Goal: Answer question/provide support

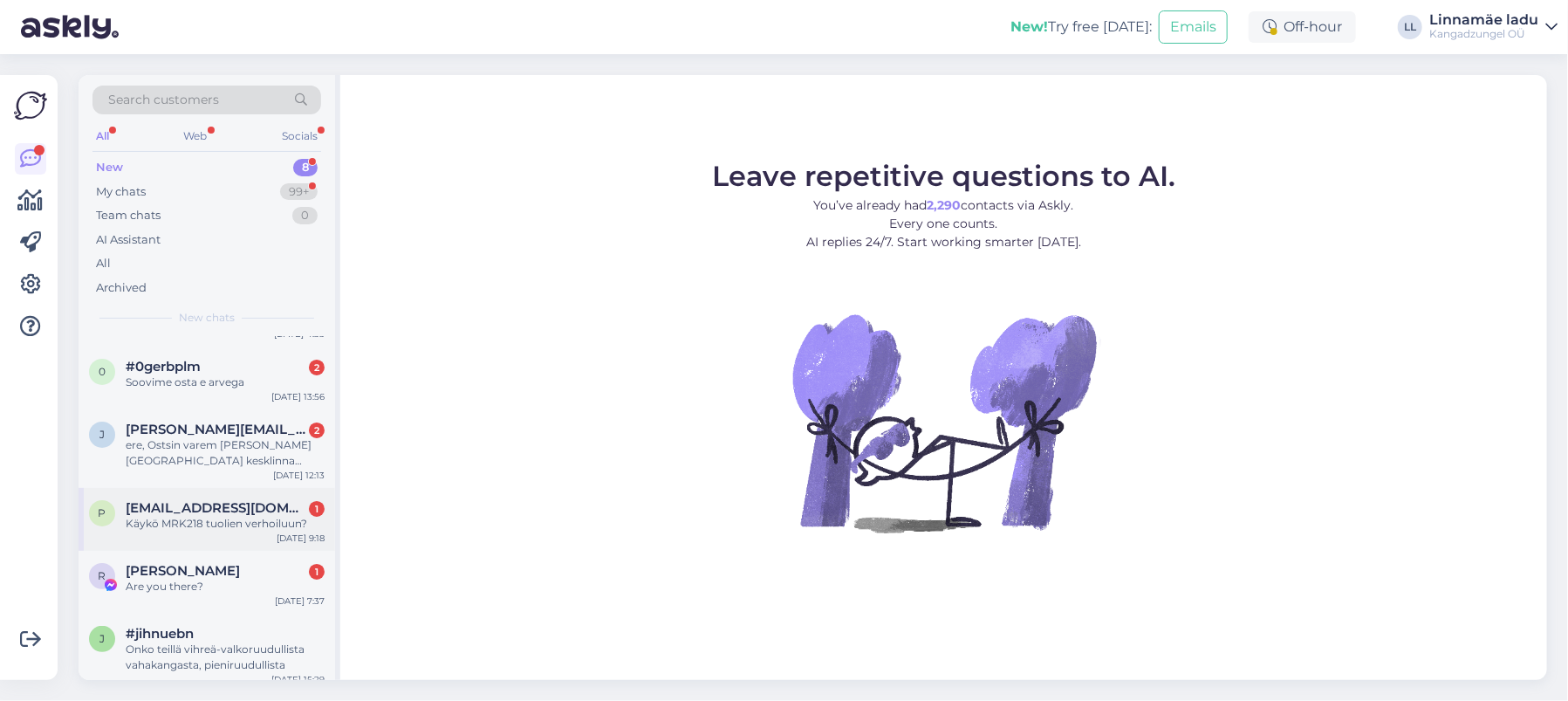
scroll to position [221, 0]
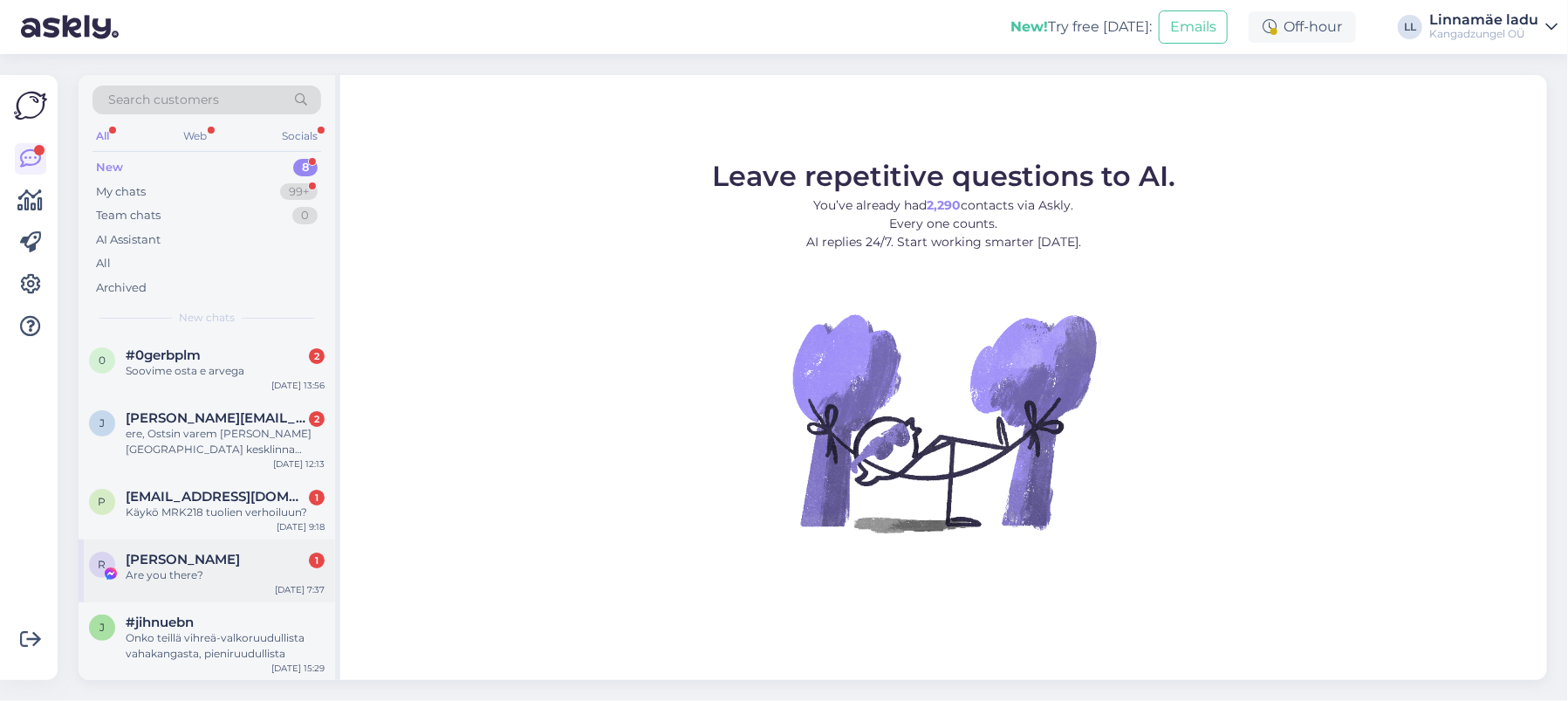
click at [243, 568] on div "Are you there?" at bounding box center [225, 575] width 199 height 16
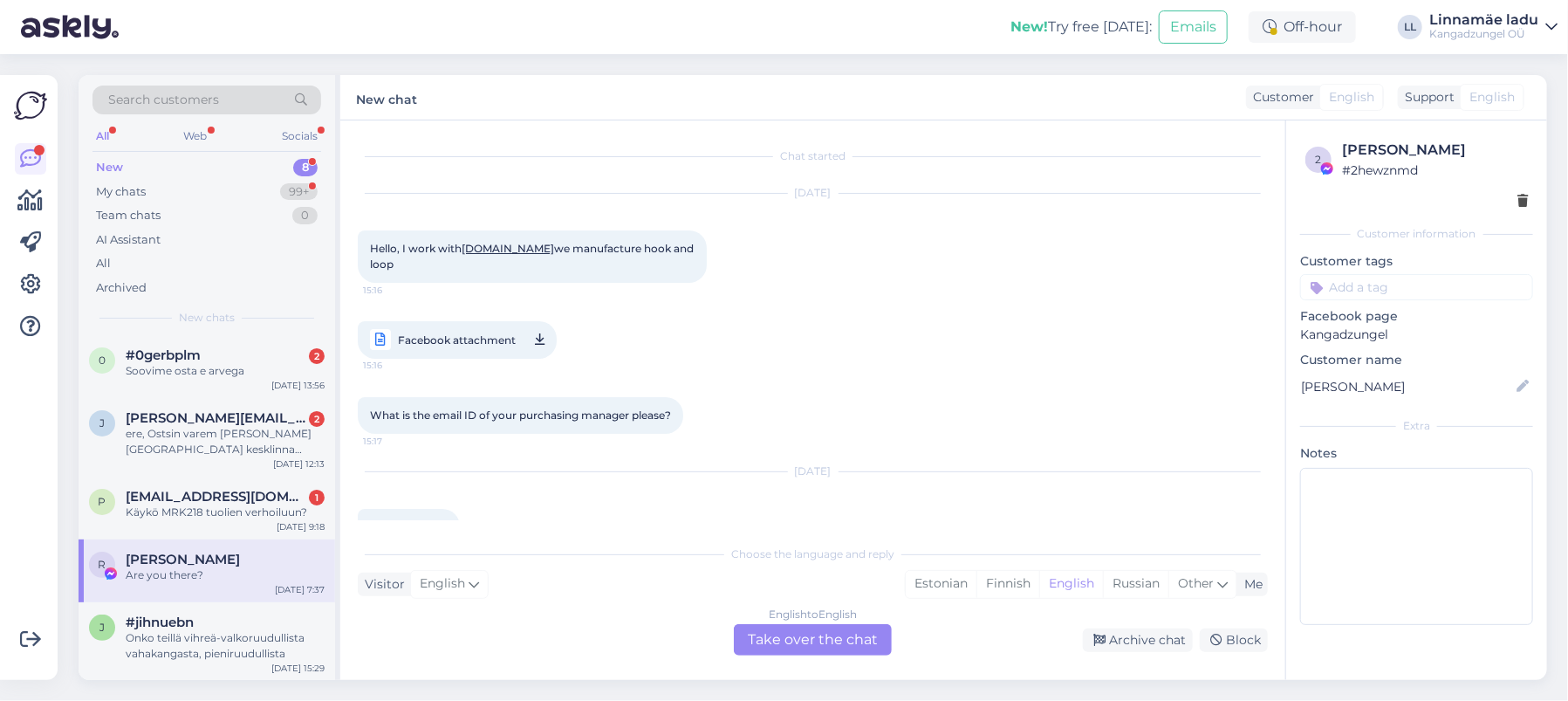
scroll to position [44, 0]
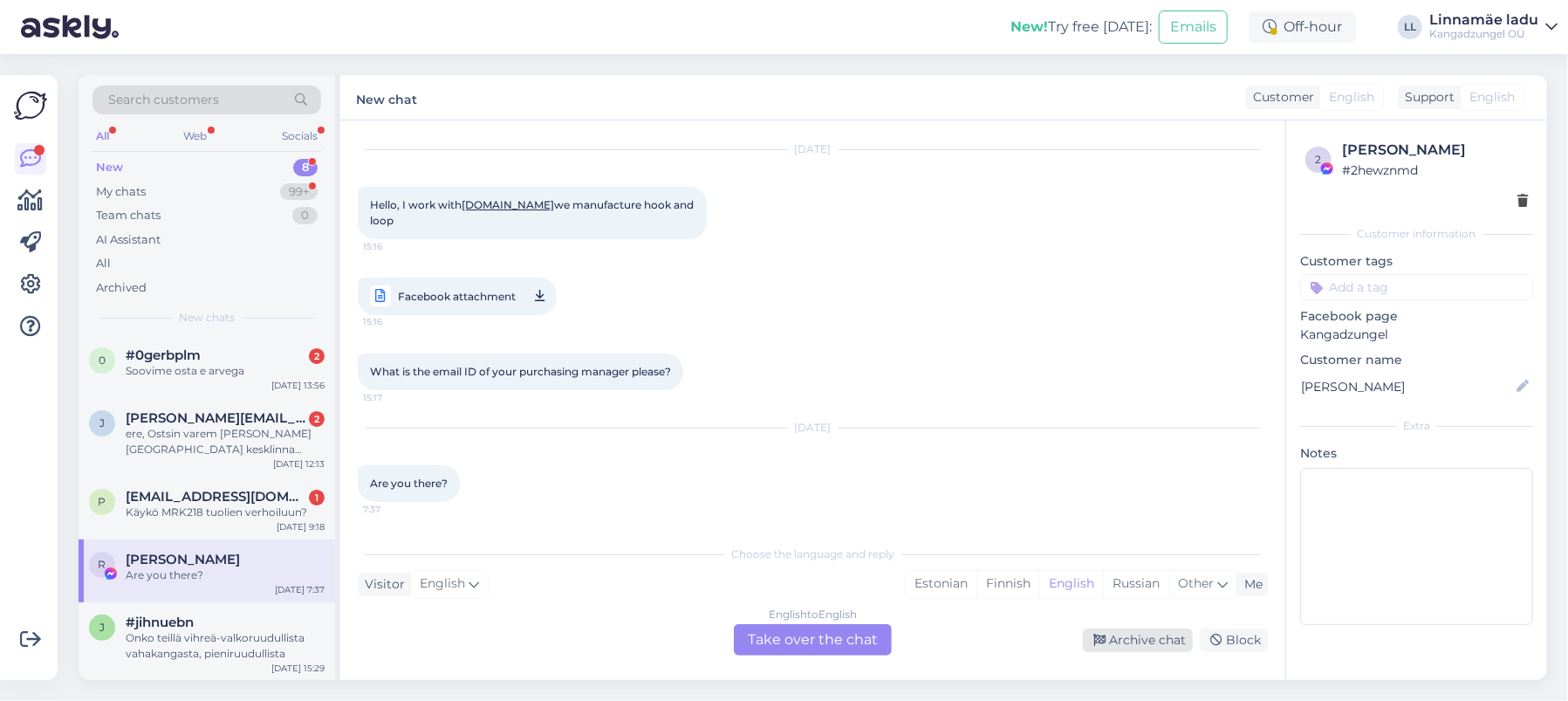
click at [1159, 642] on div "Archive chat" at bounding box center [1138, 640] width 110 height 23
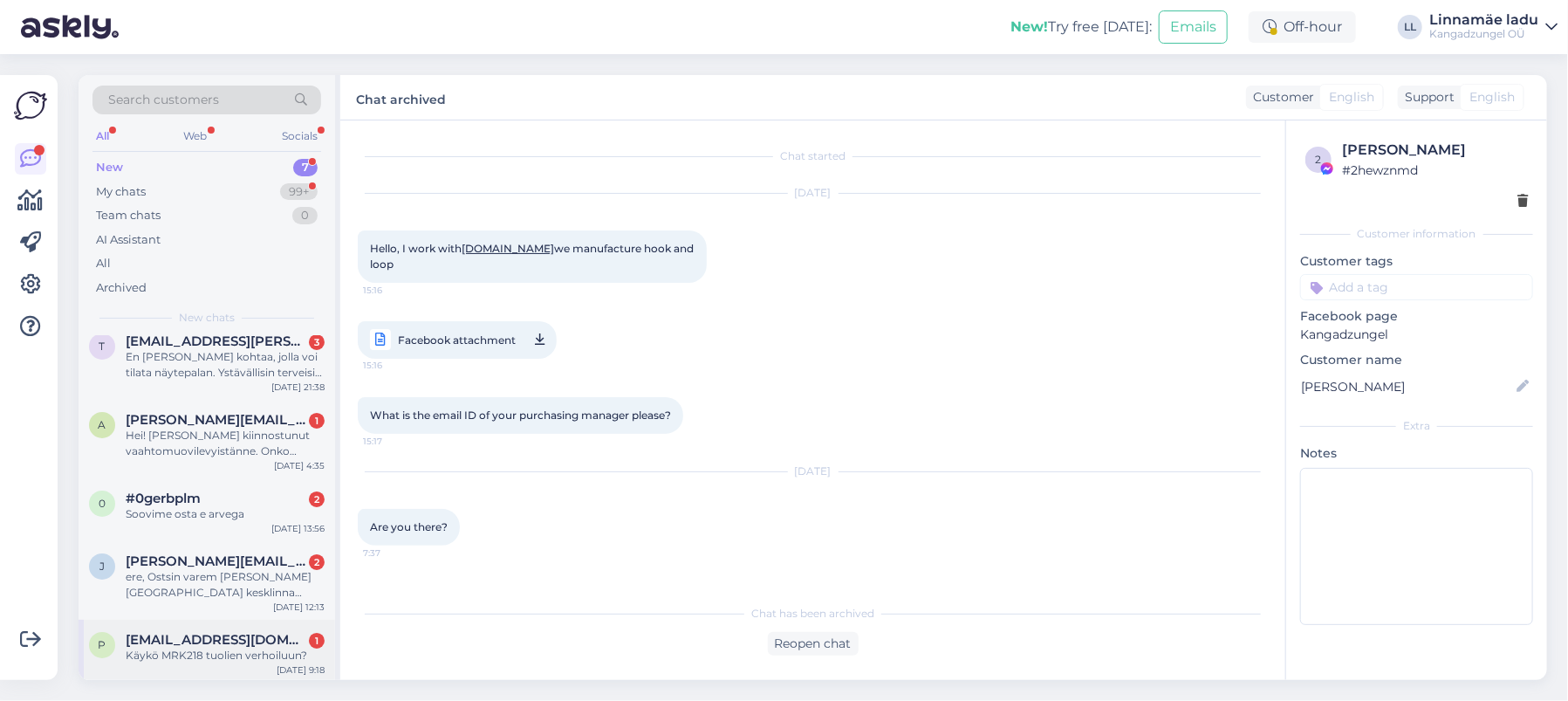
scroll to position [158, 0]
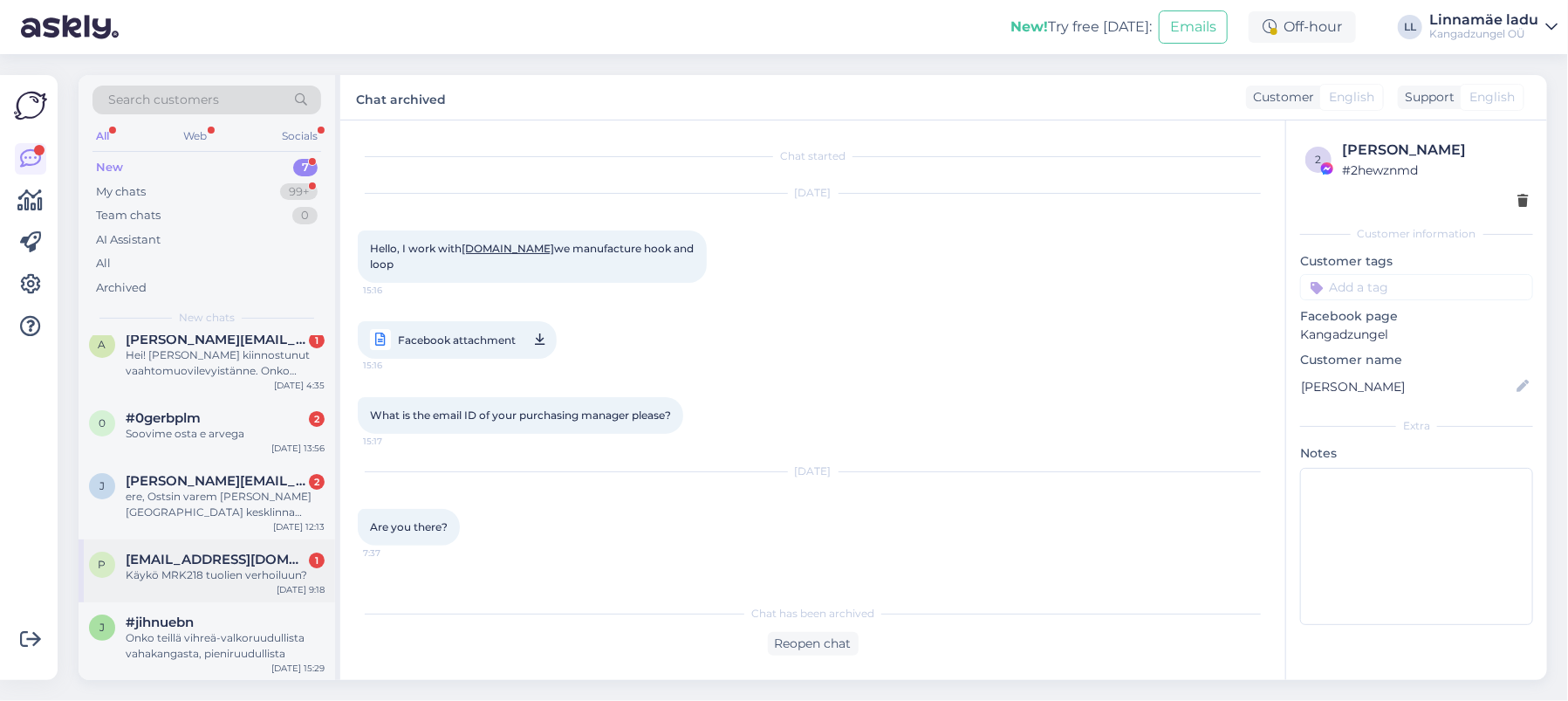
click at [206, 558] on span "[EMAIL_ADDRESS][DOMAIN_NAME]" at bounding box center [217, 559] width 182 height 16
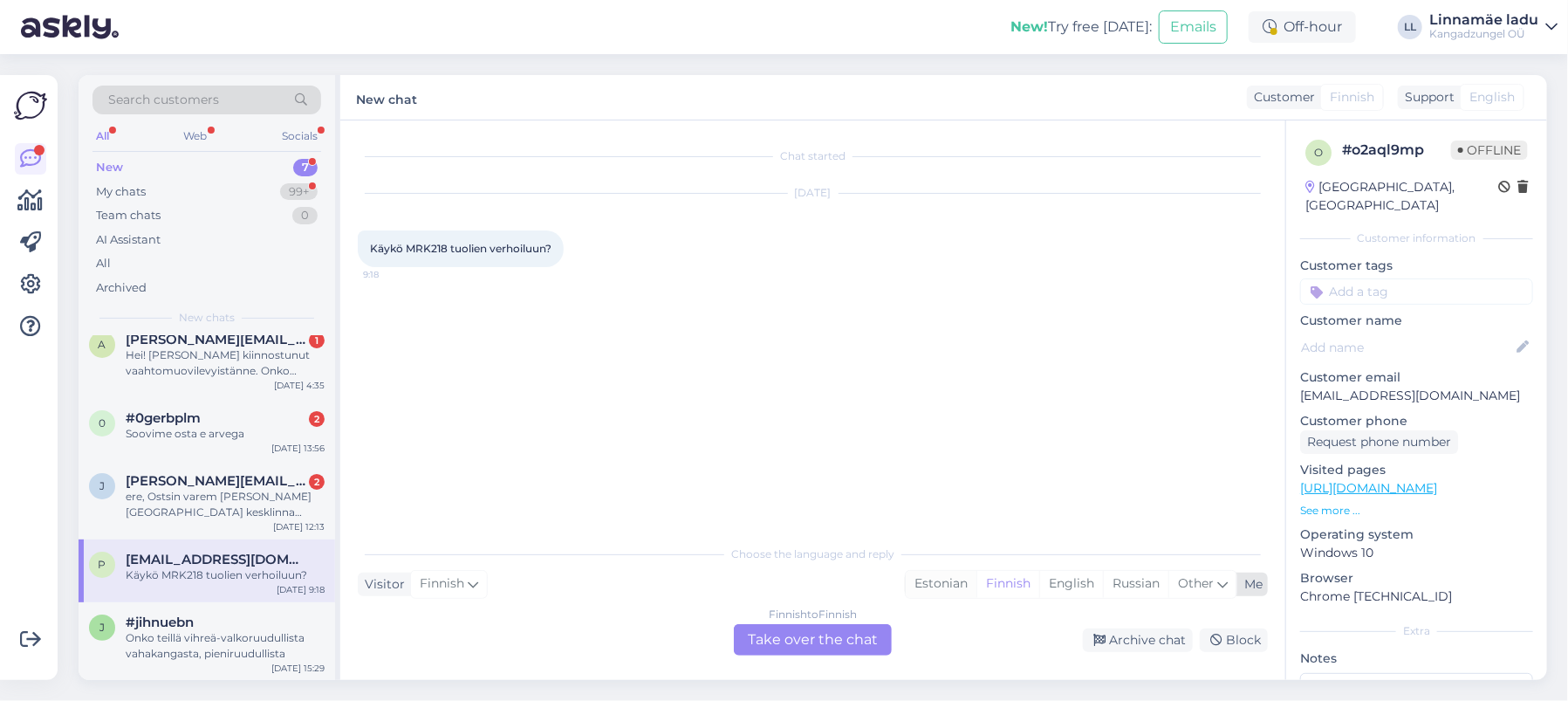
click at [929, 585] on div "Estonian" at bounding box center [941, 584] width 70 height 26
click at [778, 648] on div "Finnish to Estonian Take over the chat" at bounding box center [812, 639] width 158 height 31
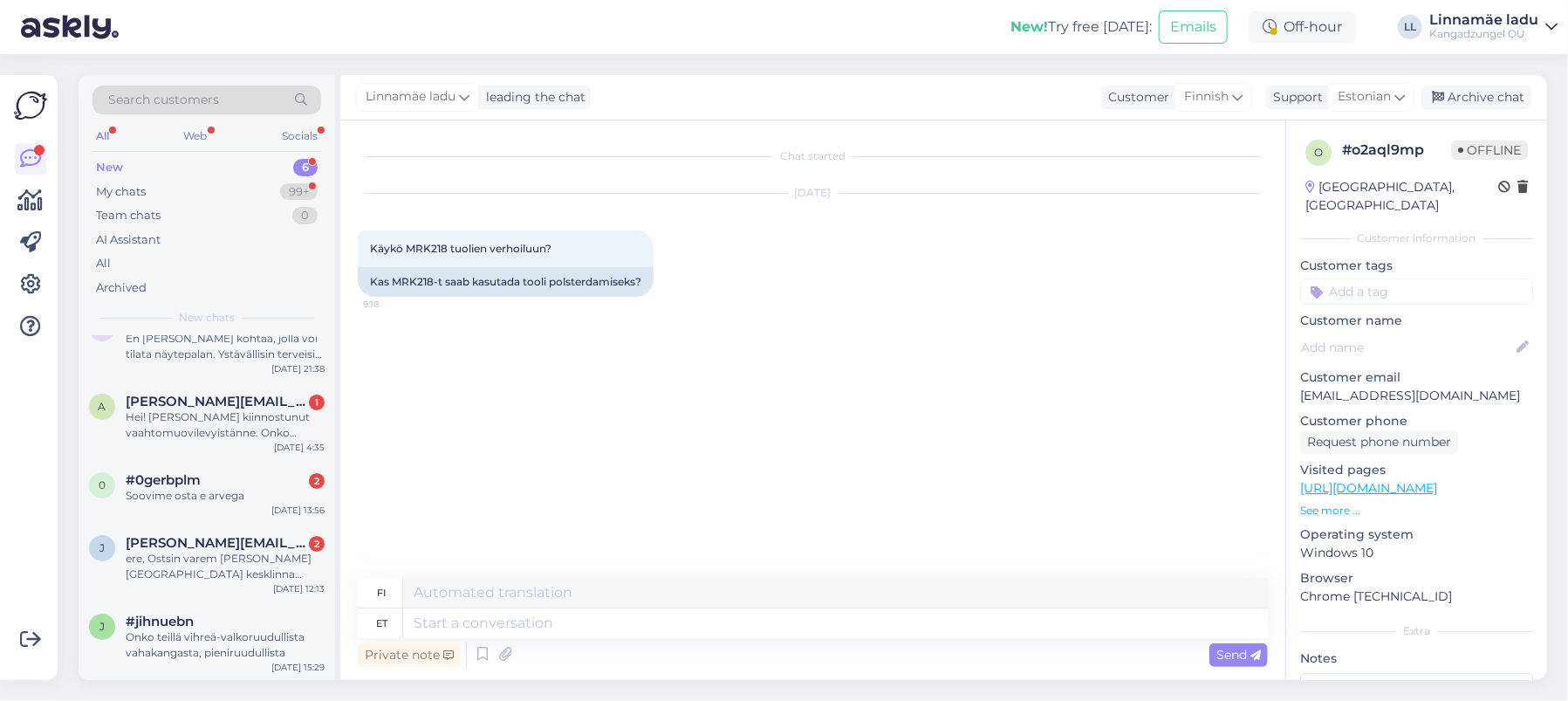
scroll to position [0, 0]
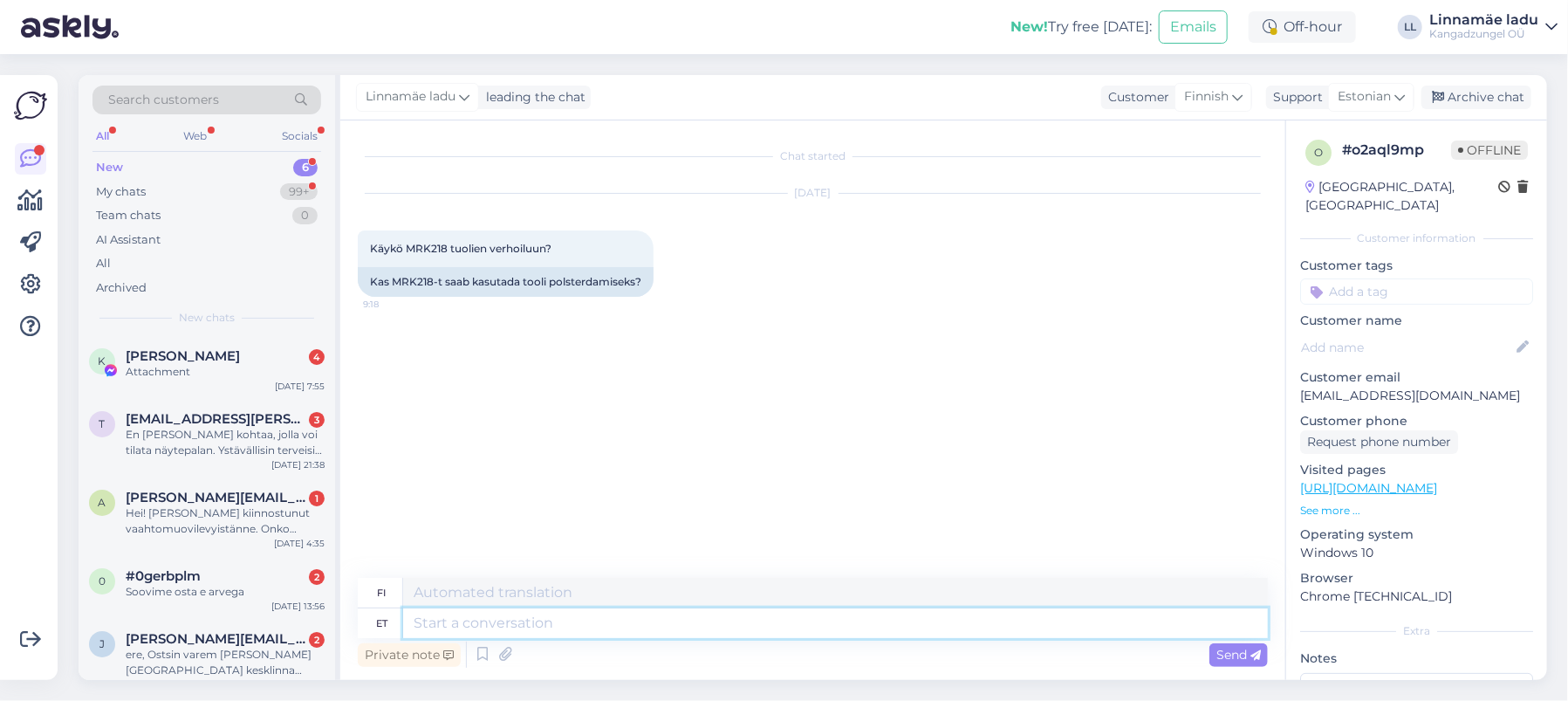
click at [665, 625] on textarea at bounding box center [836, 623] width 865 height 30
type textarea "Tere."
type textarea "Hei."
type textarea "Tere. See"
type textarea "Hei. Tämä"
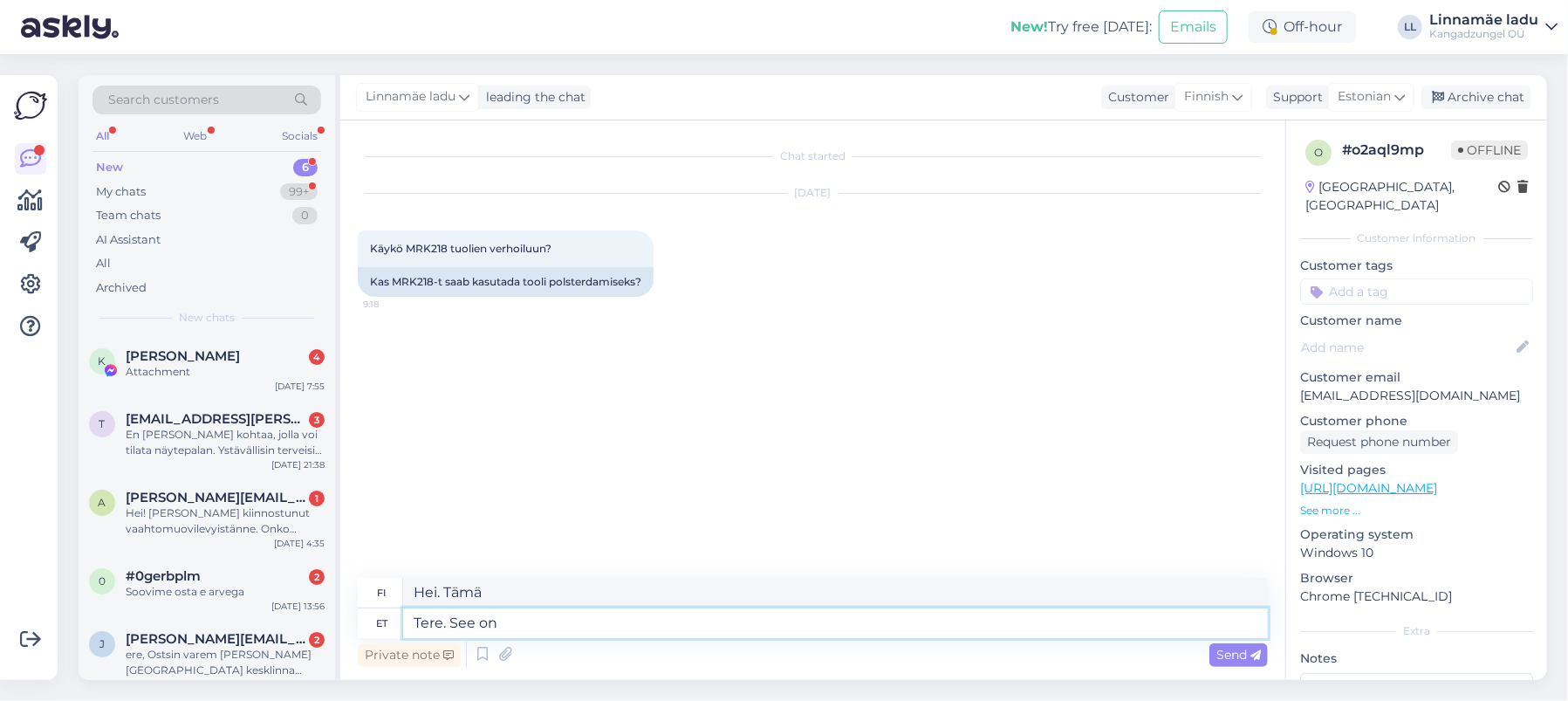
type textarea "Tere. See on"
type textarea "Hei. Tämä on"
type textarea "Tere. See on mööblikangas ikk"
type textarea "Hei. Tämä on verhoilukangasta."
type textarea "Tere. See on mööblikangas ikka s"
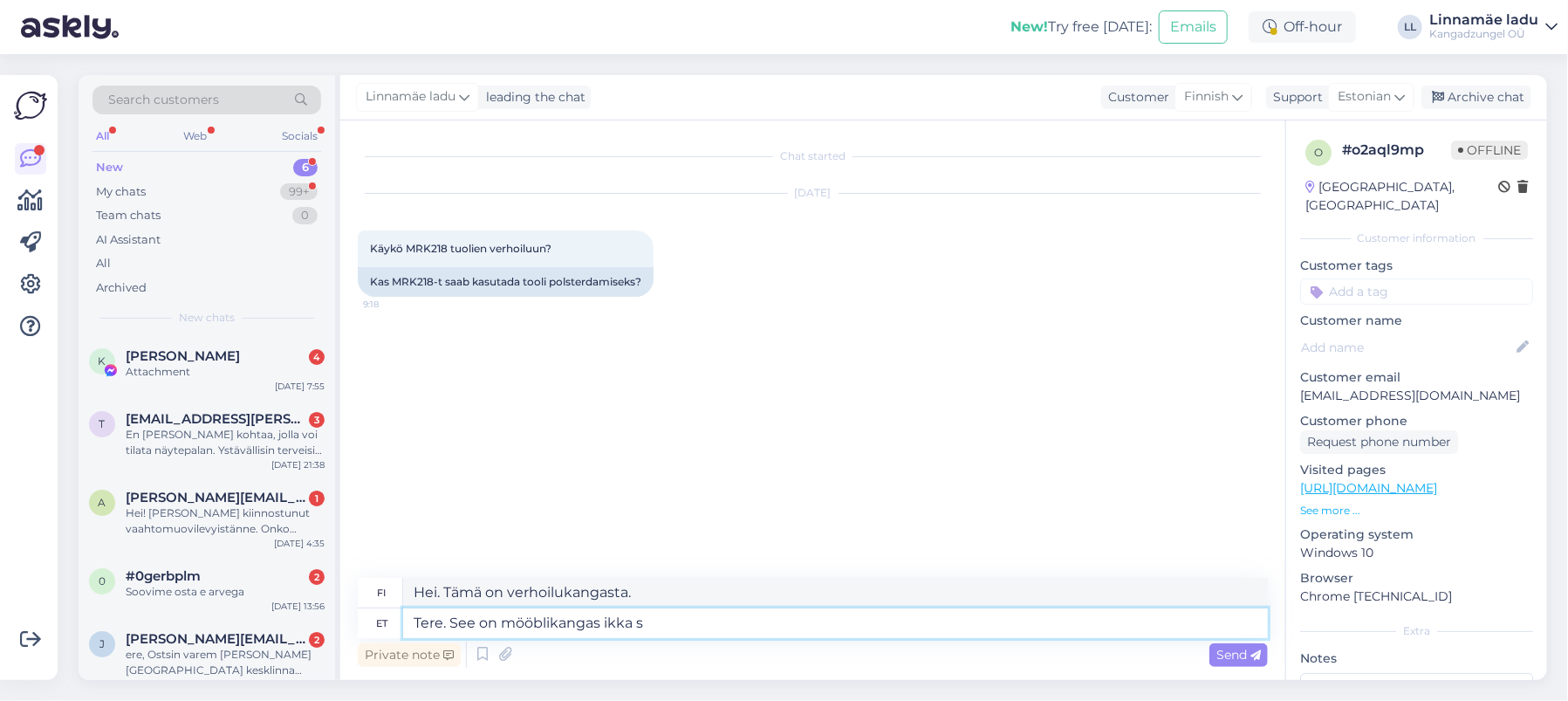
type textarea "Hei. Tämä on edelleen huonekalukangasta."
type textarea "Tere. See on mööblikangas ikka saab. Aga ei"
type textarea "Hei. Tämä on edelleen huonekalukangasta. [GEOGRAPHIC_DATA]"
type textarea "Tere. See on mööblikangas ikka saab. Aga ei ol"
type textarea "Hei. Tämä on huonekalukangasta, sitä saa vieläkin. Mutta ei."
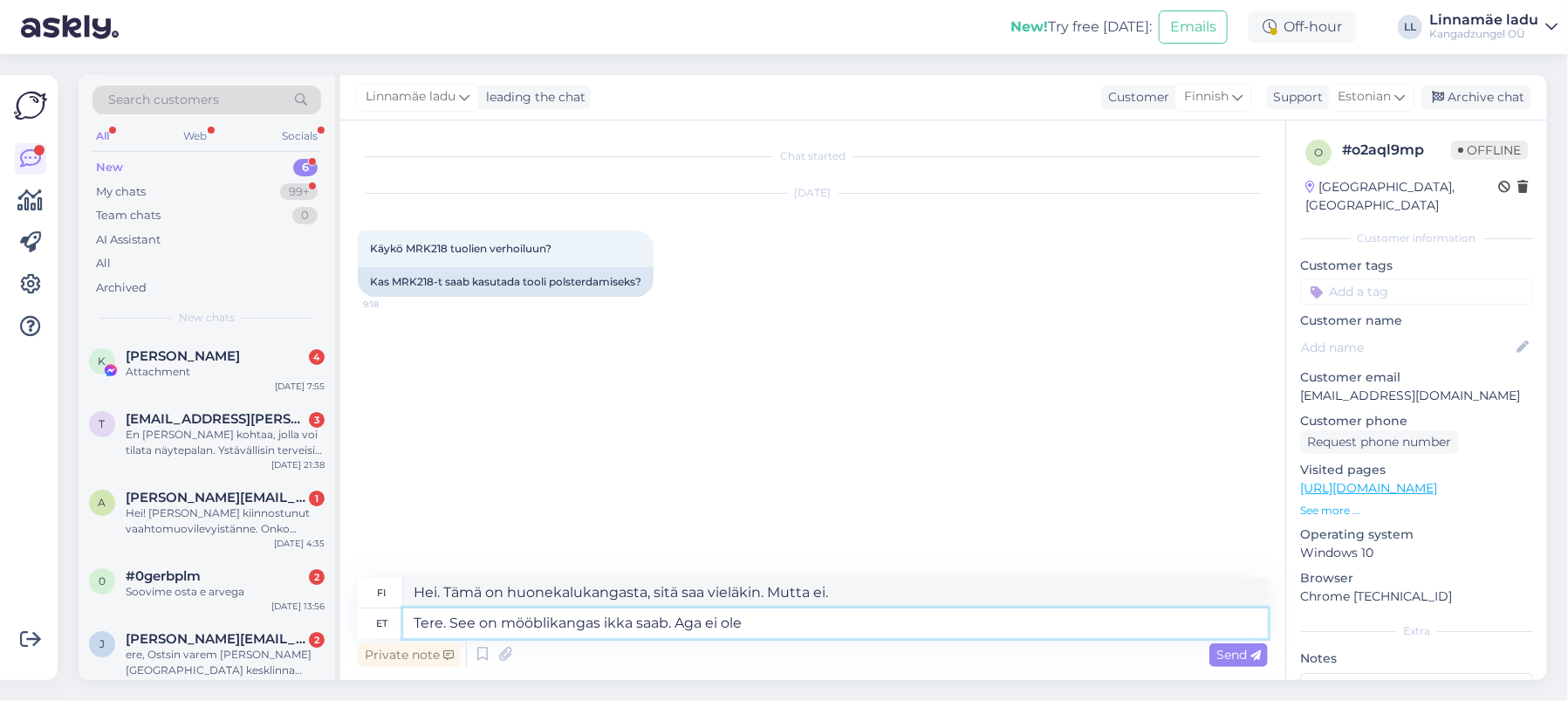
type textarea "Tere. See on mööblikangas ikka saab. Aga ei ole"
type textarea "Hei. Tämä on huonekalukangasta. Mutta se ei ole"
type textarea "Tere. See on mööblikangas ikka saab. Aga ei ole väga p"
type textarea "Hei. Tämä on edelleen huonekalukangasta. Mutta se ei [PERSON_NAME]"
type textarea "Tere. See on mööblikangas ikka saab. Aga ei ole väga paks ka"
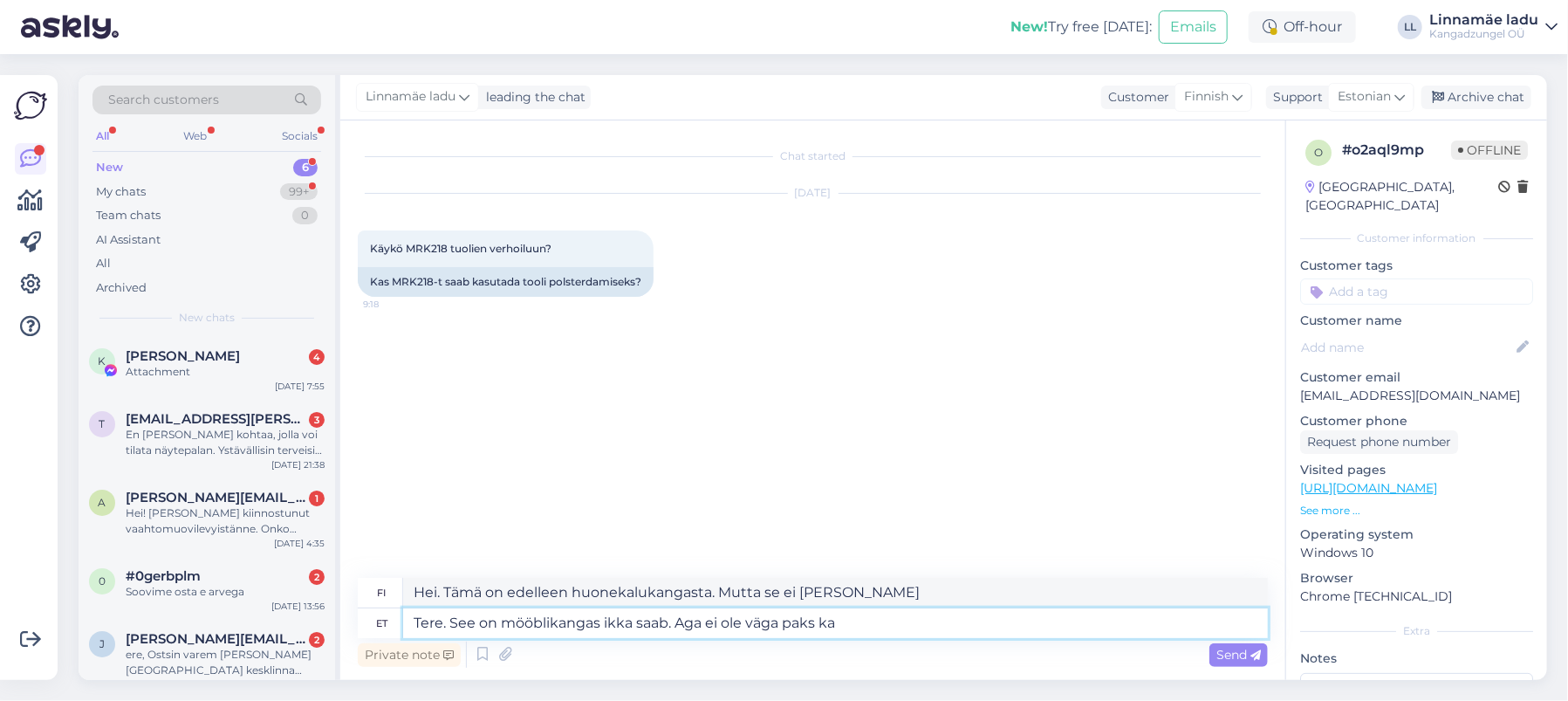
type textarea "Hei. Tämä on huonekalukangasta. Mutta se ei [PERSON_NAME] paksua."
type textarea "Tere. See on mööblikangas ikka saab. Aga ei ole väga paks [PERSON_NAME]."
type textarea "Hei. Tämä on huonekalukangasta. Mutta se ei [PERSON_NAME] paksua kangasta."
type textarea "Tere. See on mööblikangas ikka saab. Aga ei ole väga paks [PERSON_NAME]. Parima…"
type textarea "Hei. Tämä on huonekalukangasta. Mutta se ei [PERSON_NAME] paksua kangasta. Para…"
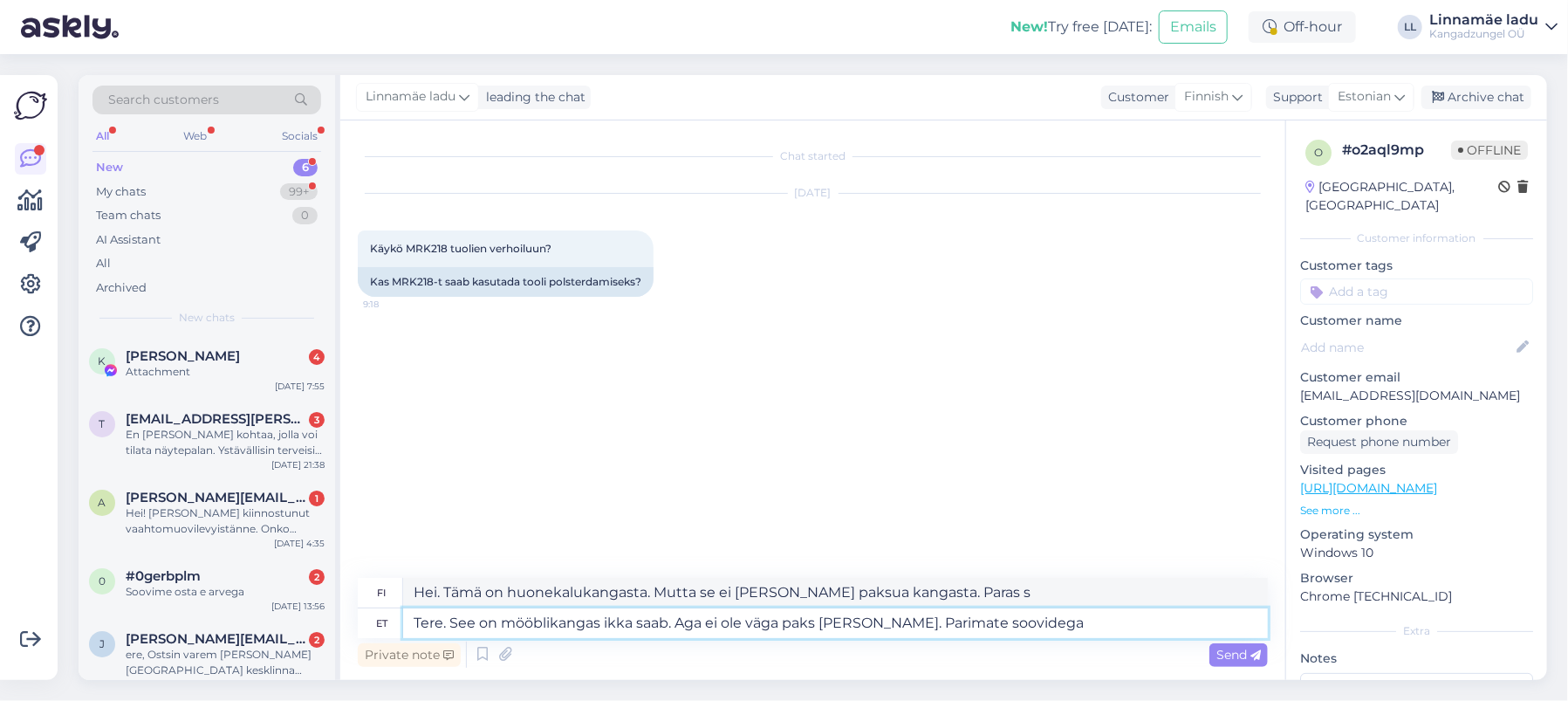
type textarea "Tere. See on mööblikangas ikka saab. Aga ei ole väga paks [PERSON_NAME]. Parima…"
type textarea "Hei. Tämä on huonekalukangasta. Mutta se ei [PERSON_NAME] paksua kangasta. Onne…"
type textarea "Tere. See on mööblikangas ikka saab. Aga ei ole väga paks [PERSON_NAME]. Parima…"
type textarea "Hei. Tämä on huonekalukangasta. Mutta se ei [PERSON_NAME] paksua kangasta. Parh…"
type textarea "Tere. See on mööblikangas ikka saab. Aga ei ole väga paks [PERSON_NAME]. Parima…"
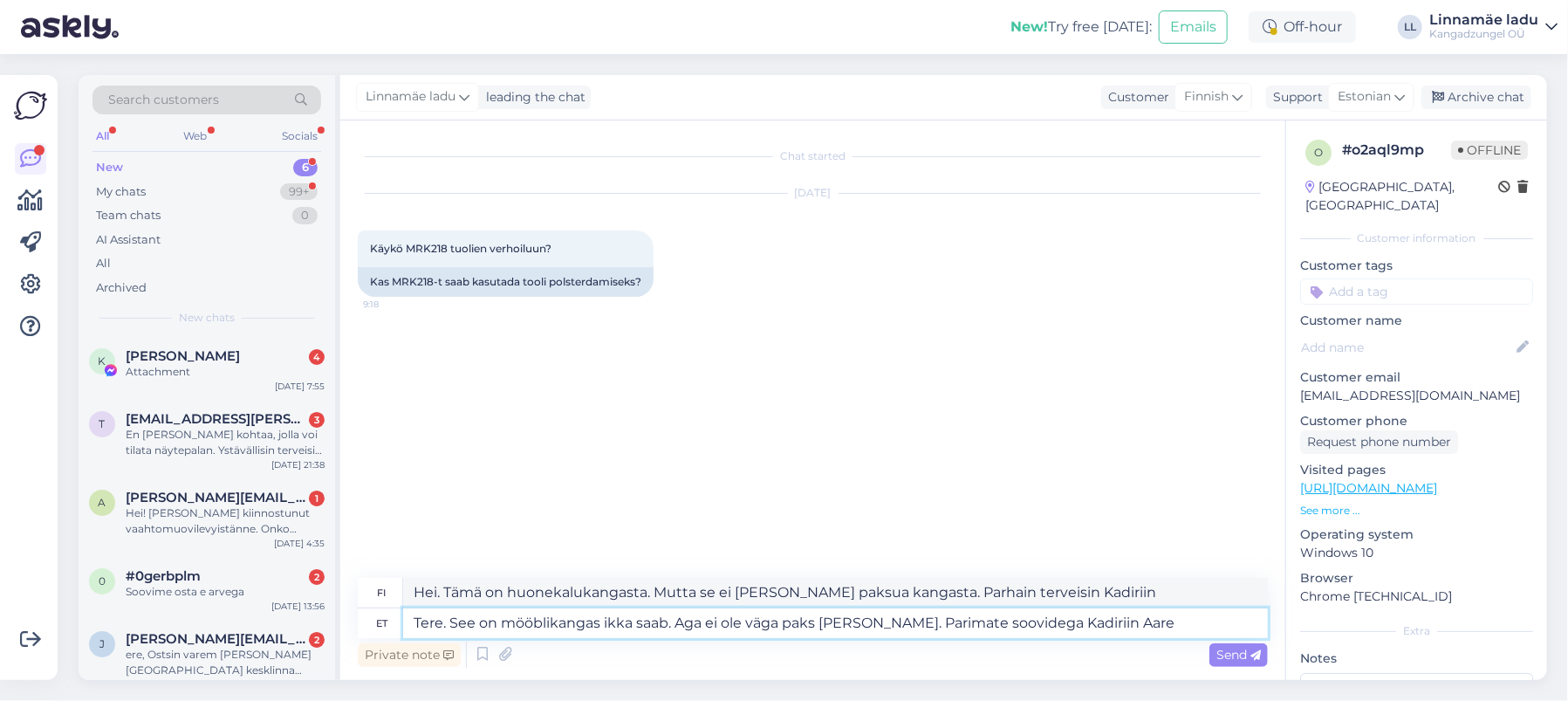
type textarea "Hei. Tämä on huonekalukangasta. Mutta se ei [PERSON_NAME] paksua kangasta. Parh…"
click at [1015, 621] on textarea "Tere. See on mööblikangas ikka saab. Aga ei ole väga paks [PERSON_NAME]. Parima…" at bounding box center [836, 623] width 865 height 30
type textarea "Tere. See on mööblikangas ikka saab. Aga ei ole väga paks [PERSON_NAME]. Kadiri…"
type textarea "Hei. Tämä on huonekalukangasta. Mutta se ei [PERSON_NAME] paksua kangasta. Kadi…"
type textarea "Tere. See on mööblikangas ikka saab. Aga ei ole väga paks [PERSON_NAME]. Heade …"
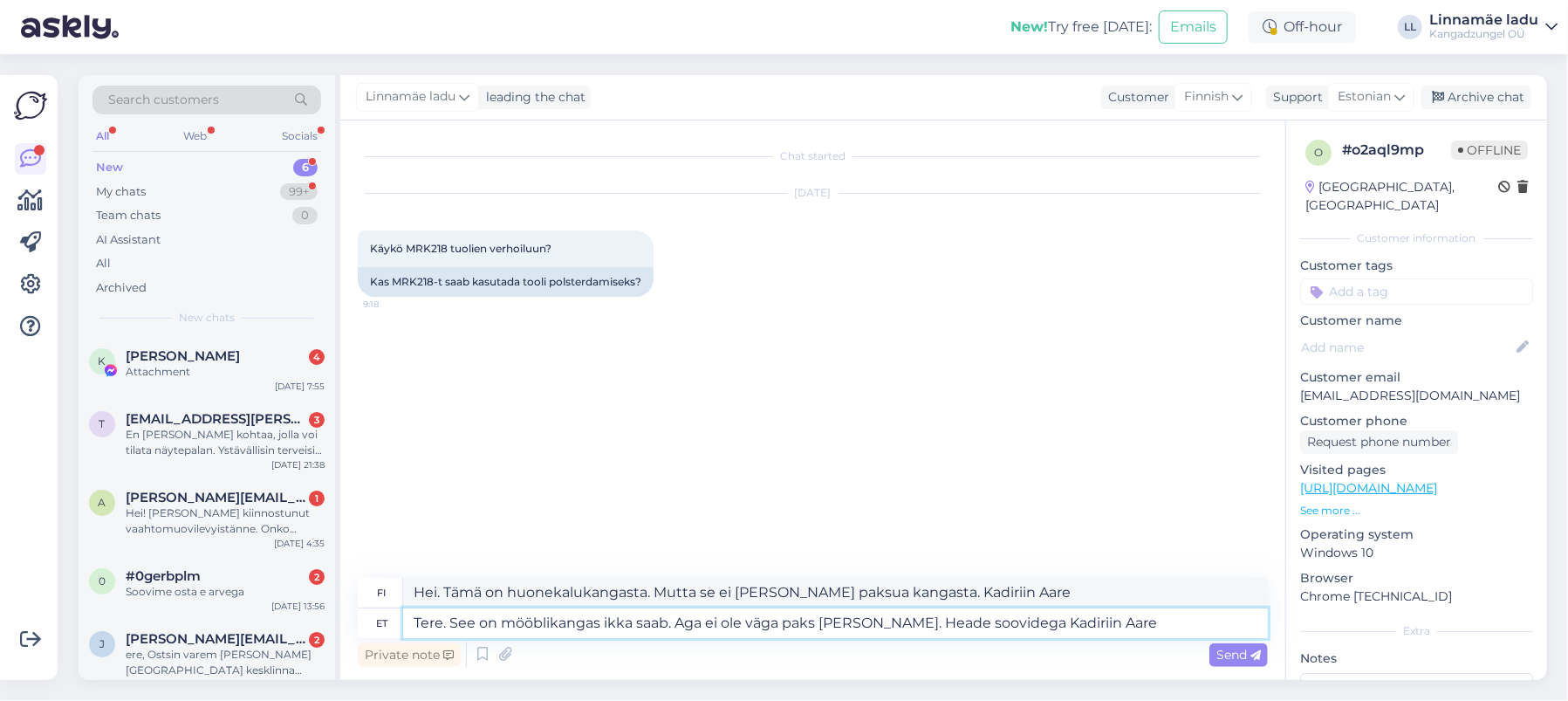
type textarea "Hei. Tämä on huonekalukangasta. Mutta se ei [PERSON_NAME] paksua kangasta. Parh…"
type textarea "Tere. See on mööblikangas ikka saab. Aga ei ole väga paks [PERSON_NAME]. Kadiri…"
type textarea "Hei. Tämä on huonekalukangasta. Mutta se ei [PERSON_NAME] paksua kangasta. Kadi…"
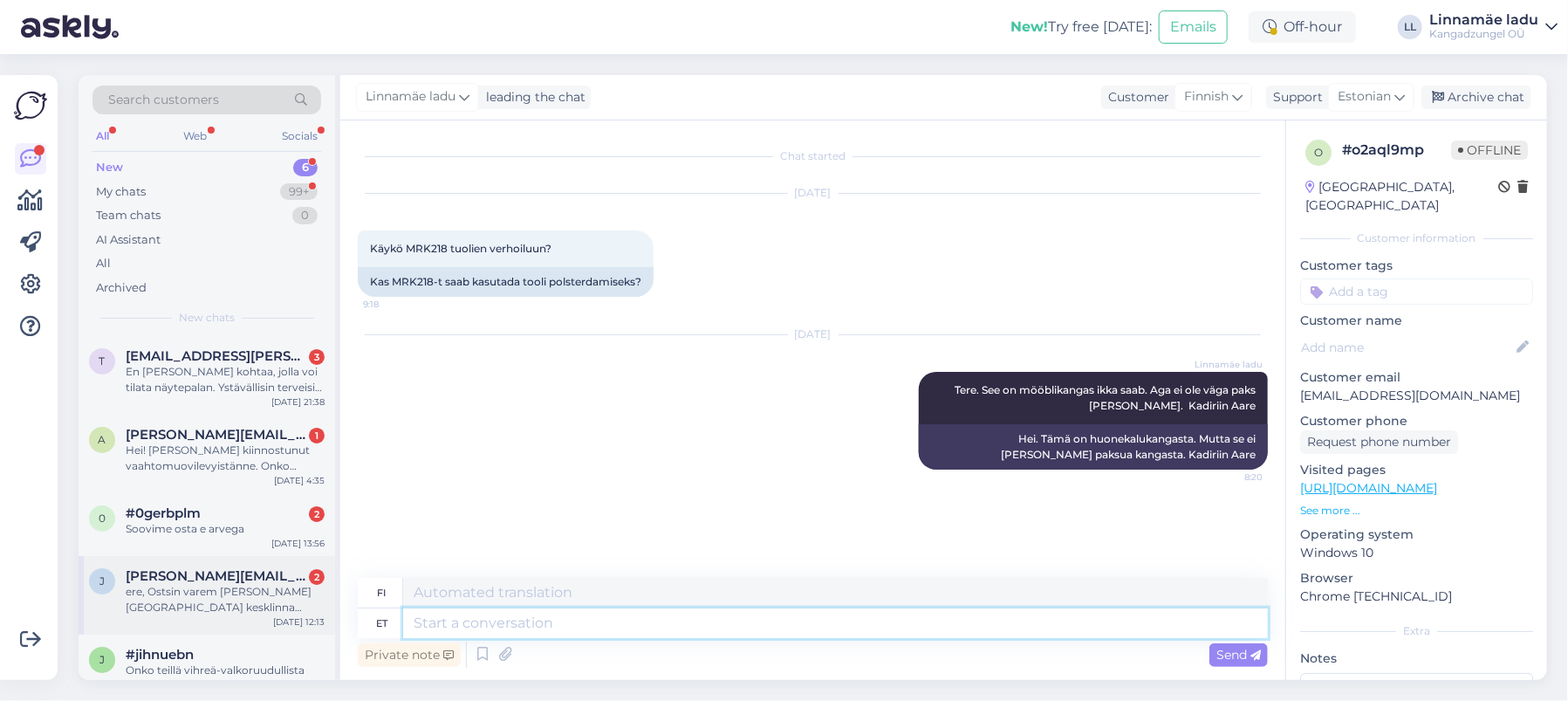
scroll to position [95, 0]
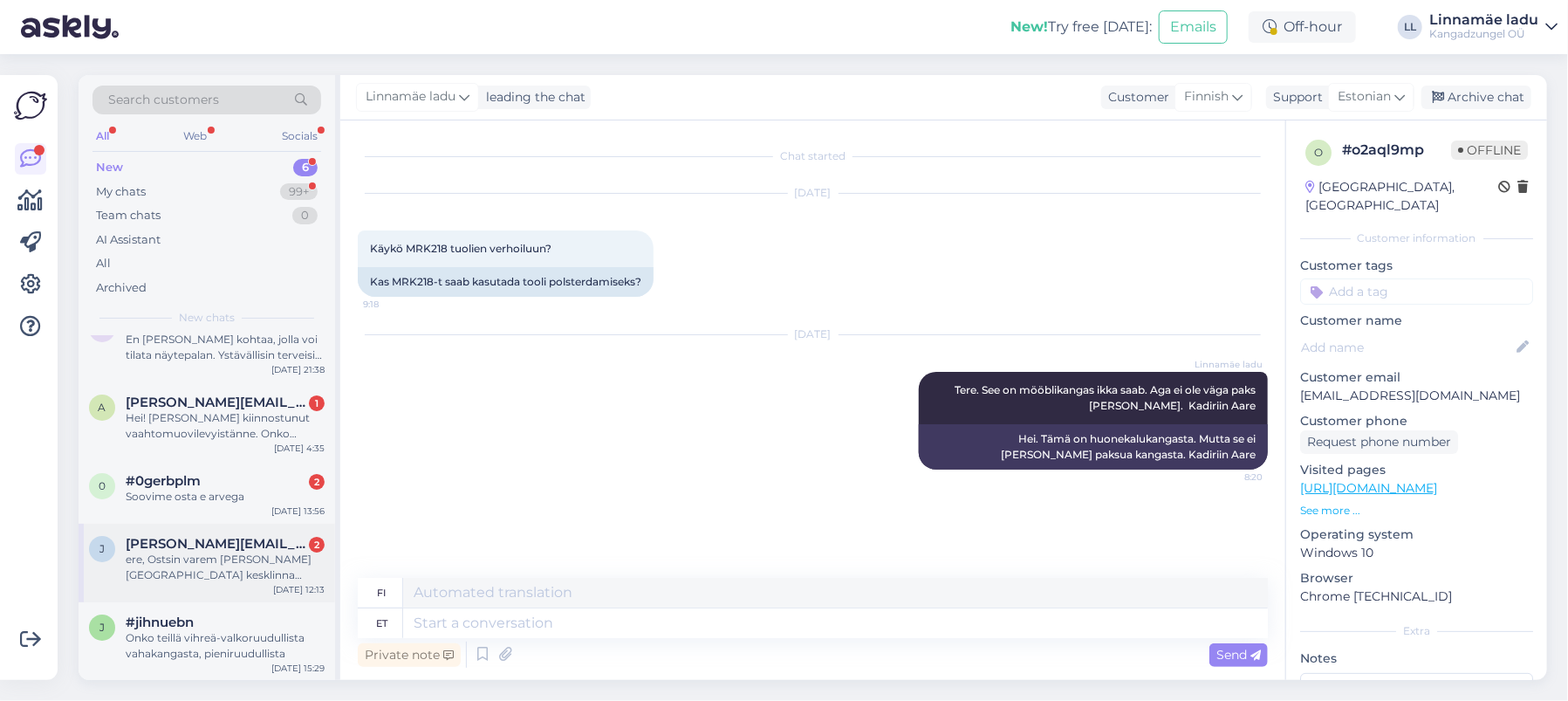
click at [204, 565] on div "ere, Ostsin varem [PERSON_NAME] [GEOGRAPHIC_DATA] kesklinna poest villast tehtu…" at bounding box center [225, 567] width 199 height 31
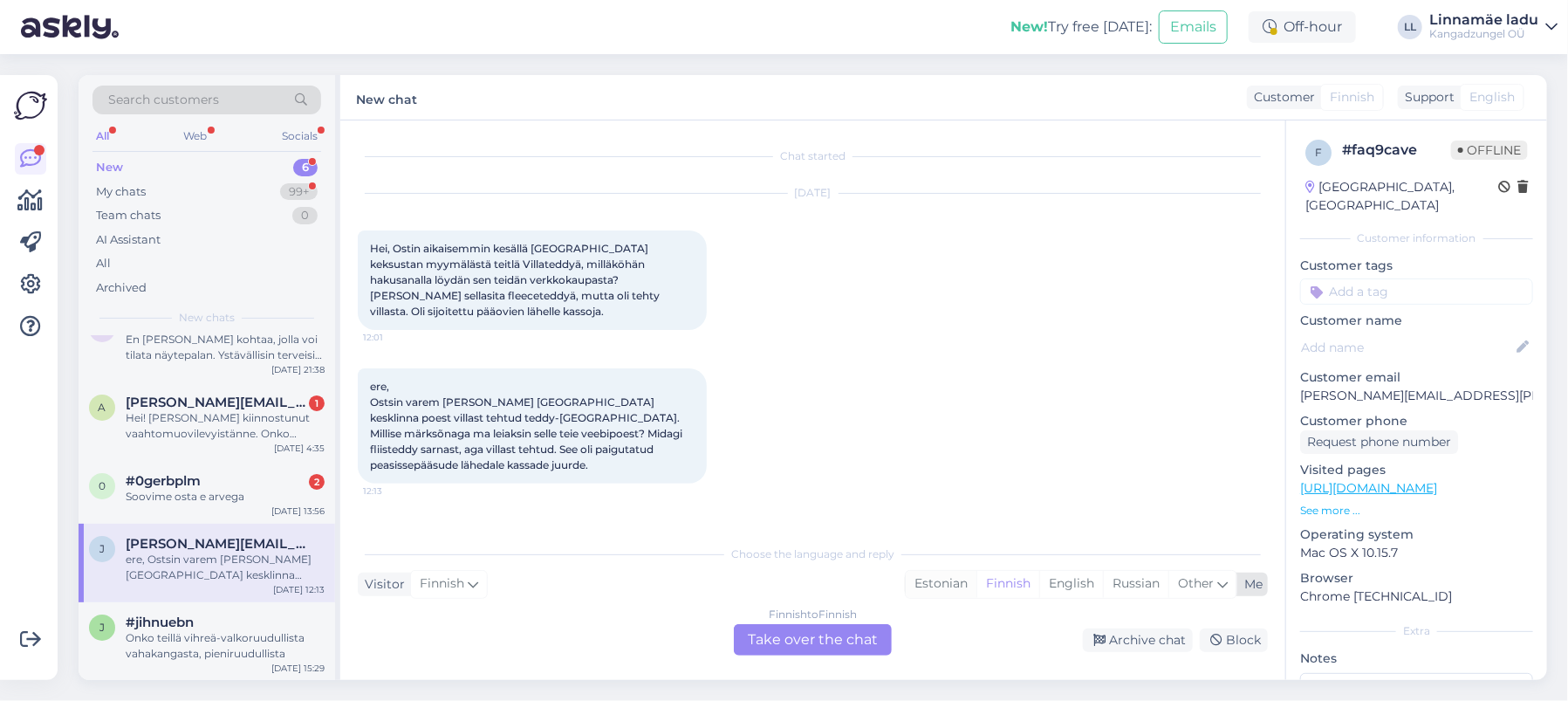
click at [937, 574] on div "Estonian" at bounding box center [941, 584] width 70 height 26
click at [843, 627] on div "Finnish to Estonian Take over the chat" at bounding box center [812, 639] width 158 height 31
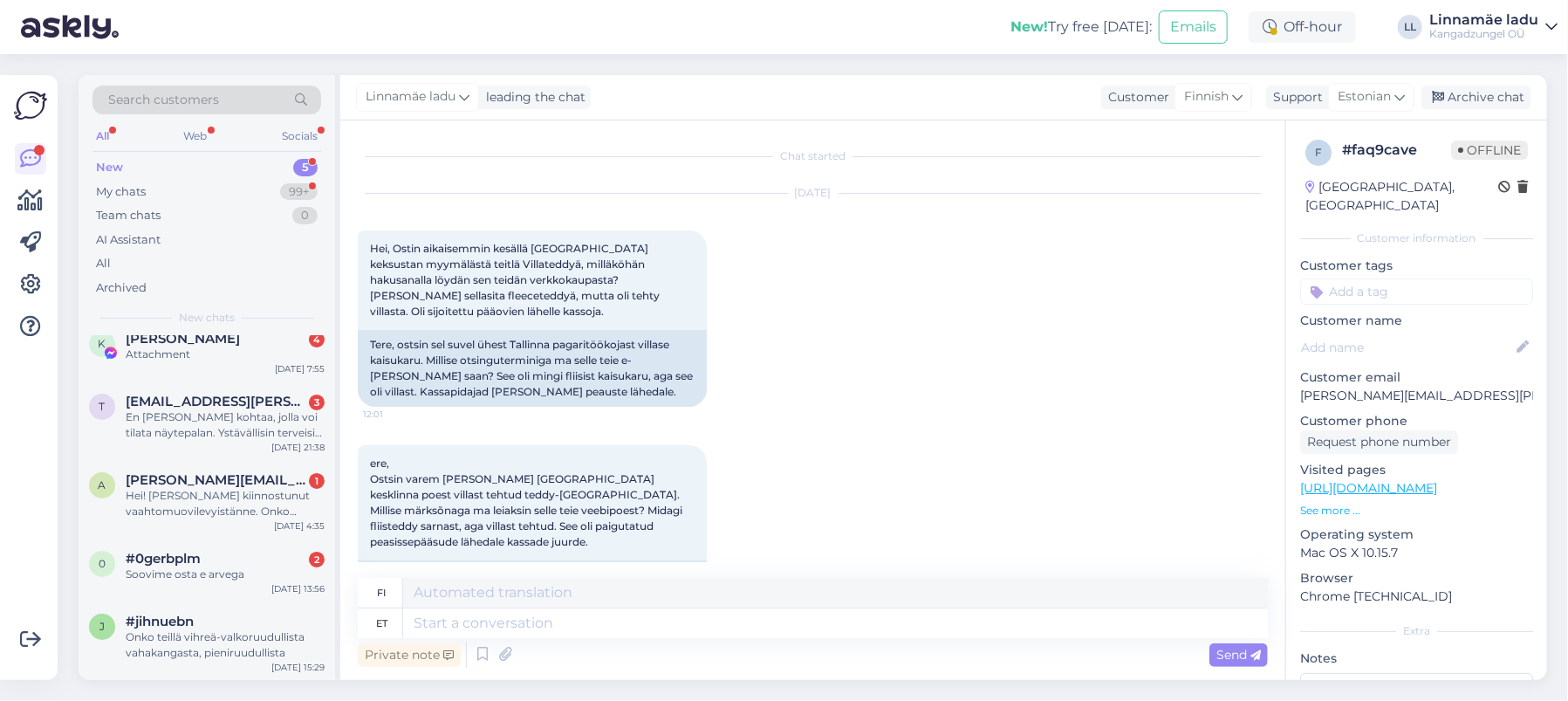
scroll to position [0, 0]
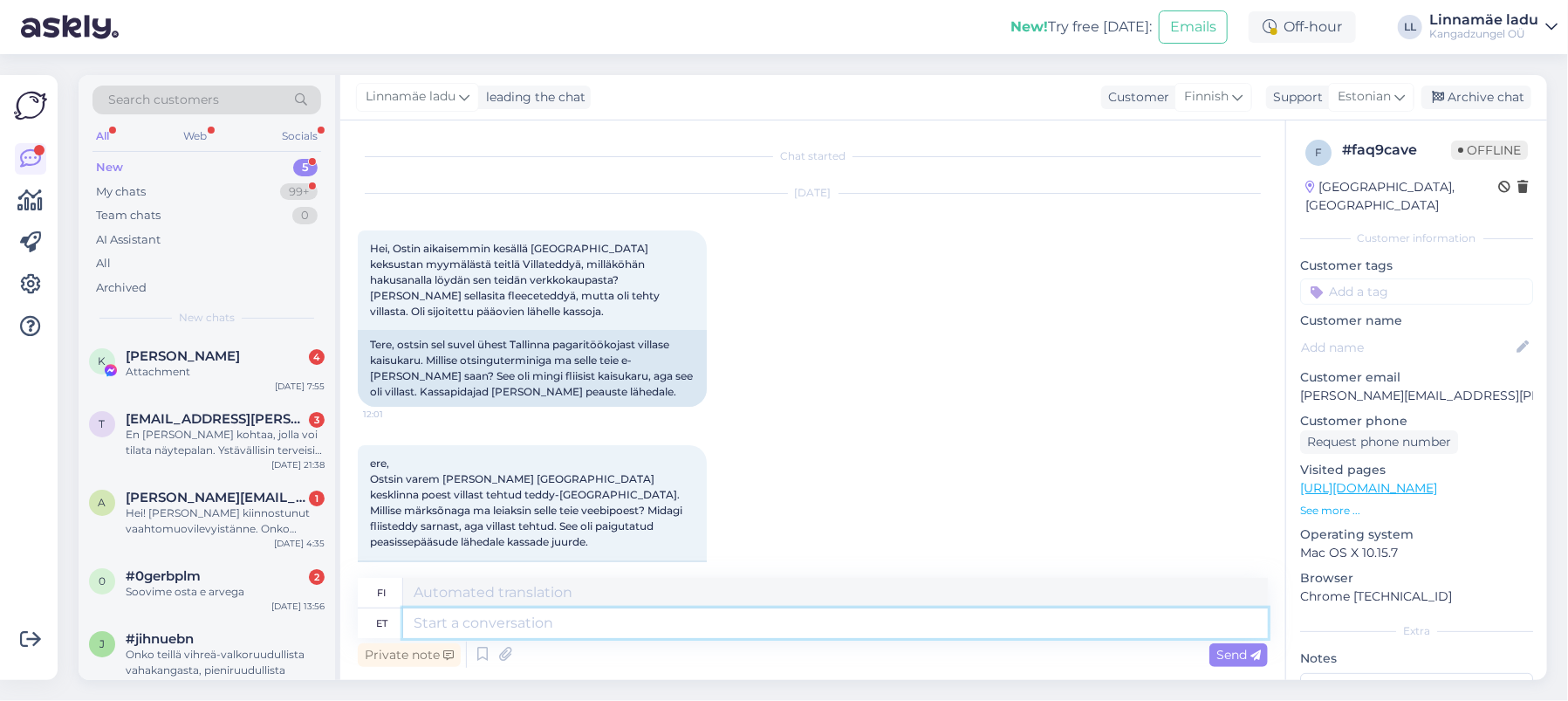
click at [562, 620] on textarea at bounding box center [836, 623] width 865 height 30
type textarea "Tere"
type textarea "Hei"
type textarea "Tere."
type textarea "Hei."
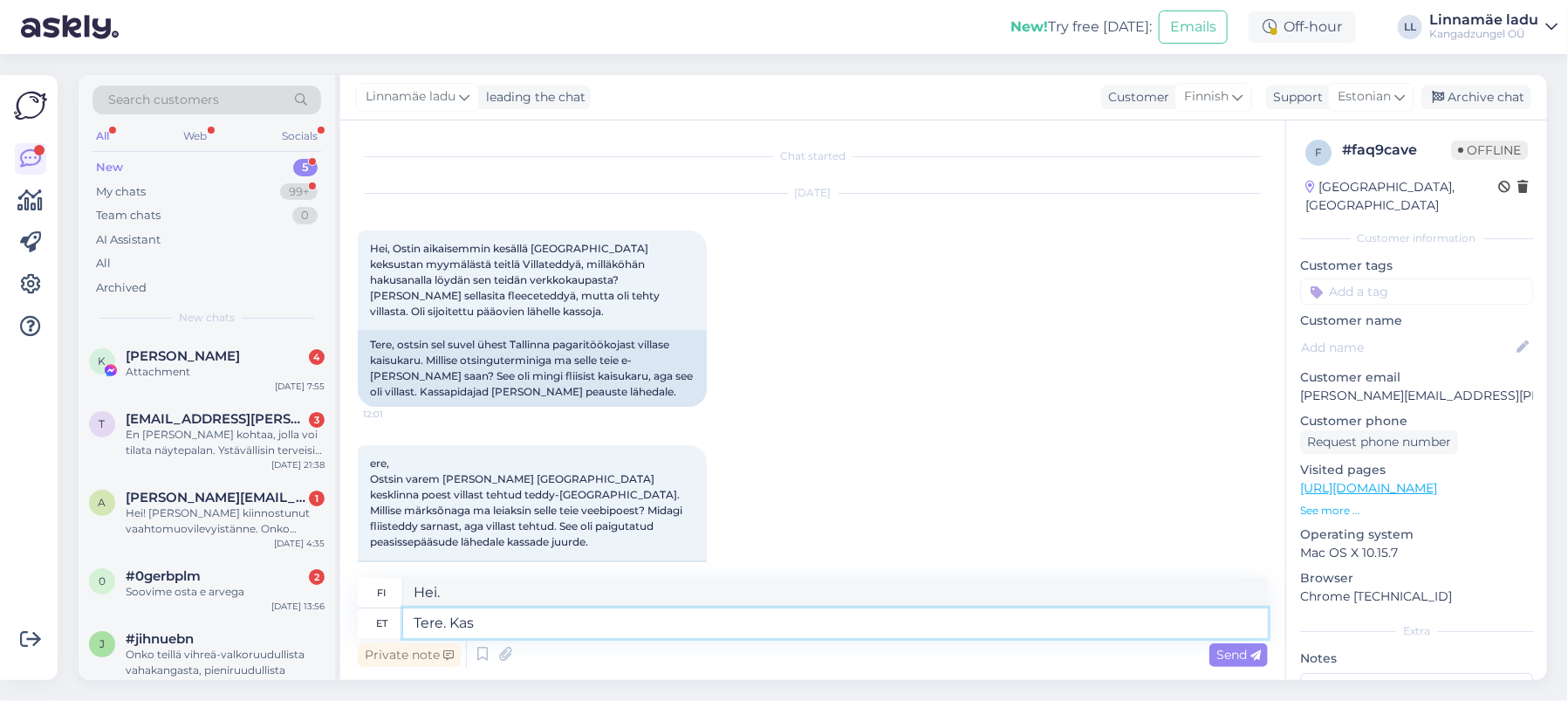
type textarea "Tere. Kas"
type textarea "Hei. On"
type textarea "Tere. Kas Tei"
type textarea "Hei. Oletko sinä"
type textarea "Tere. Kas Teil"
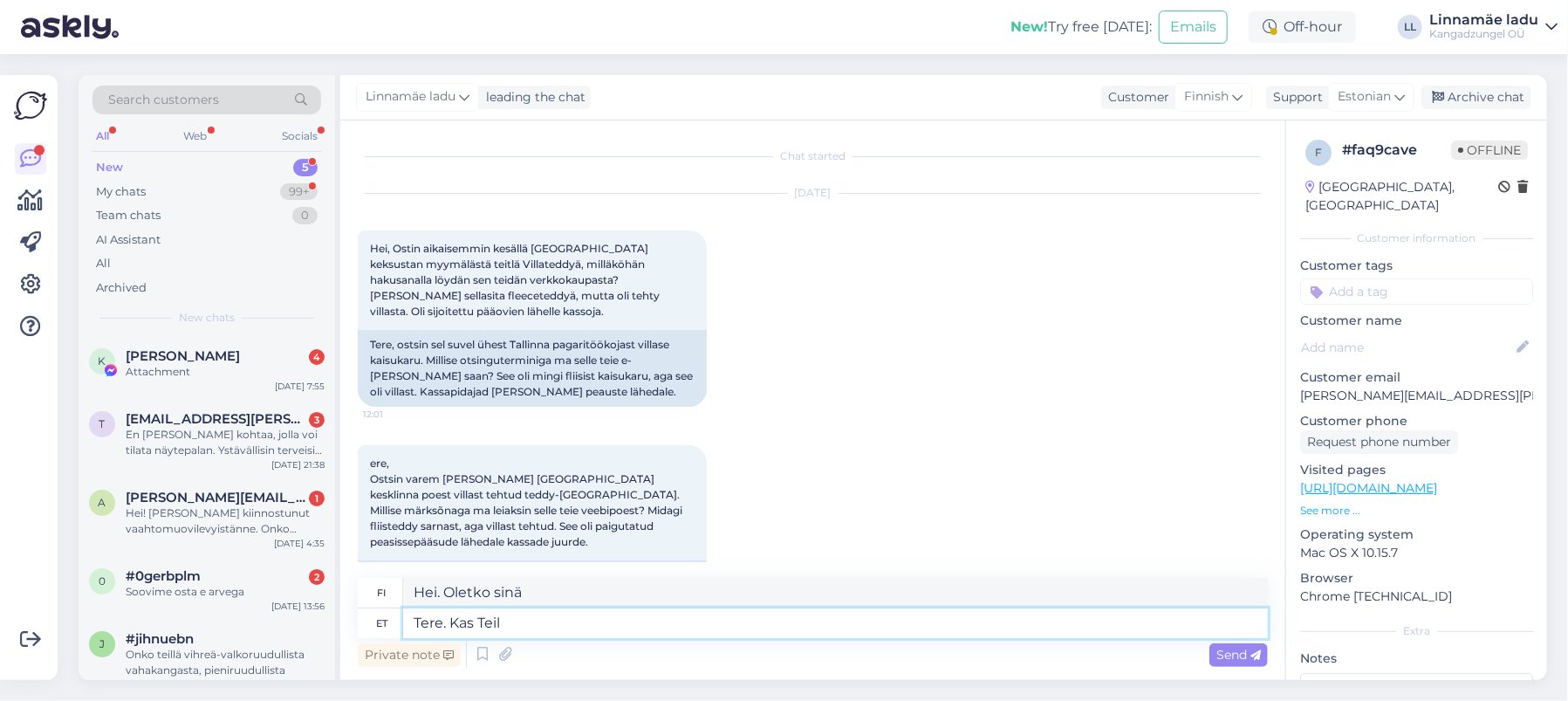
type textarea "Hei. Voitko"
type textarea "Tere. Kas Teil"
type textarea "Hei. Onko sinulla"
type textarea "Tere. Kas Teil pilti"
type textarea "Hei. Onko sinulla kuvaa?"
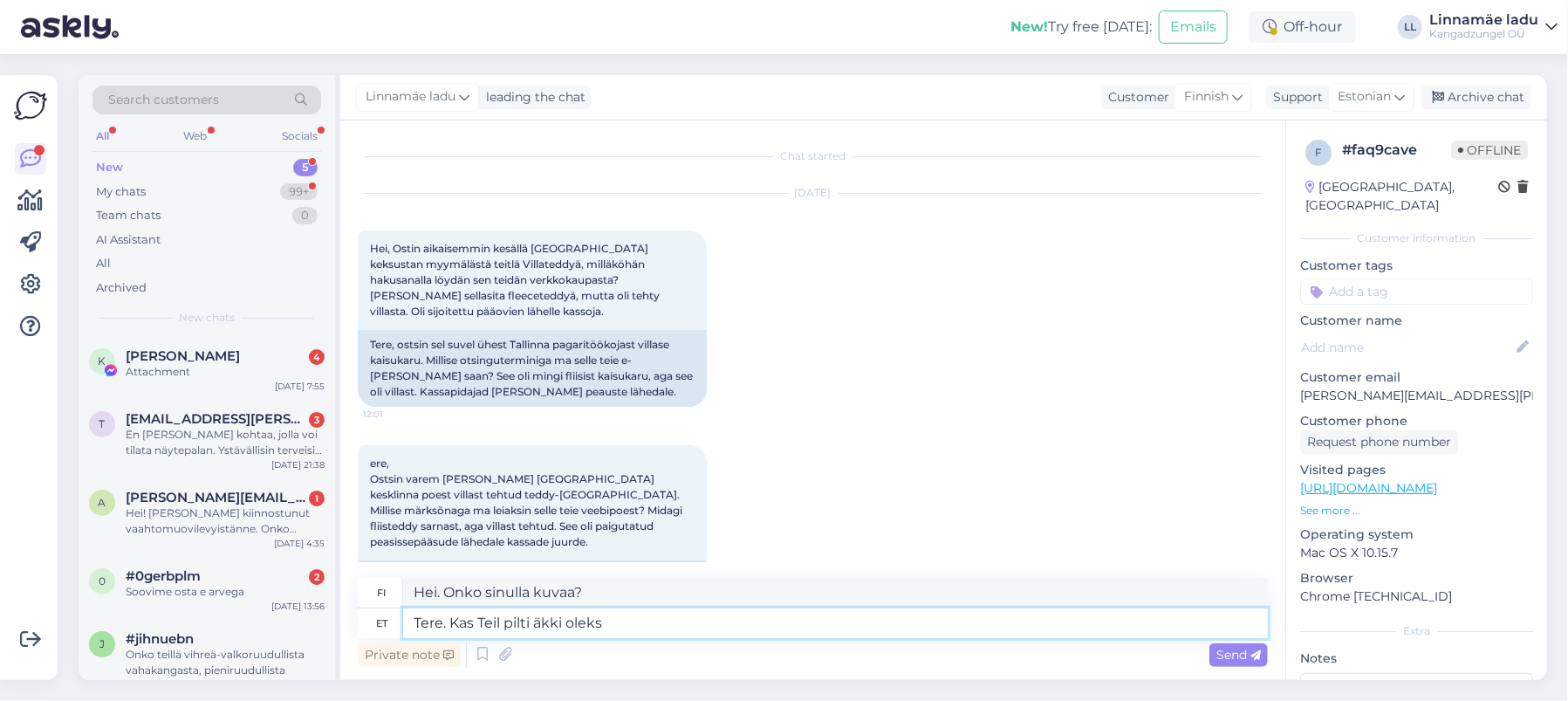
type textarea "Tere. Kas Teil pilti äkki oleks"
type textarea "[PERSON_NAME], sattuuko sinulla olemaan kuvaa?"
type textarea "Tere. Kas Teil pilti äkki oleks. Mei m"
type textarea "Hei. Olisiko sinulla sattumoisin kuvaa? Mei"
type textarea "Tere. Kas Teil pilti äkki oleks. Me"
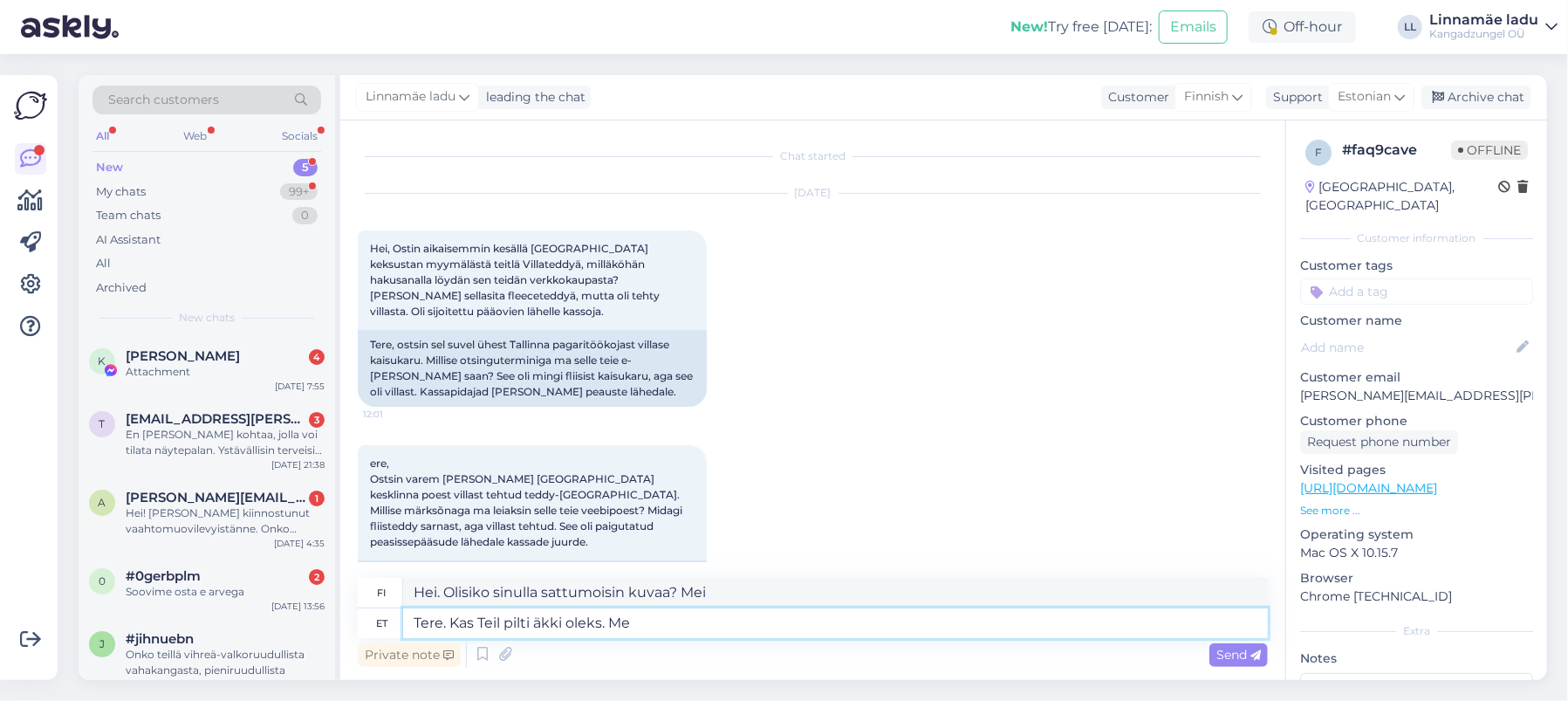
type textarea "Hei. Olisiko sinulla sattumoisin kuvaa? Me olemme"
type textarea "Tere. Kas Teil pilti äkki oleks."
type textarea "[PERSON_NAME], sattuuko sinulla olemaan kuvaa?"
type textarea "Tere. Kas Teil pilti äkki oleks. E-"
type textarea "Hei. Olisiko sinulla sattumoisin kuvaa? E"
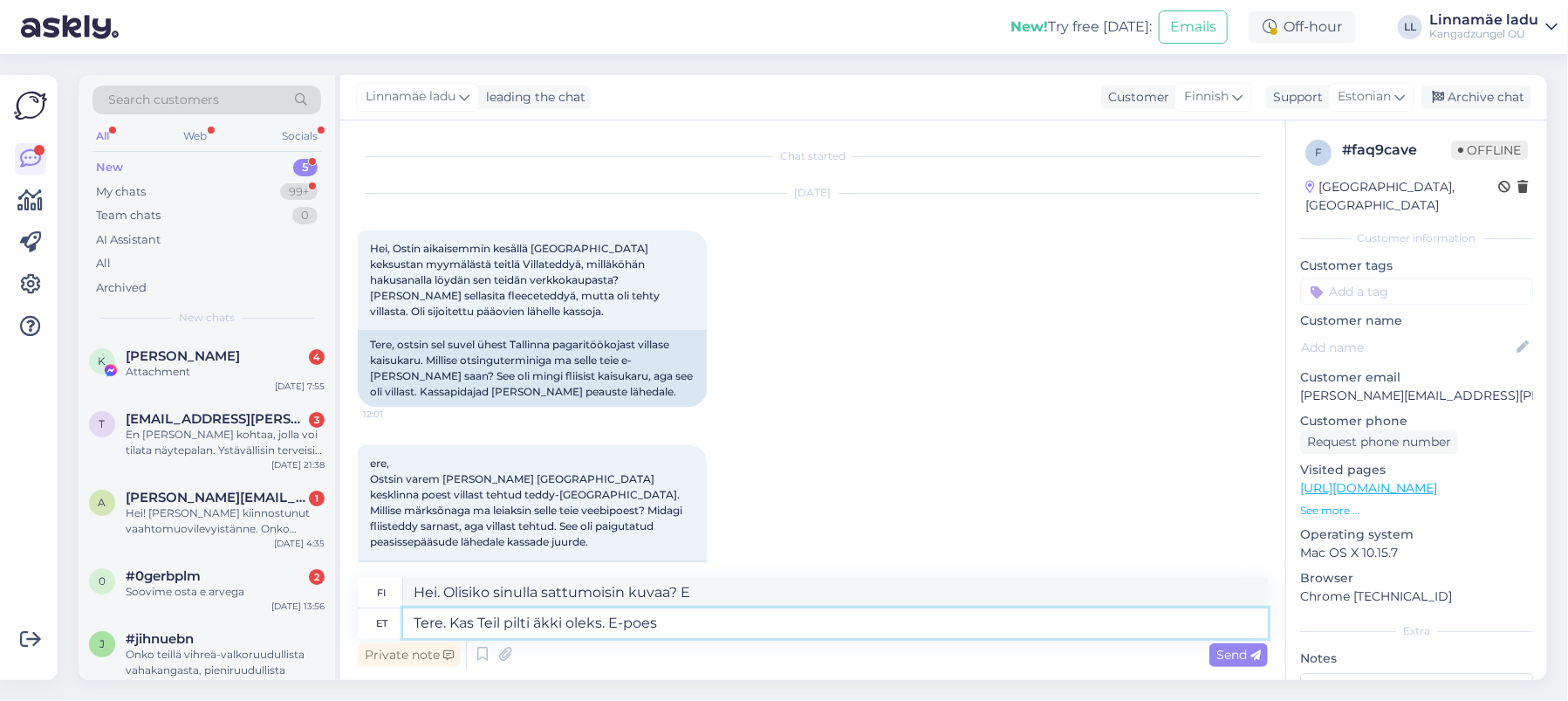
type textarea "Tere. Kas Teil pilti äkki oleks. E-poes m"
type textarea "Hei. Olisiko sinulla sattumoisin kuvaa? Verkkokaupassa."
type textarea "Tere. Kas Teil pilti äkki oleks. E-poes meil k"
type textarea "Hei. Olisiko sinulla kuvaa? Meillä on se verkkokaupassa."
type textarea "Tere. Kas Teil pilti äkki oleks. E-poes [PERSON_NAME] kahjuks v"
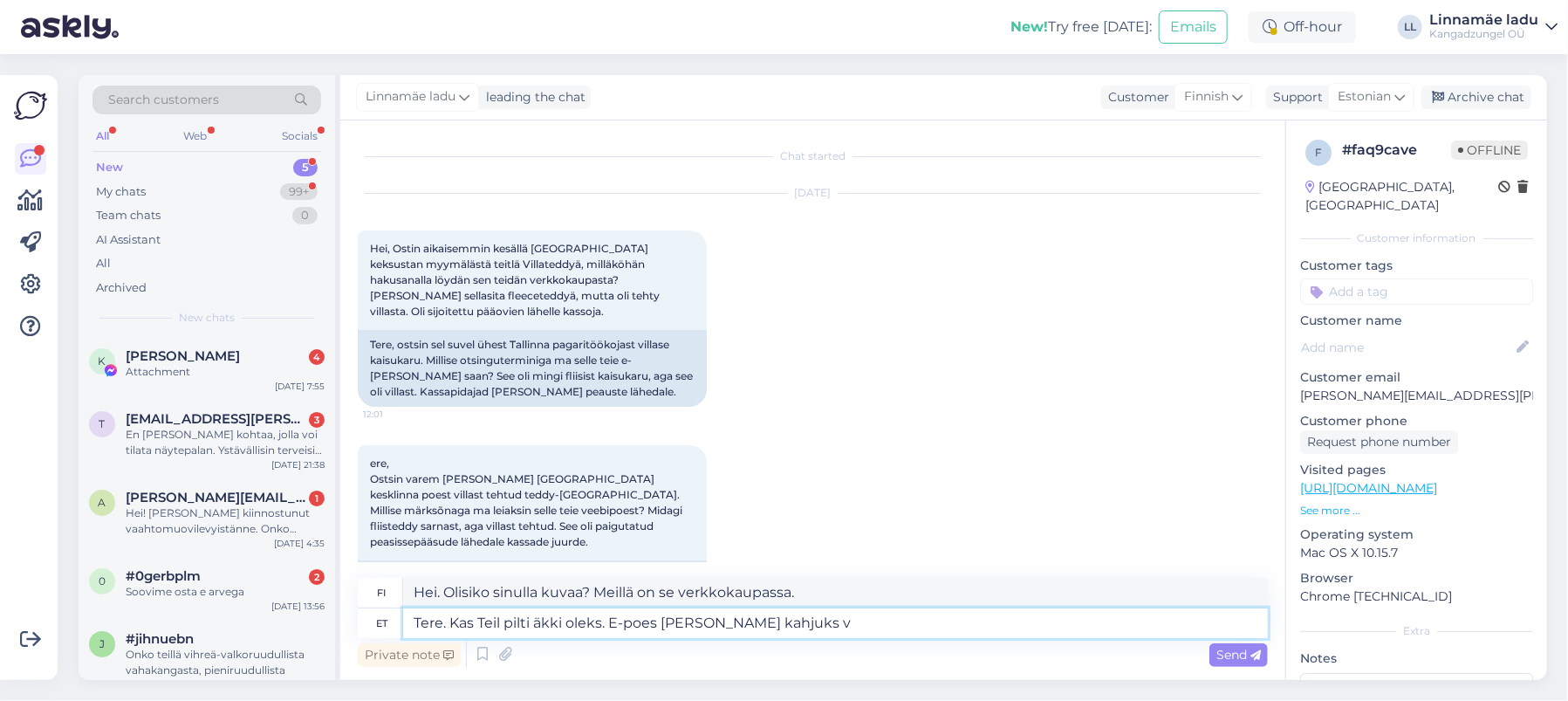
type textarea "Hei. Olisiko sinulla kuvaa? Valitettavasti meillä ei ole sellaista verkkokaupas…"
type textarea "Tere. Kas Teil pilti äkki oleks. E-poes [PERSON_NAME] kahjuks valmis k"
type textarea "Hei. Olisiko sinulla sattumoisin kuvaa? Valitettavasti meillä ei ole sellaista …"
type textarea "Tere. Kas Teil pilti äkki oleks. E-poes [PERSON_NAME] kahjuks valmis kar"
type textarea "Hei. Olisiko sinulla kuvaa? Valitettavasti meillä ei ole valmista korttia verkk…"
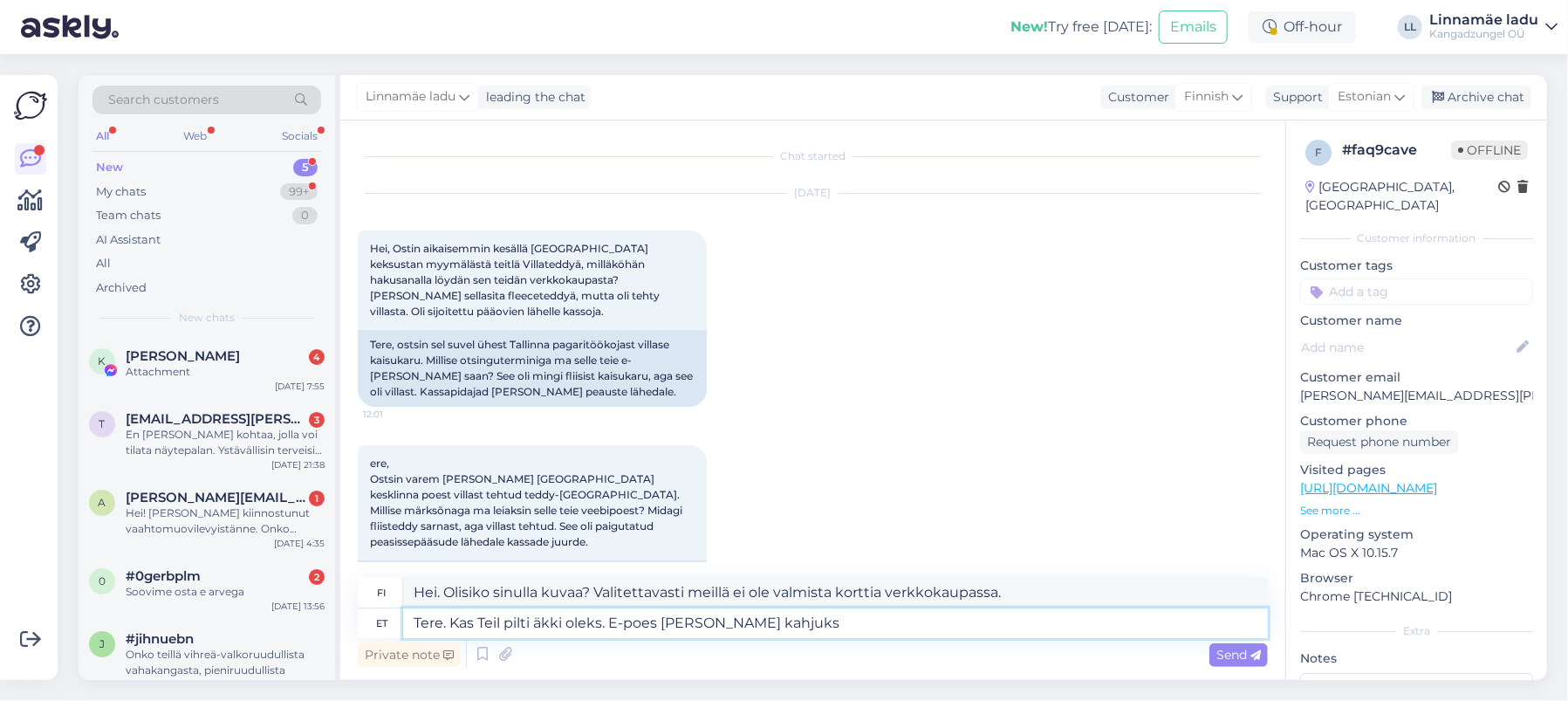
type textarea "Tere. Kas Teil pilti äkki oleks. E-poes [PERSON_NAME] kahjuk"
type textarea "Hei. Olisiko sinulla sattumoisin kuvaa? Valitettavasti meillä ei ole sellaista …"
type textarea "Tere. Kas Teil pilti äkki oleks. E-poes meil kü"
type textarea "Hei. Olisiko sinulla kuvaa? Valitettavasti meillä ei ole sellaista verkkokaupas…"
type textarea "Tere. Kas Teil pilti äkki oleks. E-poes meil"
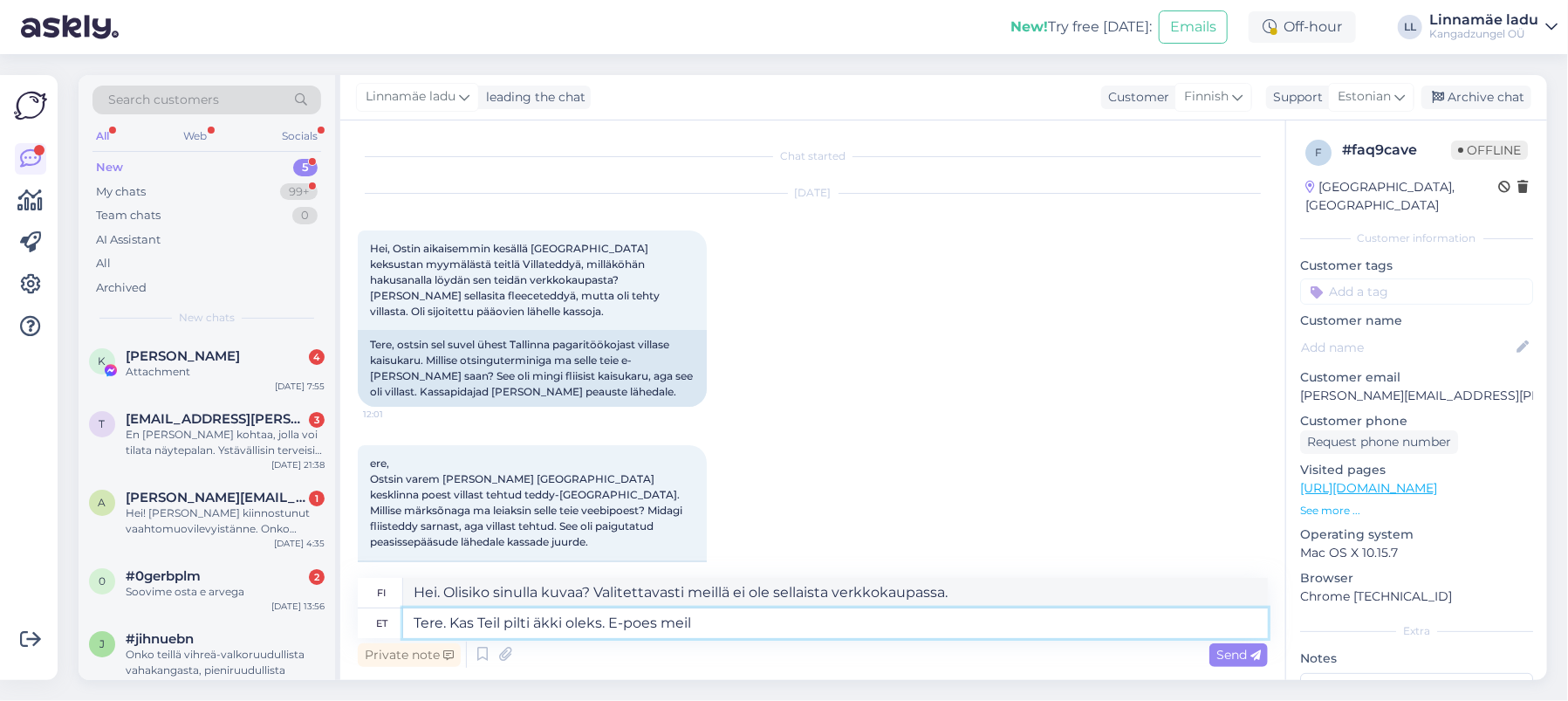
type textarea "Hei. Olisiko sinulla kuvaa? Meillä on se verkkokaupassa."
type textarea "Tere. Kas Teil pilti äkki oleks. E-poes"
type textarea "Hei. Olisiko sinulla sattumoisin kuvaa? Verkkokaupassa."
type textarea "Tere. Kas Teil pilti äkki oleks."
type textarea "[PERSON_NAME], sattuuko sinulla olemaan kuvaa?"
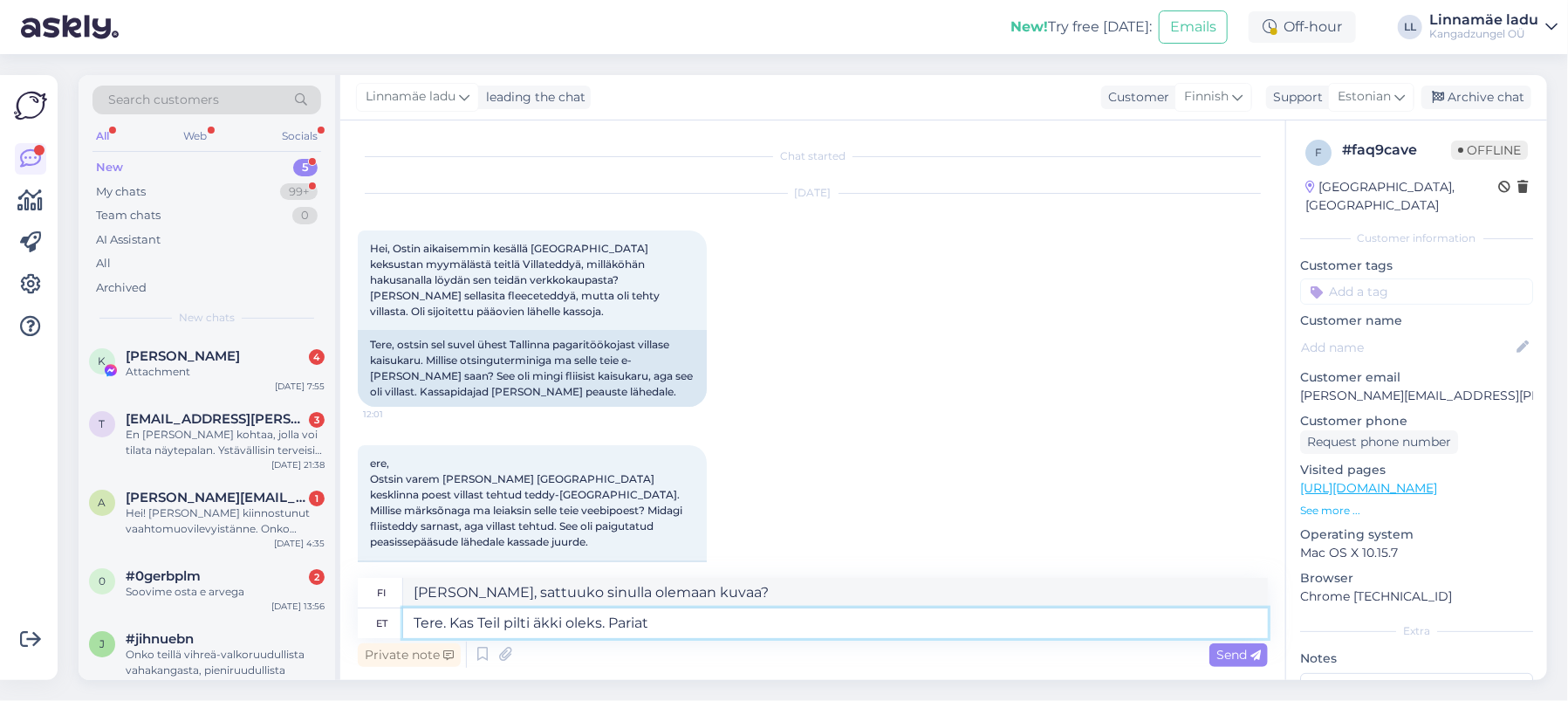
type textarea "Tere. Kas Teil pilti äkki oleks. [GEOGRAPHIC_DATA]"
type textarea "Hei. Olisiko sinulla sattumoisin kuvaa? [GEOGRAPHIC_DATA]"
type textarea "Tere. Kas Teil pilti äkki oleks. [GEOGRAPHIC_DATA]"
type textarea "Hei. Olisiko sinulla sattumoisin kuvaa? Pari"
type textarea "Tere. Kas Teil pilti äkki oleks. Parimate"
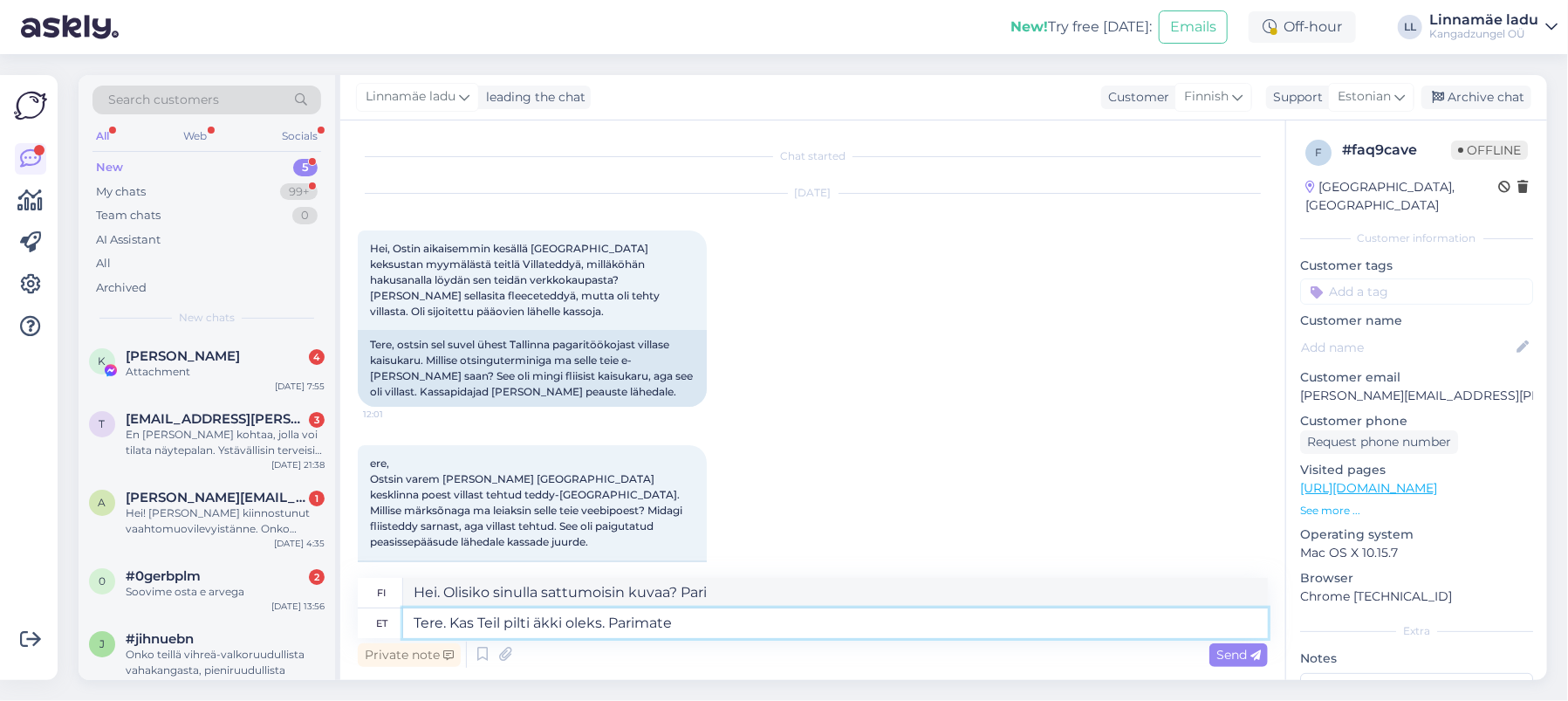
type textarea "Hei. Olisiko sinulla sattumoisin kuvaa? Ystävällisin terveisin"
type textarea "Tere. Kas Teil pilti äkki oleks. Parimate kadi"
type textarea "Hei. Olisiko sinulla sattumoisin kuvaa? Paras Kadrii"
type textarea "Tere. Kas Teil pilti äkki oleks. Parimate"
type textarea "Hei. Olisiko sinulla sattumoisin kuvaa? Ystävällisin terveisin"
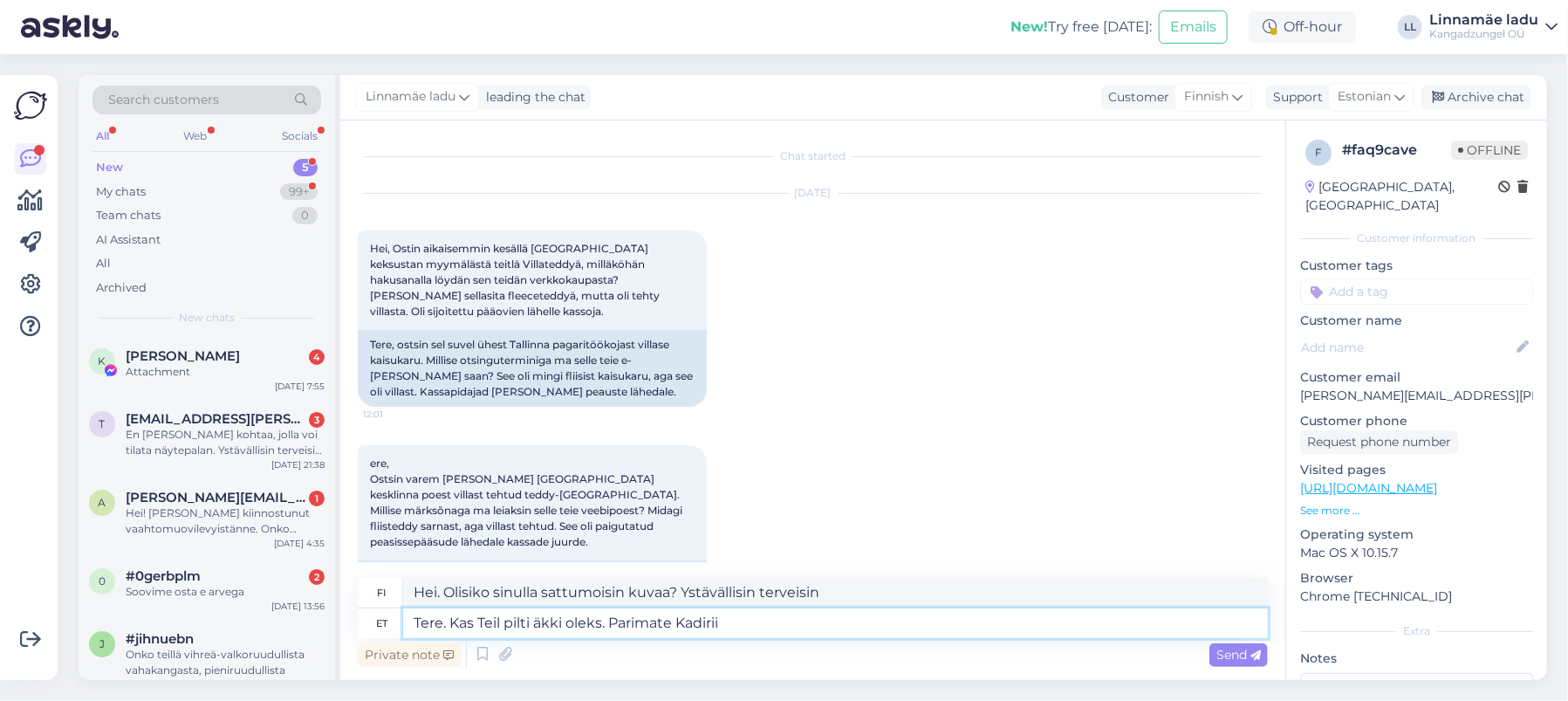
type textarea "Tere. Kas Teil pilti äkki oleks. Parimate Kadiriin"
type textarea "Hei. Olisiko sinulla sattumoisin kuvaa? Paras Kadrii"
type textarea "Tere. Kas Teil pilti äkki oleks. Parimate Kadiriin"
type textarea "Hei. Olisiko sinulla sattumoisin kuvaa? Ystävällisin terveisin, Kadirin"
type textarea "Tere. Kas Teil pilti äkki oleks. Parimate Kadiriin Aare"
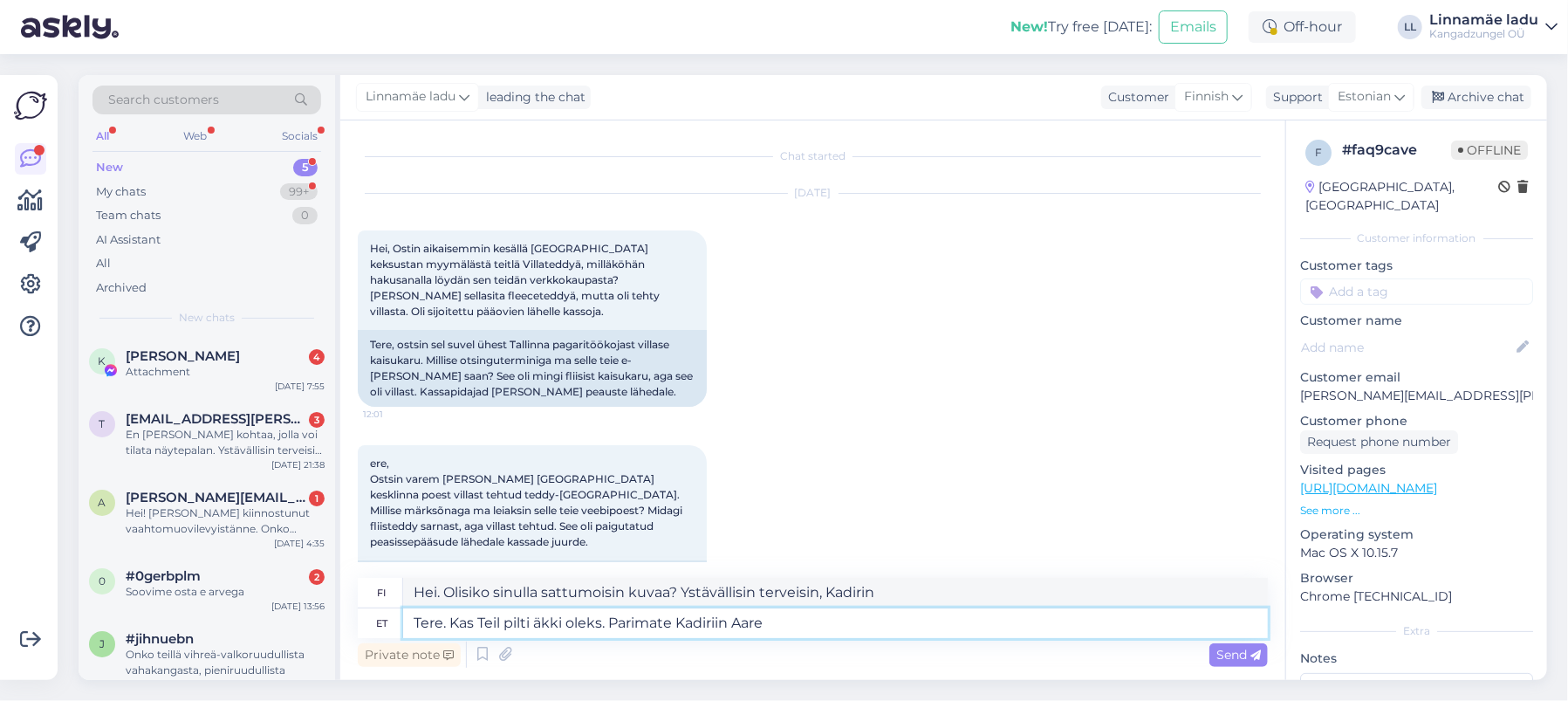
type textarea "Hei. Olisiko sinulla sattumoisin kuvaa? Ystävällisin terveisin, Kadiriin Aare"
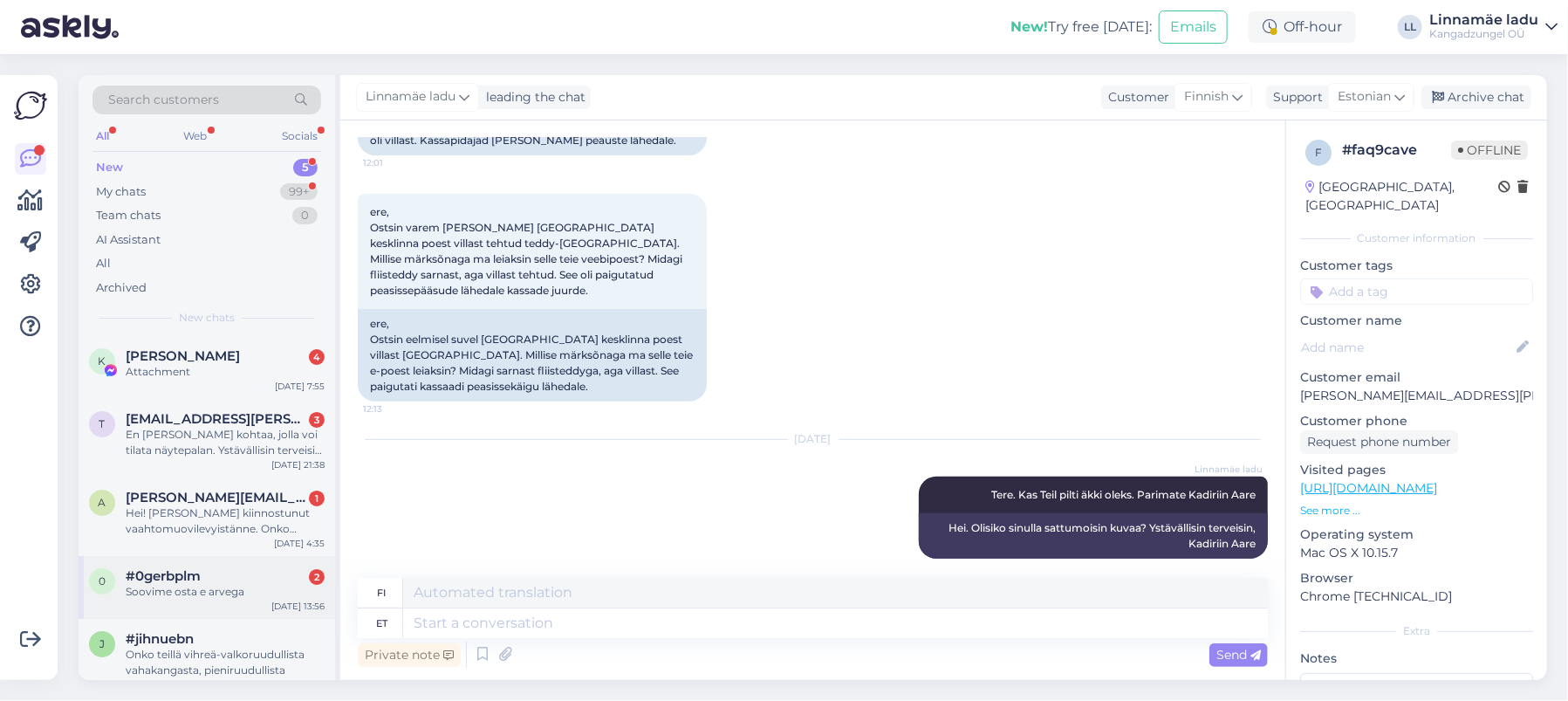
click at [219, 585] on div "Soovime osta e arvega" at bounding box center [225, 591] width 199 height 16
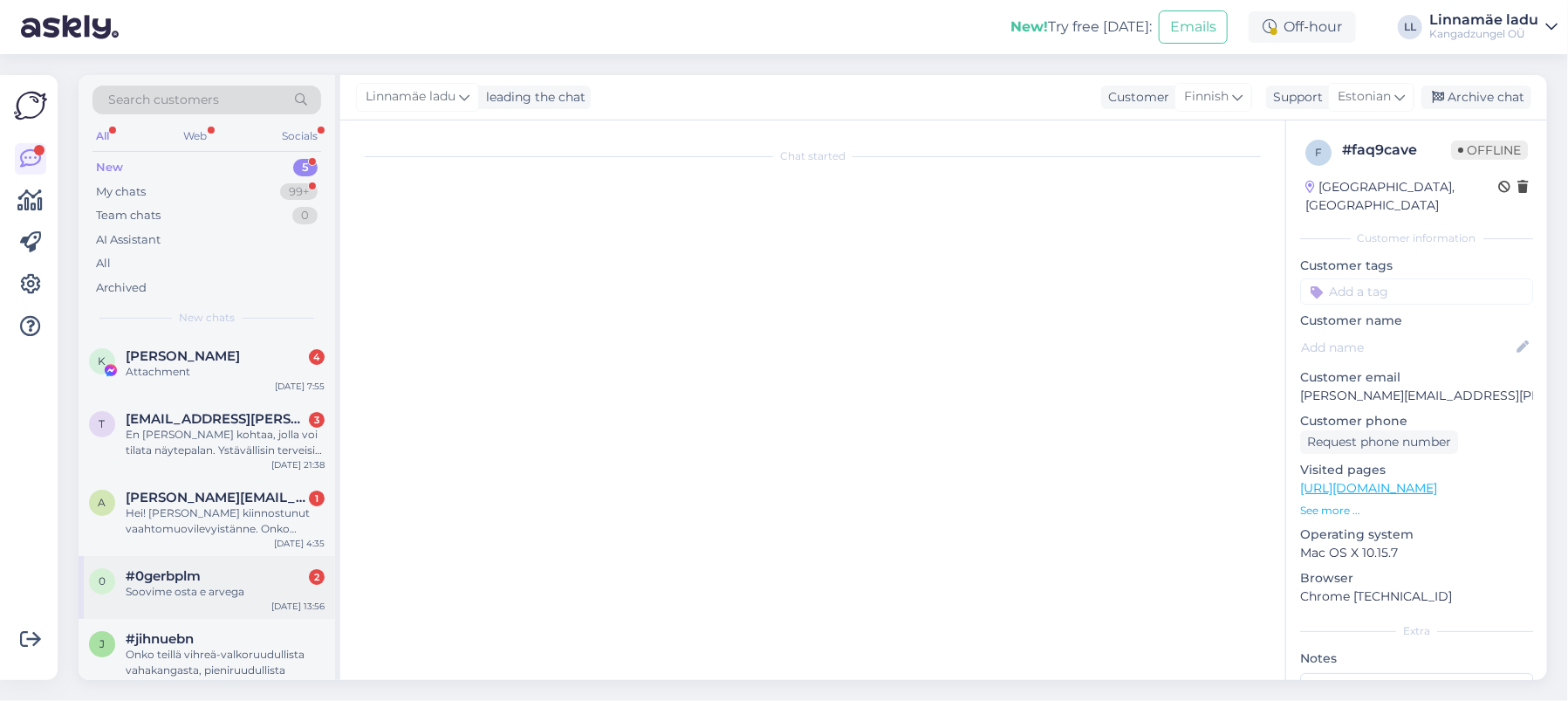
scroll to position [0, 0]
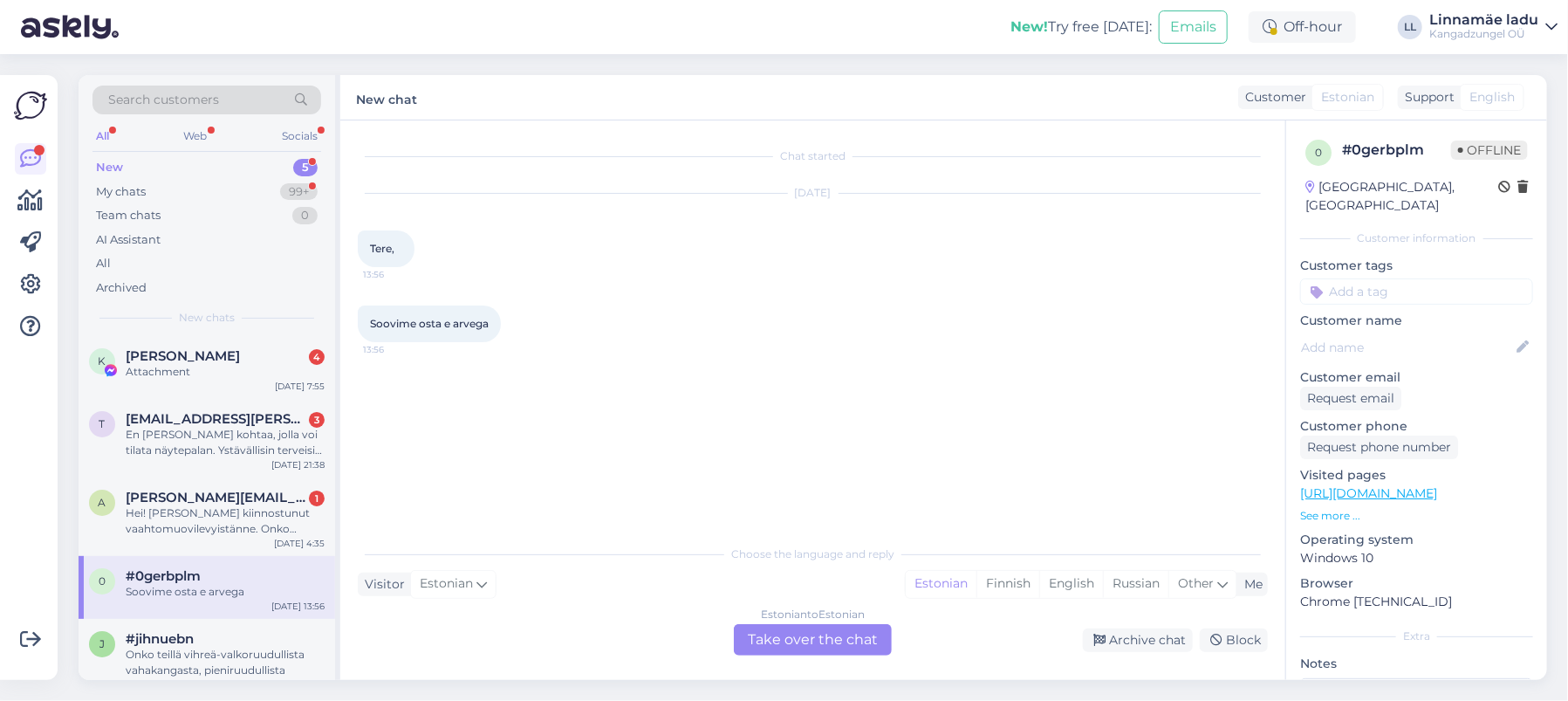
click at [829, 633] on div "Estonian to Estonian Take over the chat" at bounding box center [812, 639] width 158 height 31
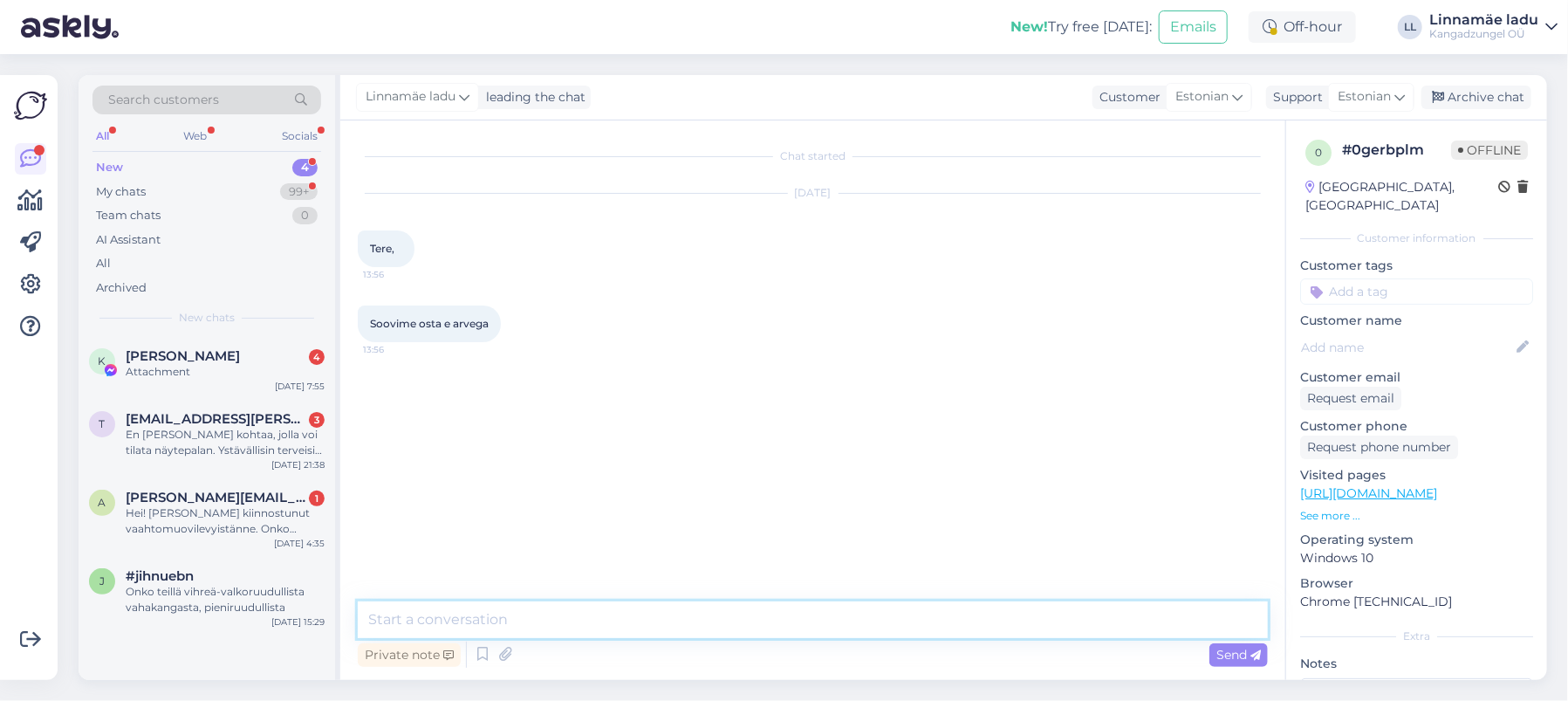
click at [490, 622] on textarea at bounding box center [812, 619] width 910 height 37
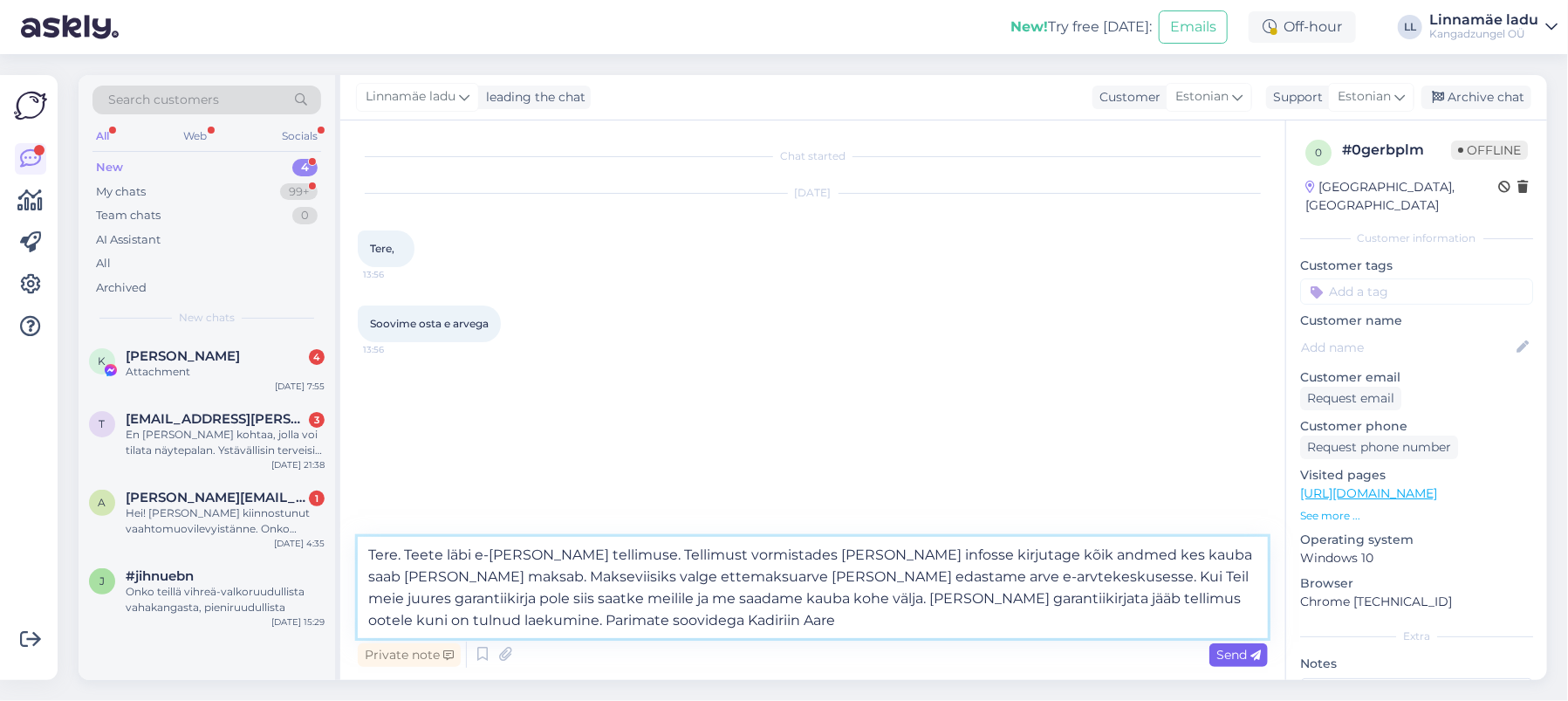
type textarea "Tere. Teete läbi e-[PERSON_NAME] tellimuse. Tellimust vormistades [PERSON_NAME]…"
click at [1235, 649] on span "Send" at bounding box center [1238, 654] width 44 height 16
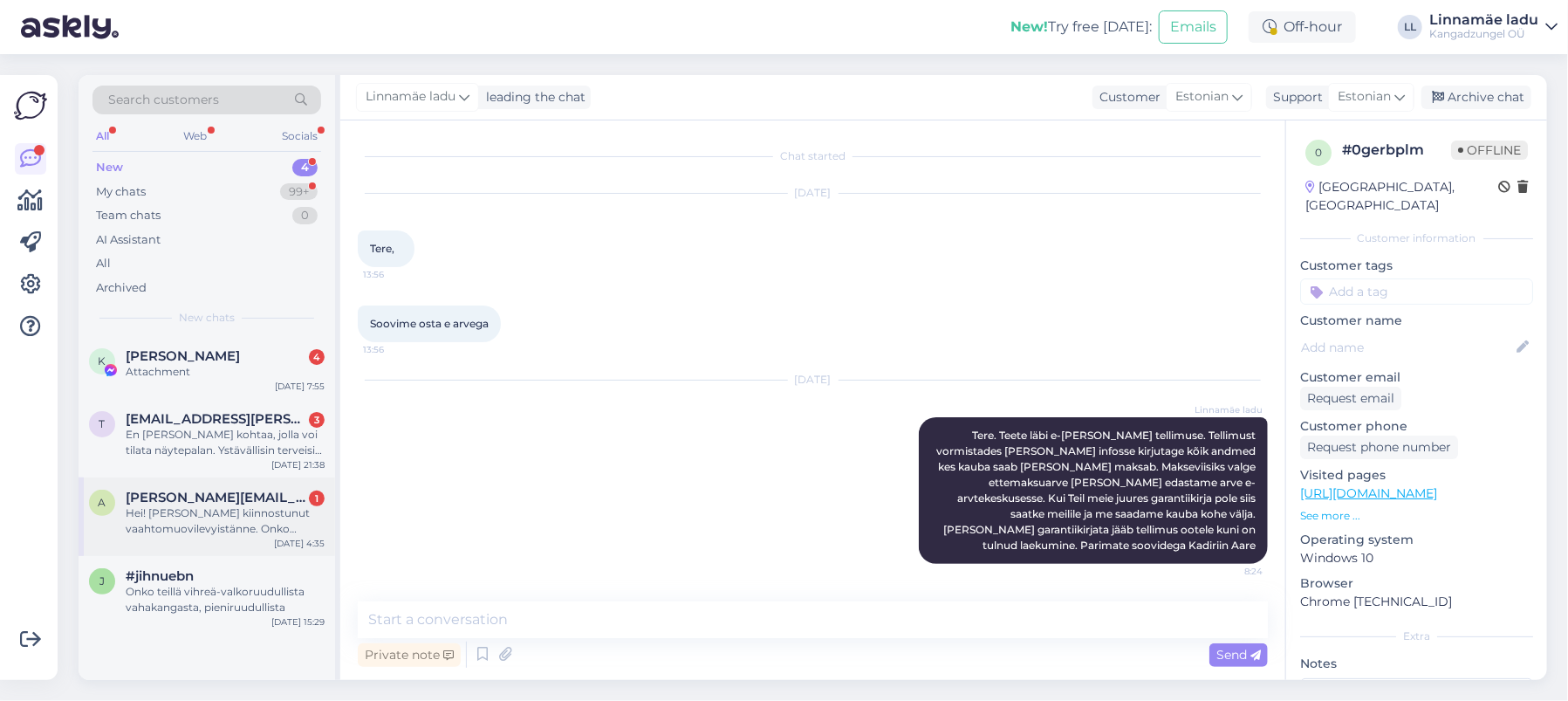
click at [198, 502] on span "[PERSON_NAME][EMAIL_ADDRESS][PERSON_NAME][DOMAIN_NAME]" at bounding box center [217, 497] width 182 height 16
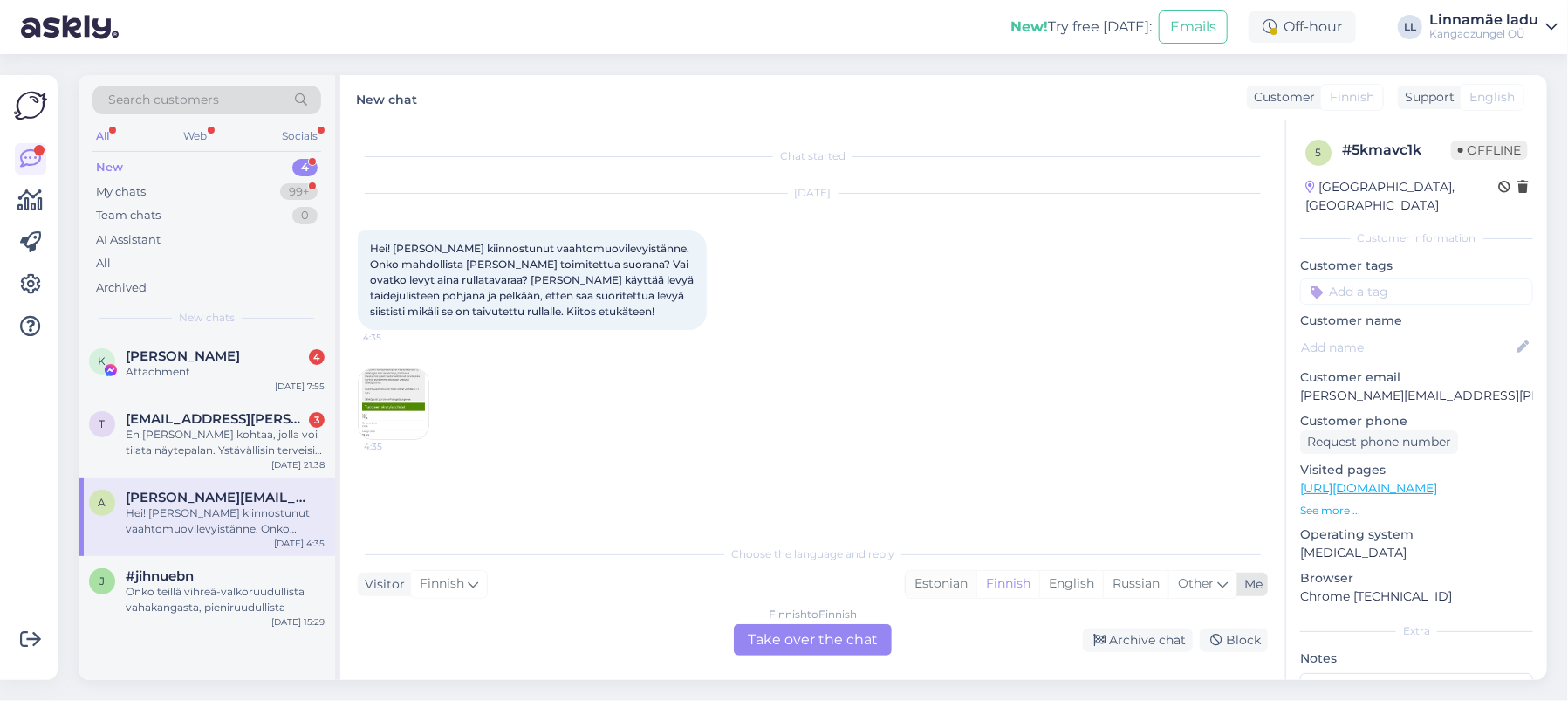
click at [927, 584] on div "Estonian" at bounding box center [941, 584] width 70 height 26
click at [814, 631] on div "Finnish to Estonian Take over the chat" at bounding box center [812, 639] width 158 height 31
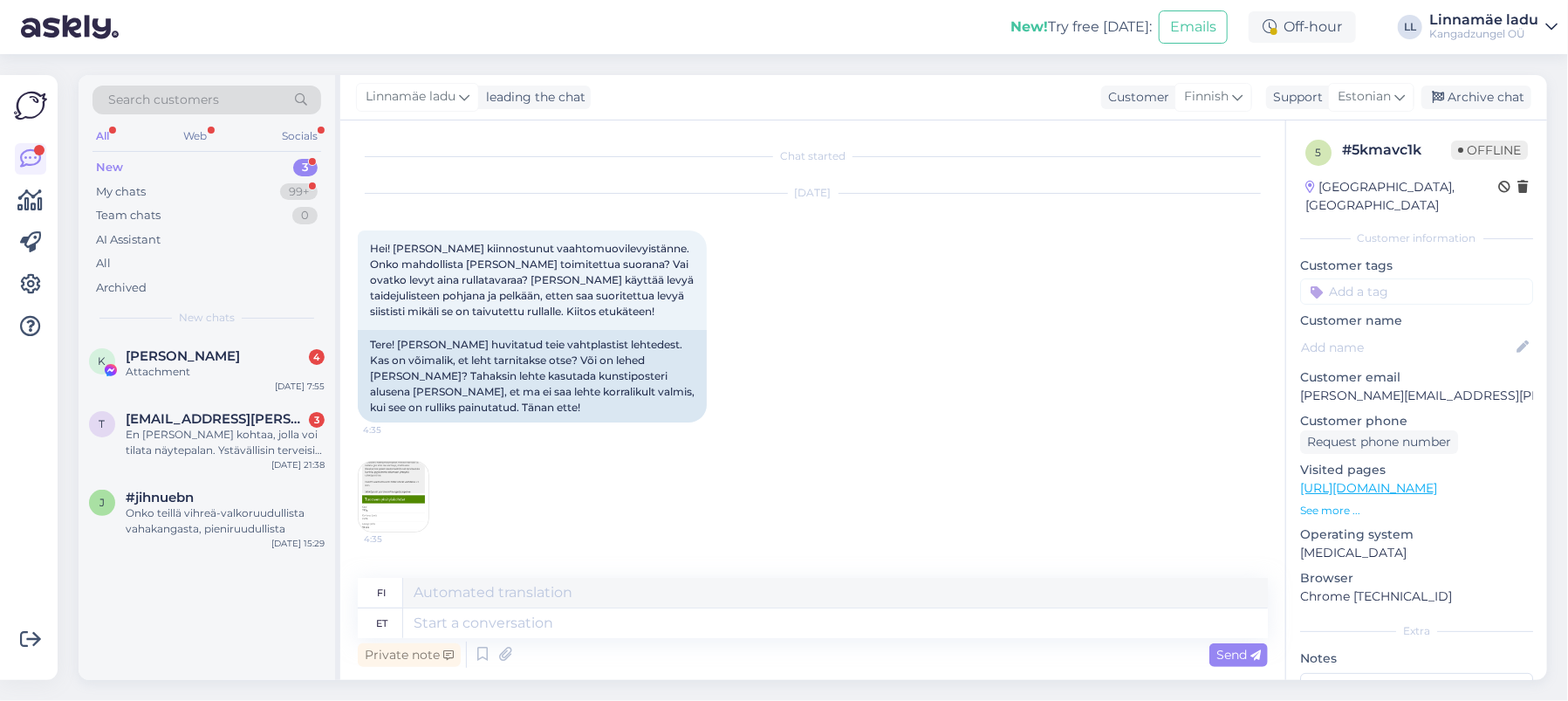
click at [406, 483] on img at bounding box center [393, 496] width 69 height 69
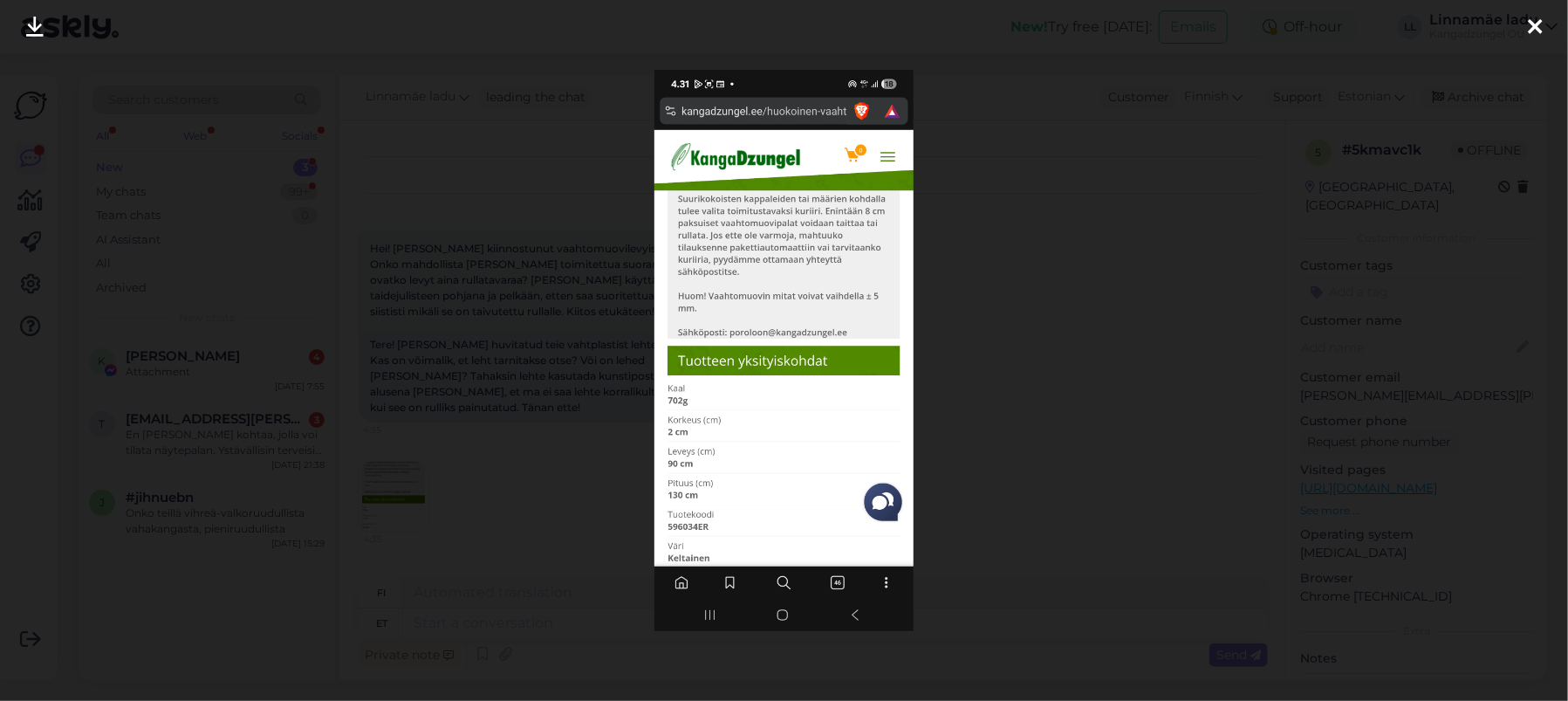
click at [990, 439] on div at bounding box center [784, 350] width 1568 height 701
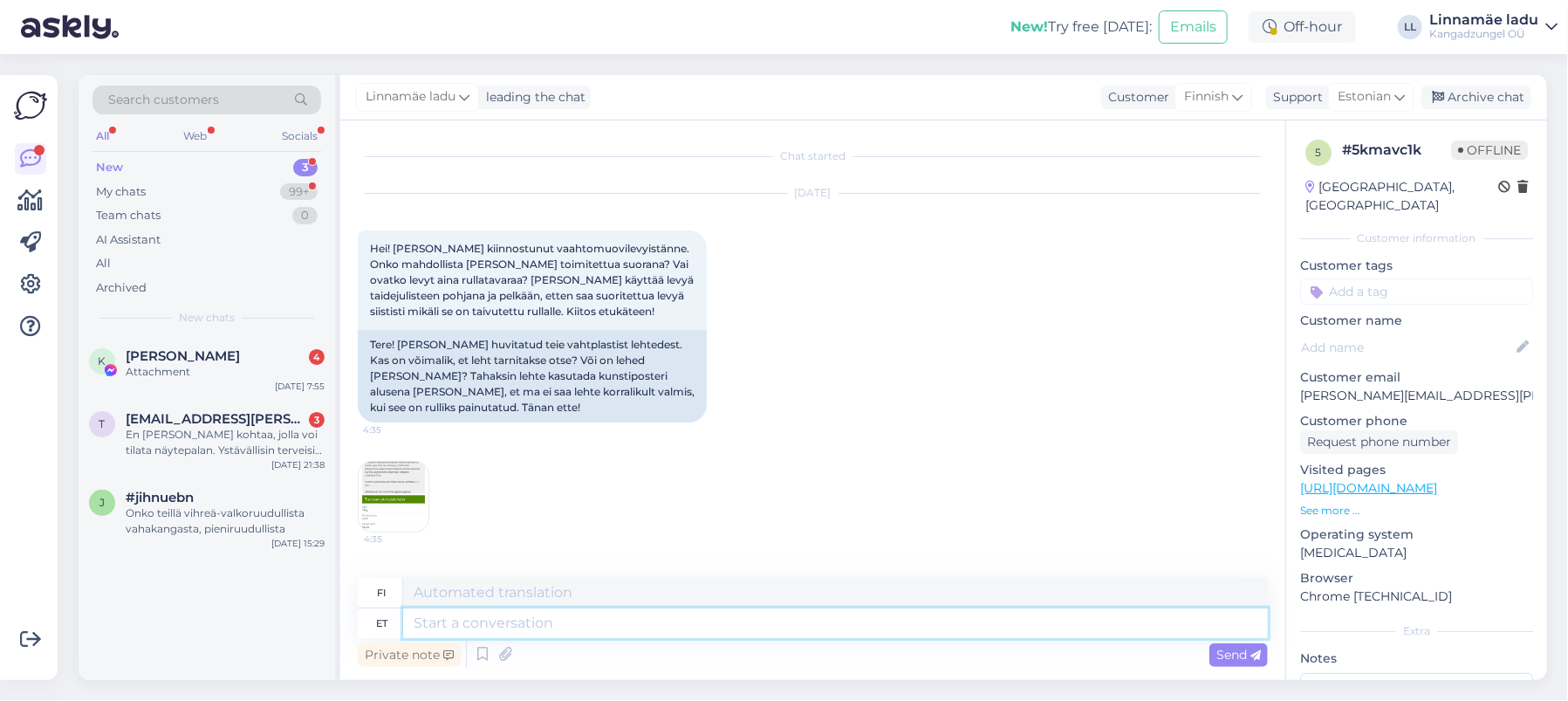
click at [470, 627] on textarea at bounding box center [836, 623] width 865 height 30
type textarea "Tere."
type textarea "Hei."
type textarea "Tere. Kulleri ta"
type textarea "Hei. [GEOGRAPHIC_DATA]"
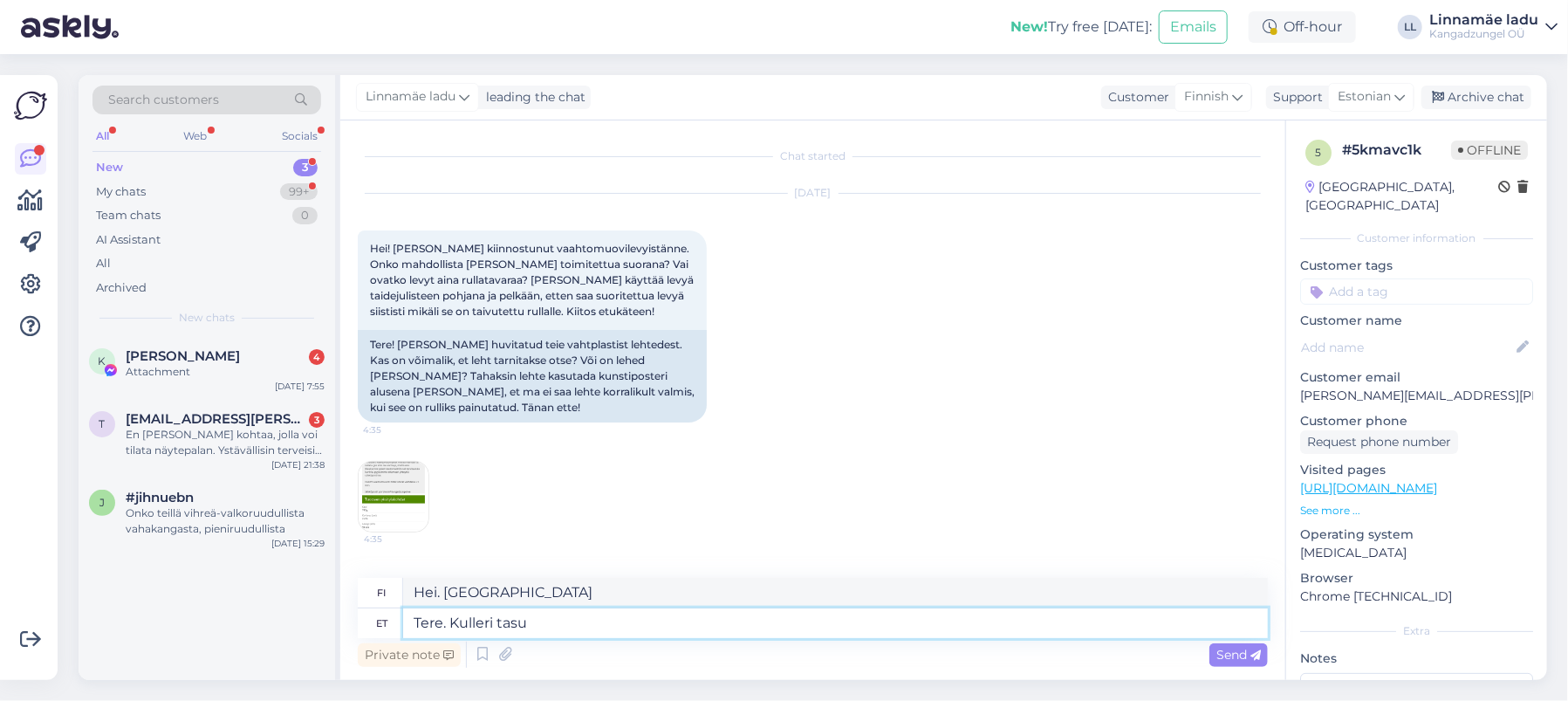
type textarea "Tere. Kulleri tasu s"
type textarea "Hei. Kuriirimaksu"
type textarea "Tere. Kulleri tasu Soome m"
type textarea "Hei. Kuriirimaksu [GEOGRAPHIC_DATA]"
type textarea "Tere. Kulleri tasu Soome maksab"
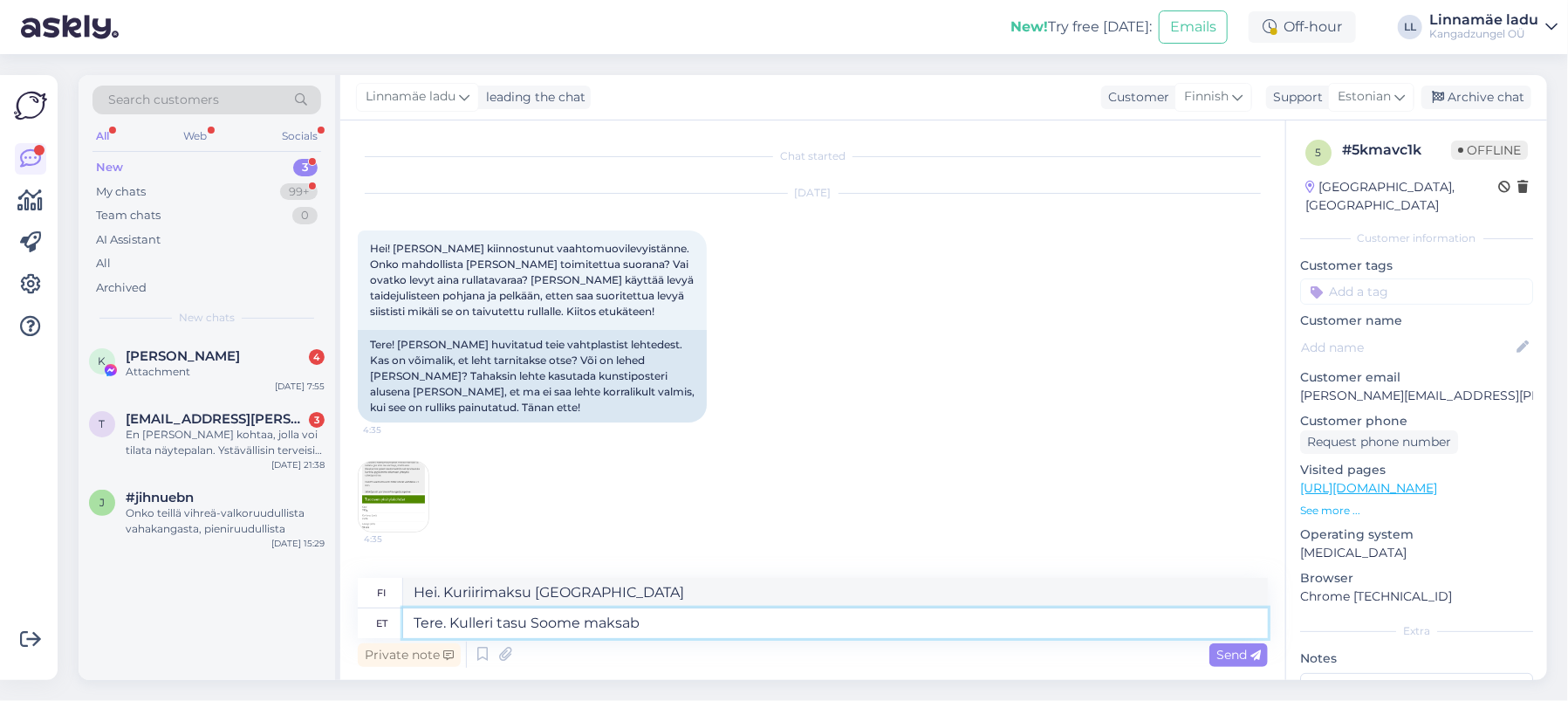
type textarea "Hei. Kuriirimaksun maksaa Suomi."
type textarea "Tere. Kulleri tasu Soome maksab 35€"
type textarea "Hei. Kuriirimaksu Suomeen on 35."
type textarea "Tere. Kulleri tasu Soome maksab 35€."
type textarea "Hei. Kuriirimaksu Suomeen on 35 €."
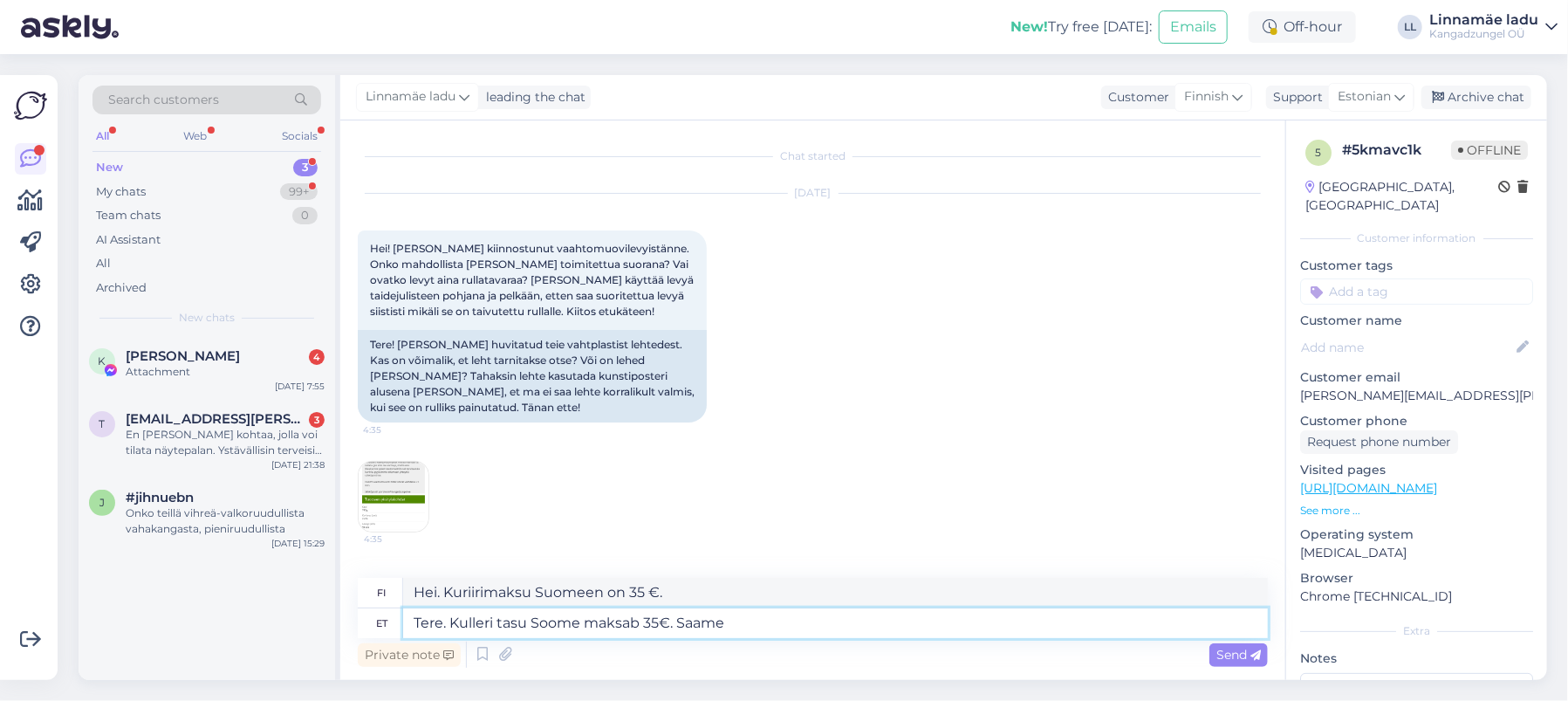
type textarea "Tere. Kulleri tasu Soome maksab 35€. Saame n"
type textarea "Hei. Kuriirimaksu Suomeen on 35 €. Voimme"
type textarea "Tere. Kulleri tasu Soome maksab 35€. Saame need"
type textarea "Hei. Kuriirimaksu Suomeen on 35 €. Me toimitamme ne."
type textarea "Tere. Kulleri tasu Soome maksab 35€. Saame need mõõdud ve"
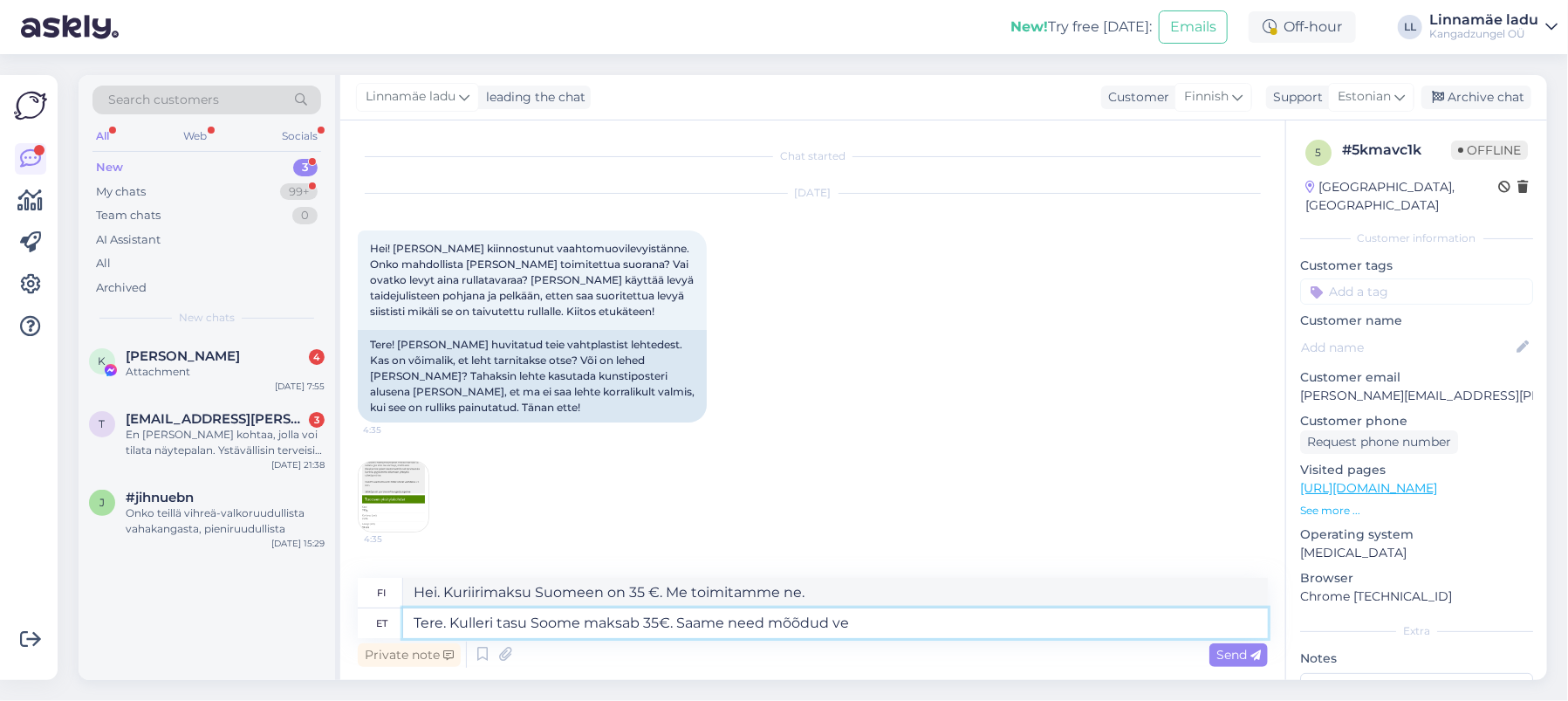
type textarea "Hei. Kuriirin hinta Suomeen on 35 €. Haemme nämä mitat."
type textarea "Tere. Kulleri tasu Soome maksab 35€. Saame need mõõdud veel saa"
type textarea "Hei. Kuriirimaksu Suomeen on 35 €. Meillä on nämä [PERSON_NAME] tallessa."
type textarea "Tere. Kulleri tasu Soome maksab 35€. Saame need mõõdud veel saata n"
type textarea "Hei. Kuriirimaksu Suomeen on 35 €. Voimme edelleen lähettää näitä mittoja"
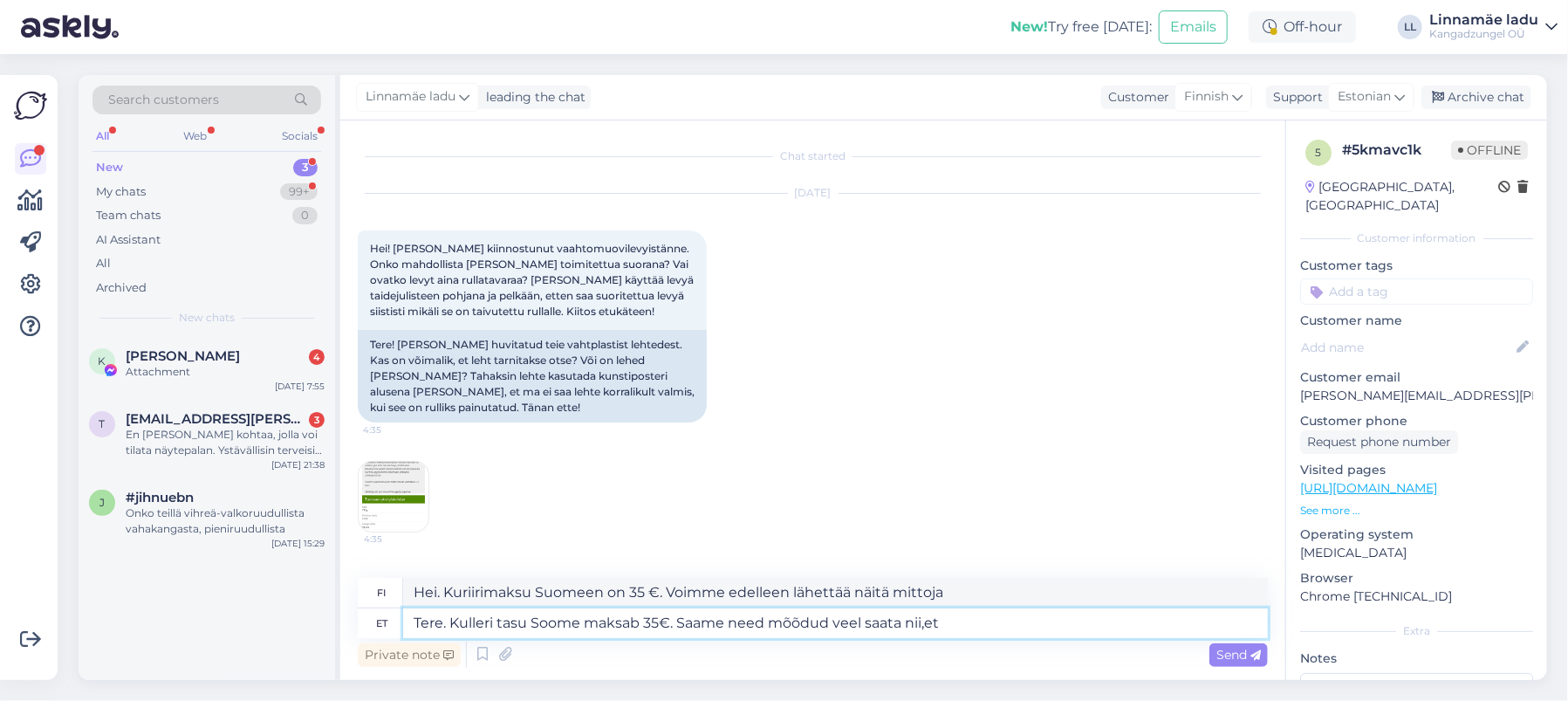
type textarea "Tere. Kulleri tasu Soome maksab 35€. Saame need mõõdud veel saata nii,et"
type textarea "Hei. Kuriirin maksu Suomeen on 35 €. Voimme silti lähettää nämä mitat, jotta"
type textarea "Tere. Kulleri tasu Soome maksab 35€. Saame need mõõdud veel saata nii,et ei"
type textarea "Hei. Kuriirimaksu Suomeen on 35 €. Voimme silti lähettää nämä mitat, [PERSON_NA…"
type textarea "Tere. Kulleri tasu Soome maksab 35€. Saame need mõõdud veel saata nii,et [PERSO…"
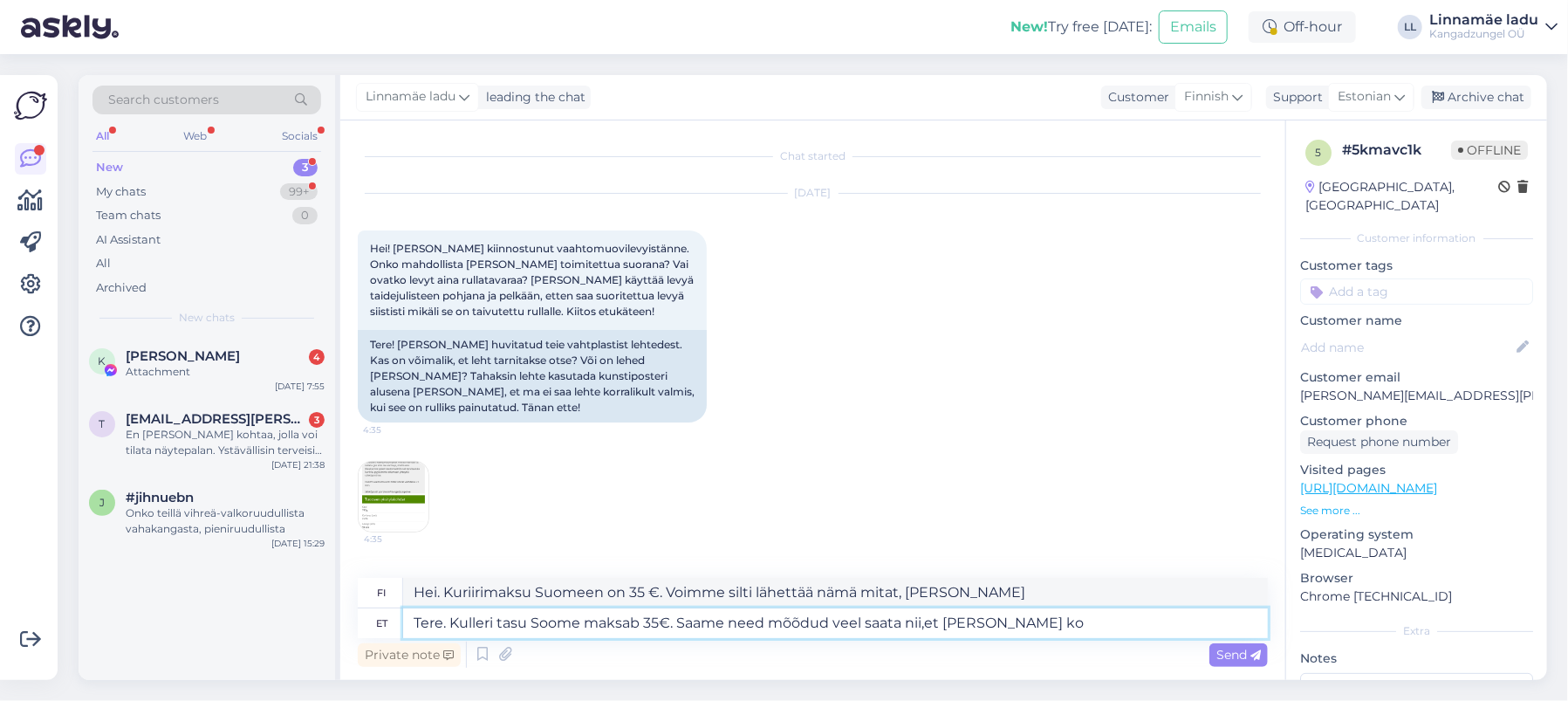
type textarea "Hei. Kuriirimaksu Suomeen on 35 €. Voimme silti lähettää nämä mitat, jotta ne e…"
type textarea "Tere. Kulleri tasu Soome maksab 35€. Saame need mõõdud veel saata nii,et [PERSO…"
type textarea "Hei. Kuriirimaksu Suomeen on 35 €. Voimme silti lähettää nämä mitat, jotta ne e…"
type textarea "Tere. Kulleri tasu Soome maksab 35€. Saame need mõõdud veel saata nii,et [PERSO…"
type textarea "Hei. Kuriirimaksu Suomeen on 35 €. Voimme silti lähettää nämä mitat, jotta ne e…"
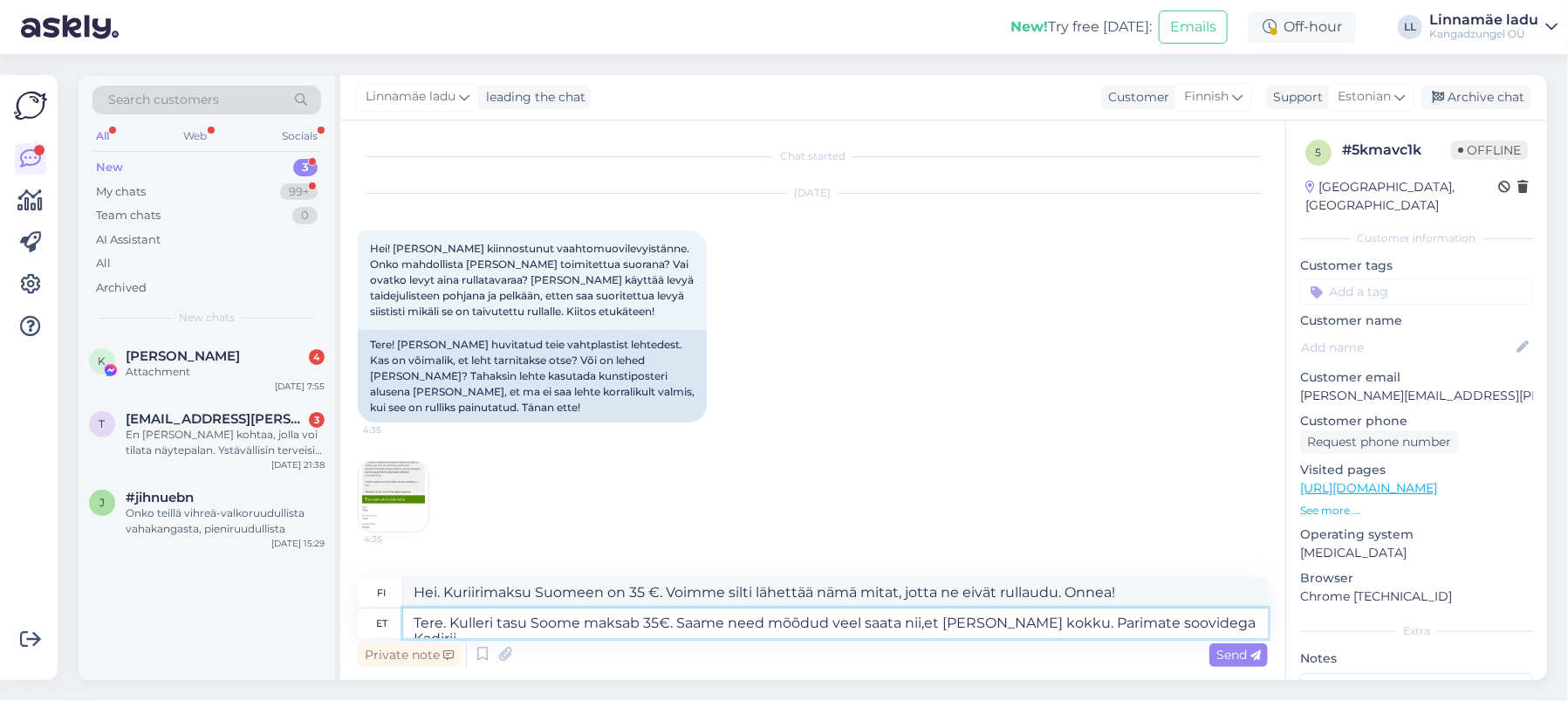
type textarea "Tere. Kulleri tasu Soome maksab 35€. Saame need mõõdud veel saata nii,et [PERSO…"
type textarea "Hei. Kuriirin maksu Suomeen on 35 €. Voimme silti lähettää nämä mitat, jotta ne…"
type textarea "Tere. Kulleri tasu Soome maksab 35€. Saame need mõõdud veel saata nii,et [PERSO…"
type textarea "Hei. Kuriirin maksu Suomeen on 35 €. Voimme silti lähettää nämä mitat, jotta ne…"
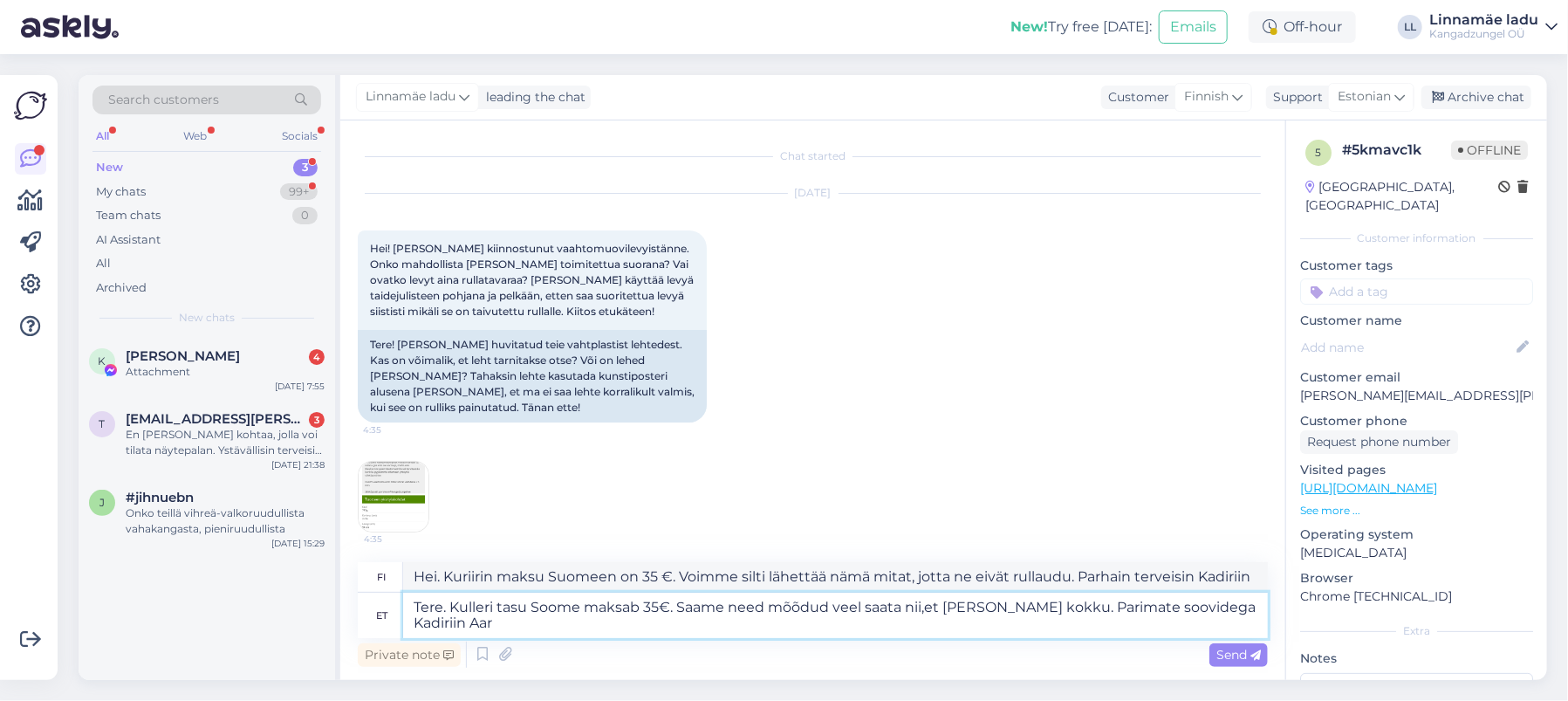
type textarea "Tere. Kulleri tasu Soome maksab 35€. Saame need mõõdud veel saata nii,et [PERSO…"
type textarea "Hei. Kuriirimaksu Suomeen on 35 €. Voimme silti lähettää nämä mitat, jotta ne e…"
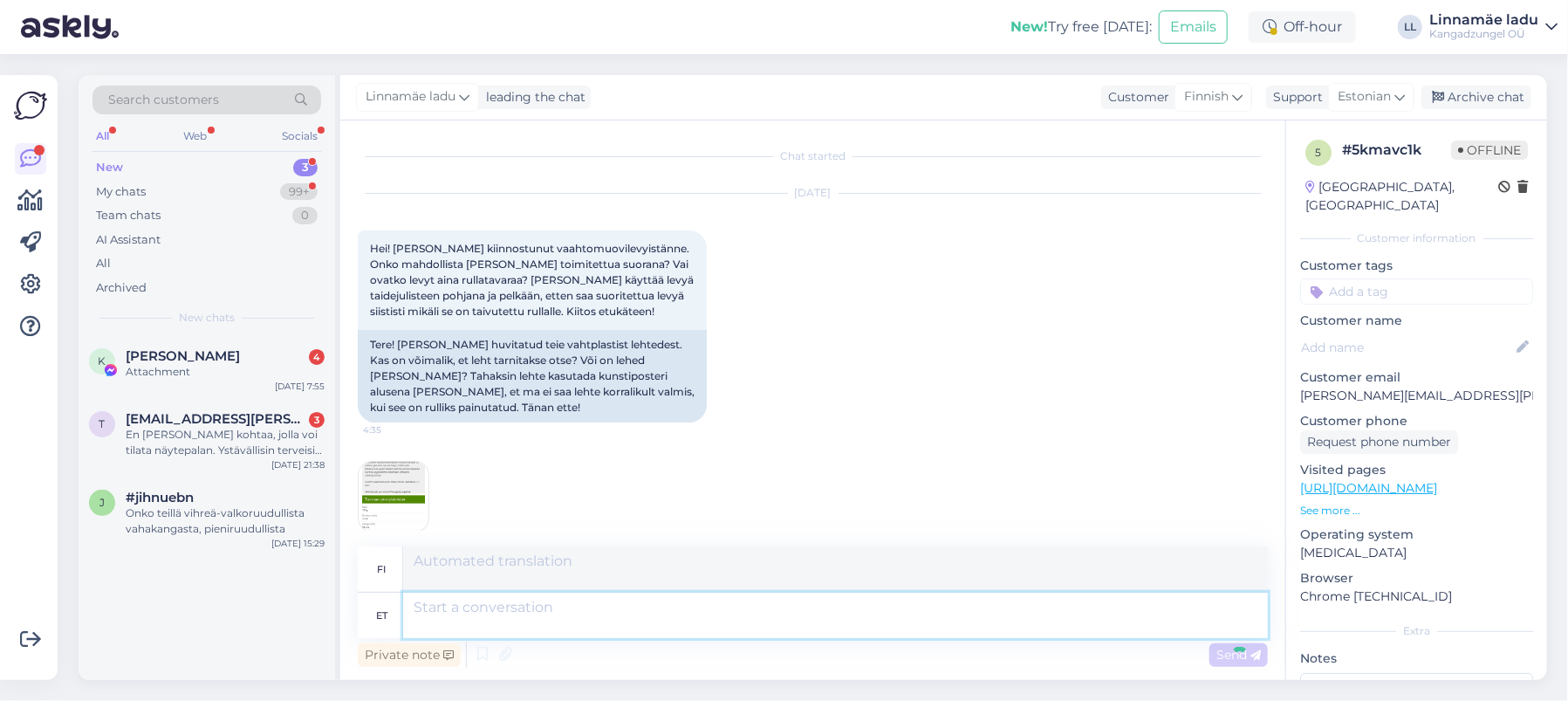
scroll to position [193, 0]
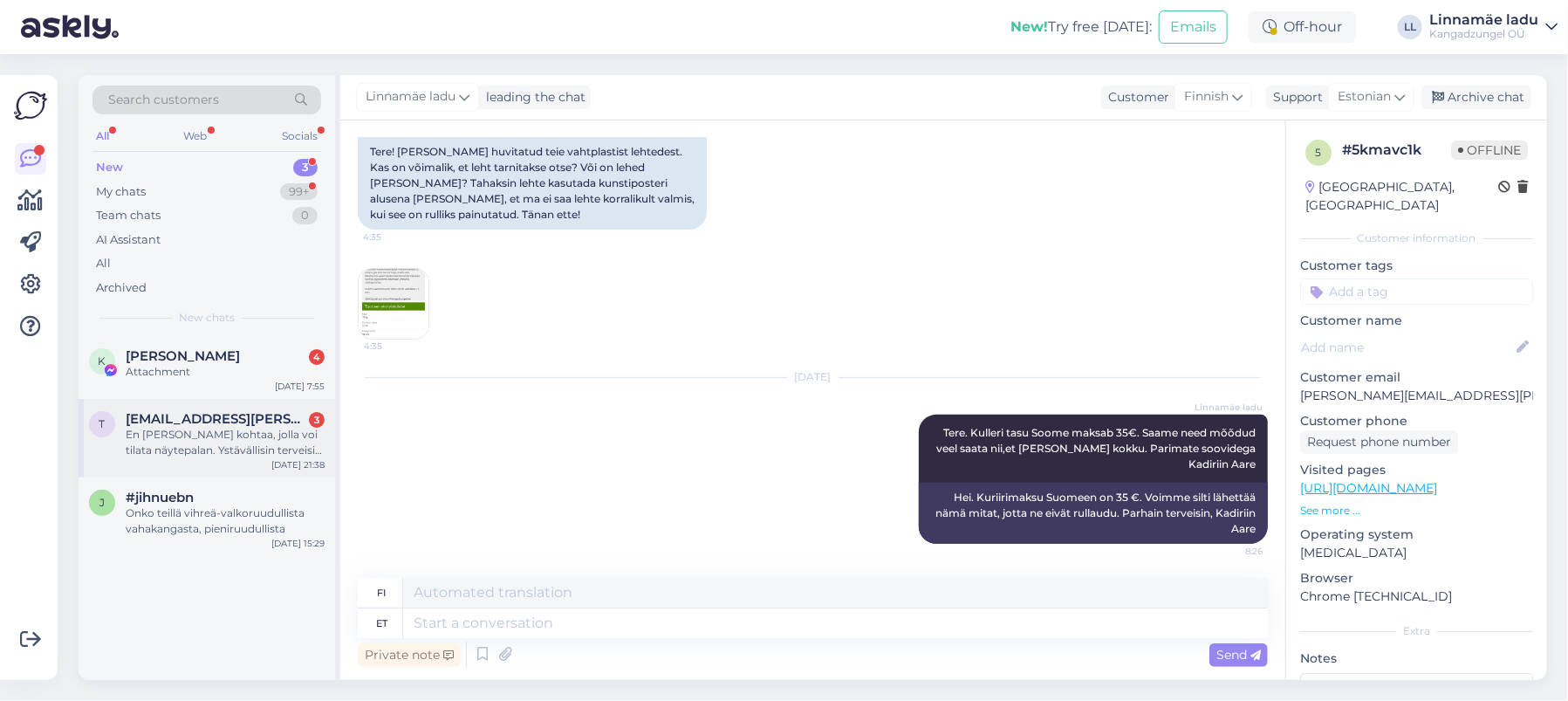
click at [186, 443] on div "En [PERSON_NAME] kohtaa, jolla voi tilata näytepalan. Ystävällisin terveisin [P…" at bounding box center [225, 442] width 199 height 31
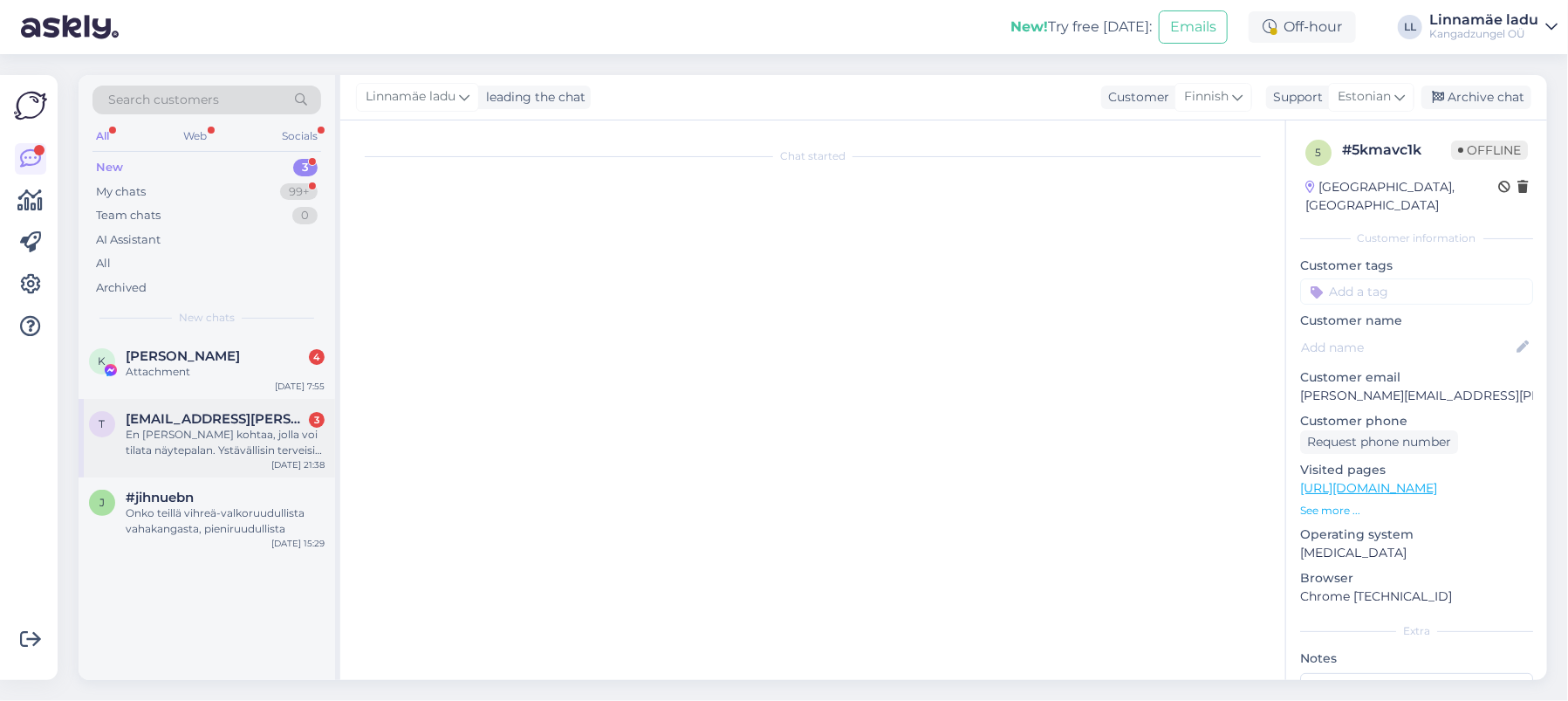
scroll to position [0, 0]
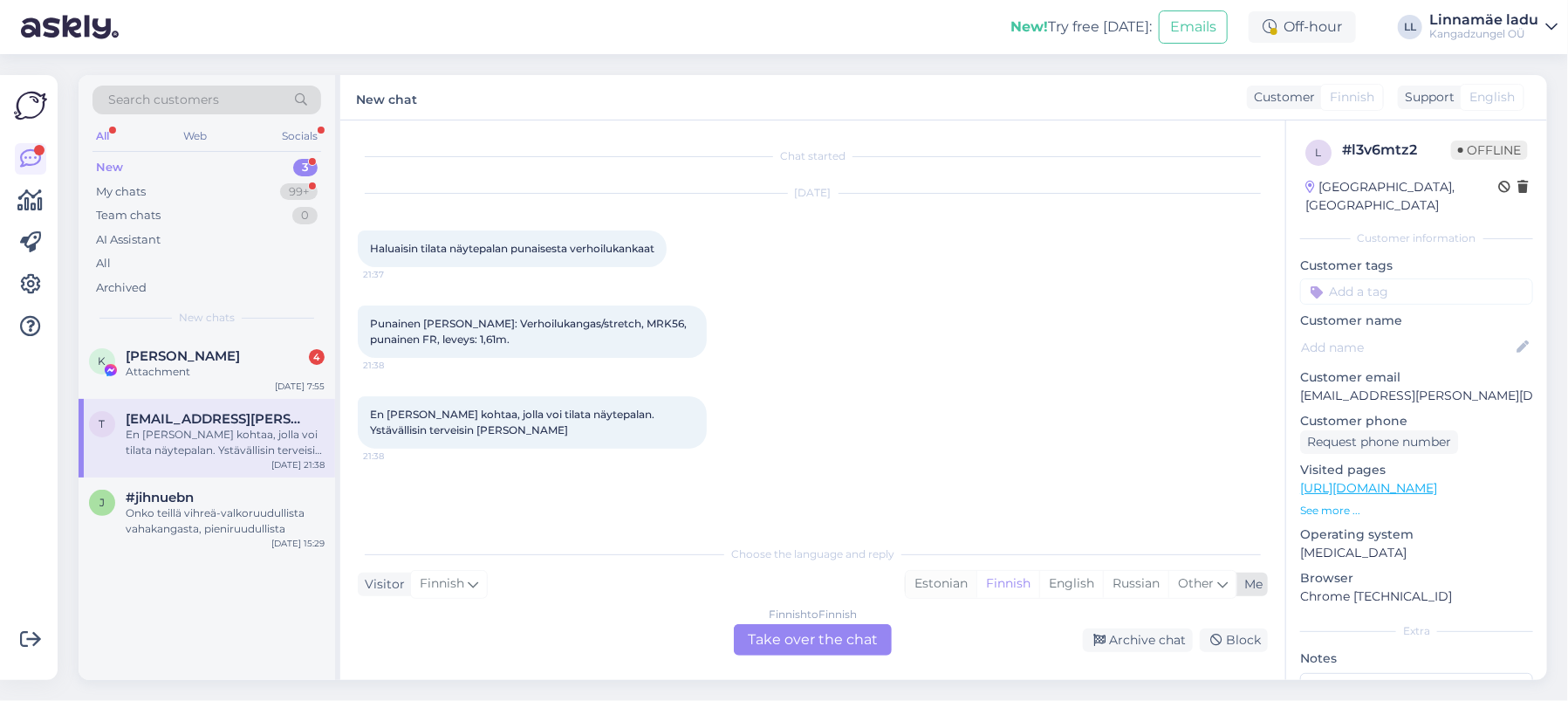
click at [958, 582] on div "Estonian" at bounding box center [941, 584] width 70 height 26
click at [808, 646] on div "Finnish to Estonian Take over the chat" at bounding box center [812, 639] width 158 height 31
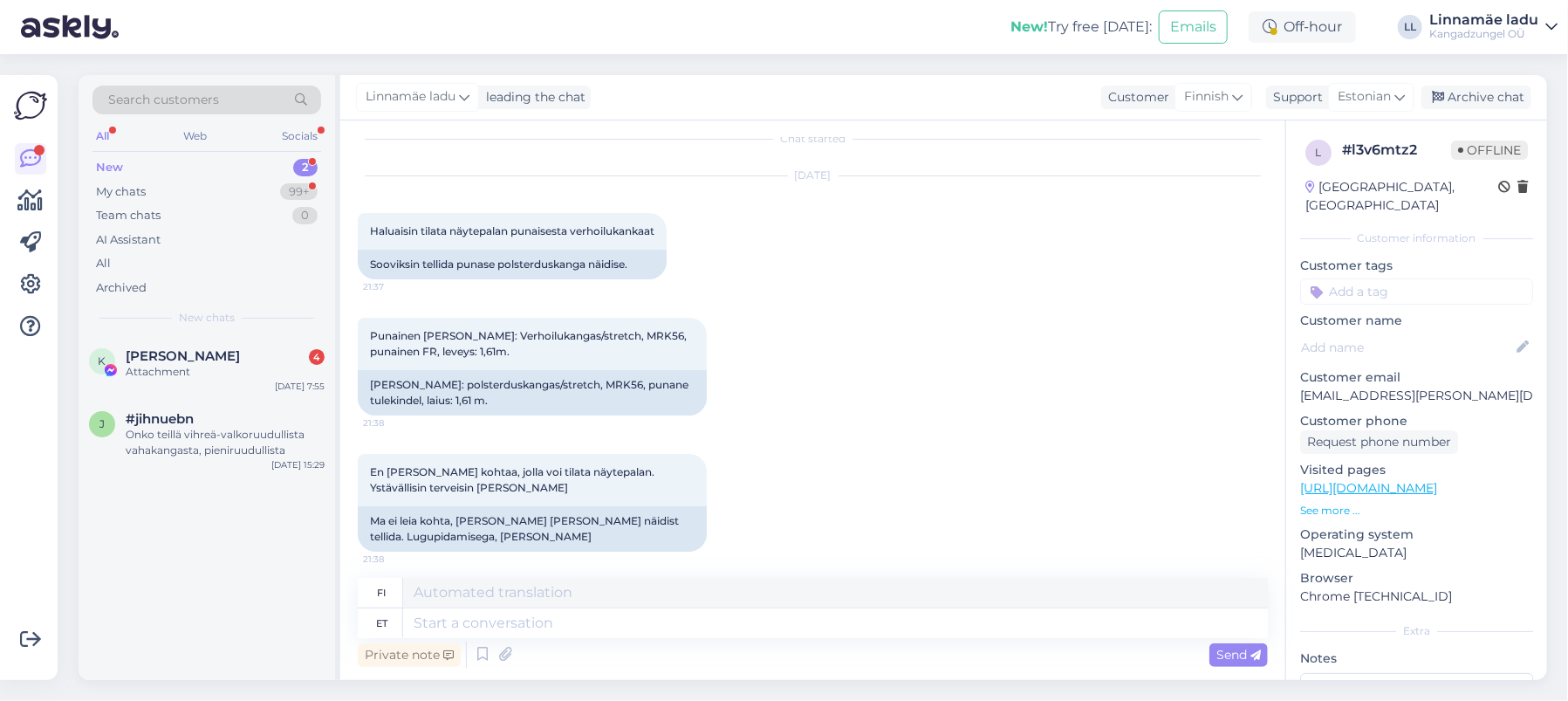
scroll to position [25, 0]
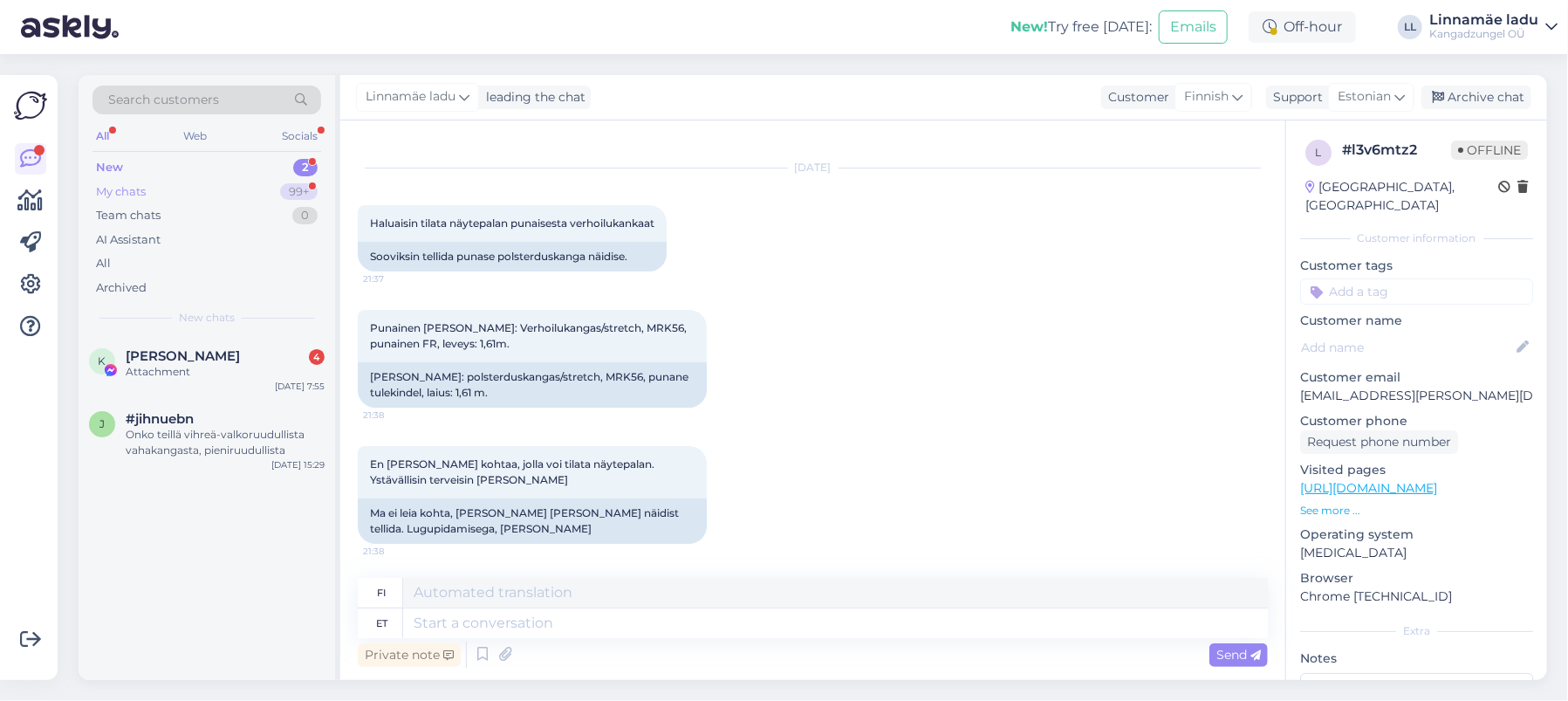
click at [204, 190] on div "My chats 99+" at bounding box center [207, 192] width 229 height 24
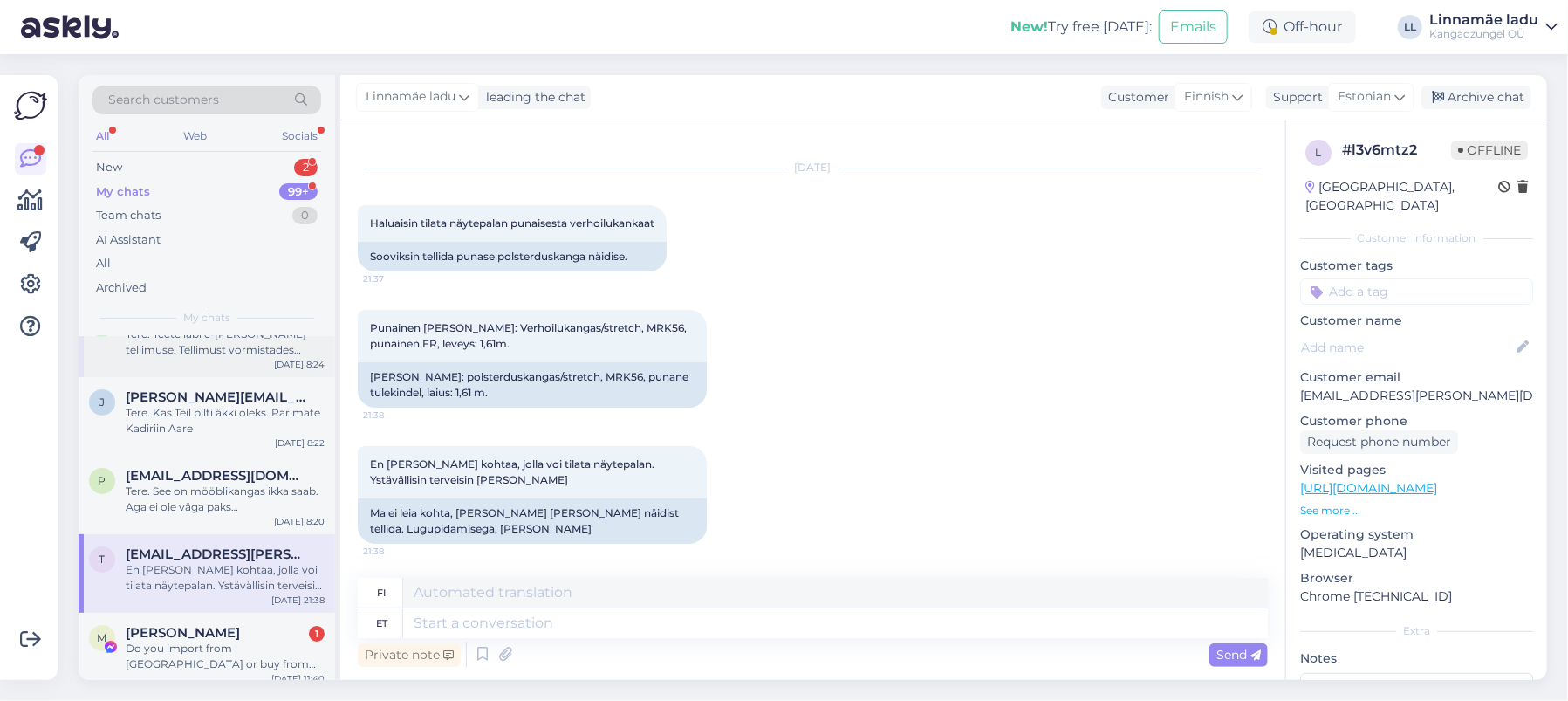
scroll to position [232, 0]
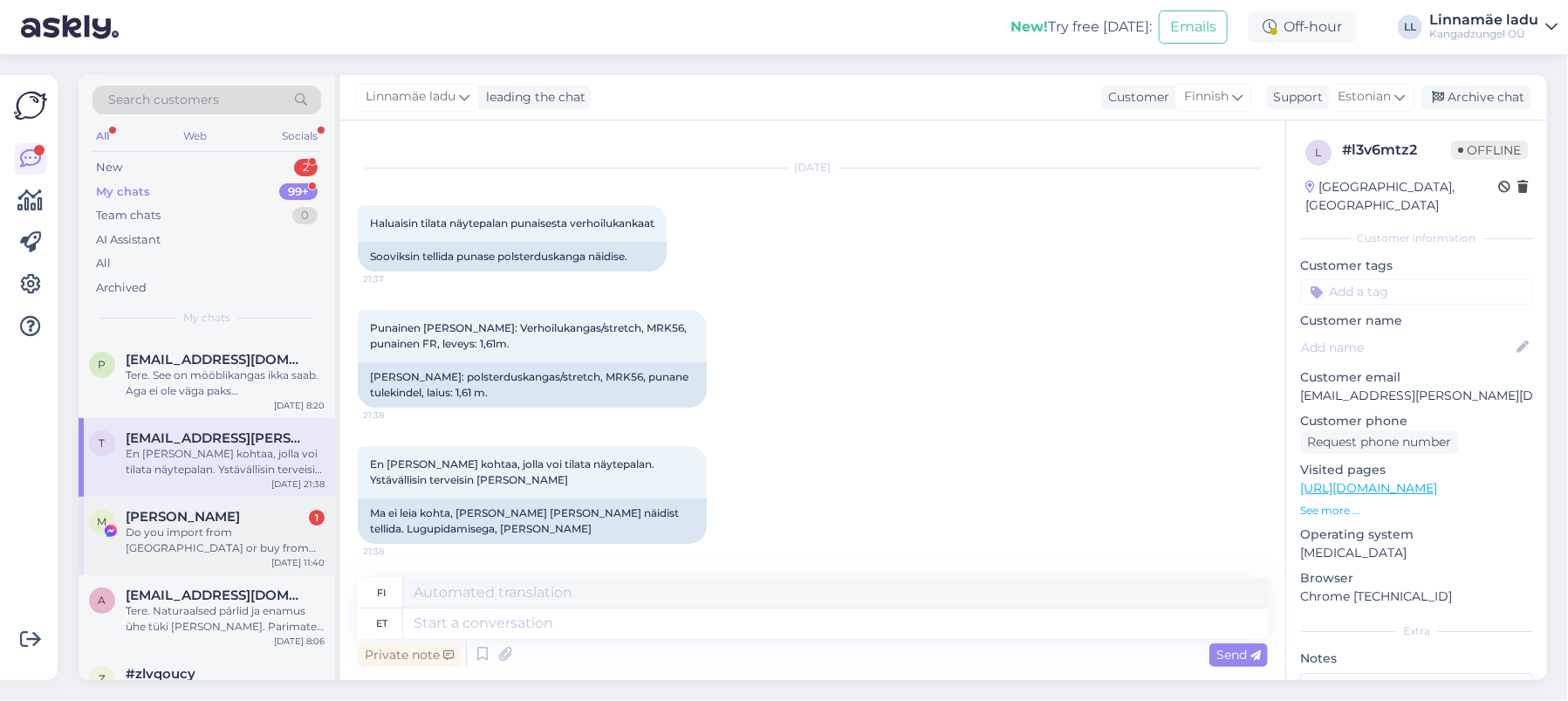
click at [234, 532] on div "Do you import from [GEOGRAPHIC_DATA] or buy from the wholesalers?" at bounding box center [225, 540] width 199 height 31
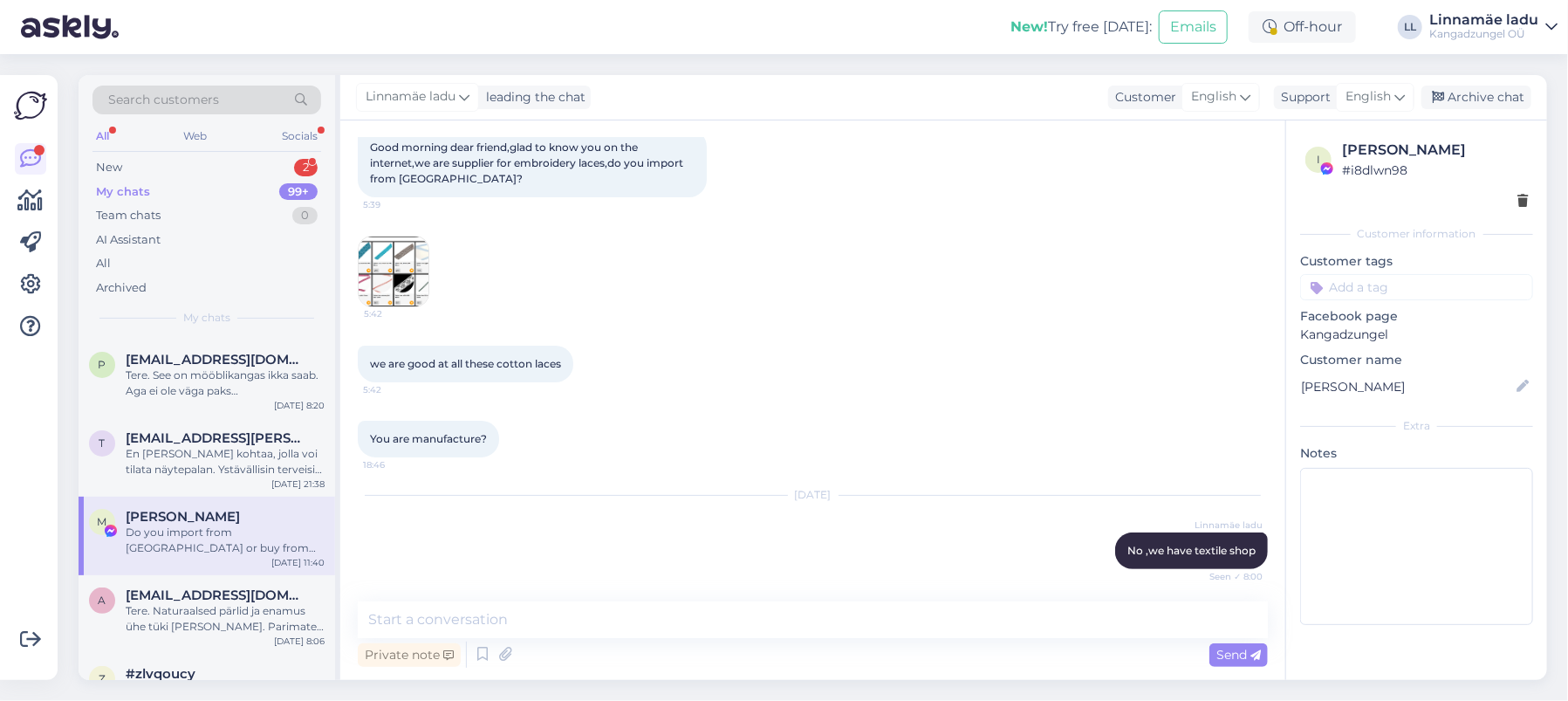
scroll to position [216, 0]
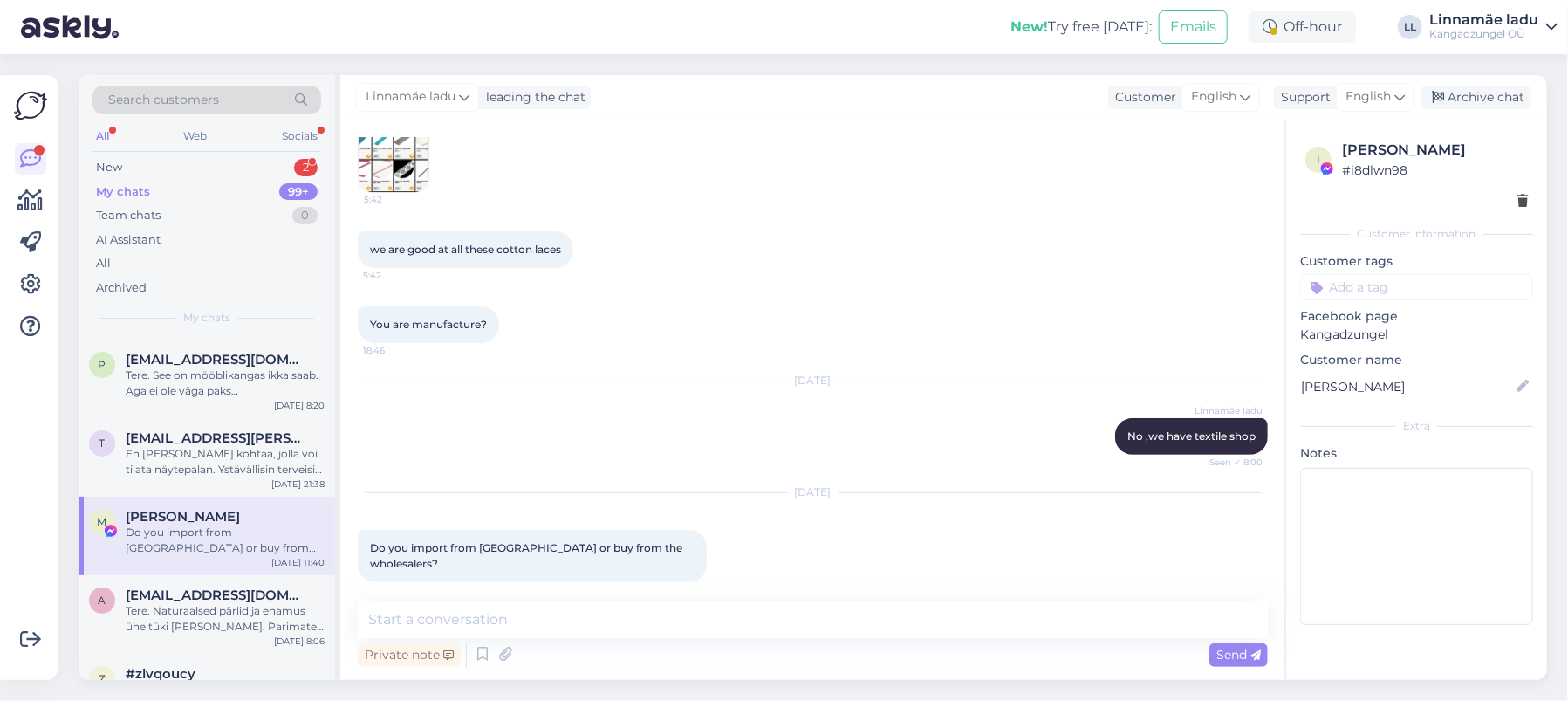
click at [723, 556] on div "[DATE] Do you import from [GEOGRAPHIC_DATA] or buy from the wholesalers? 11:40" at bounding box center [812, 538] width 910 height 128
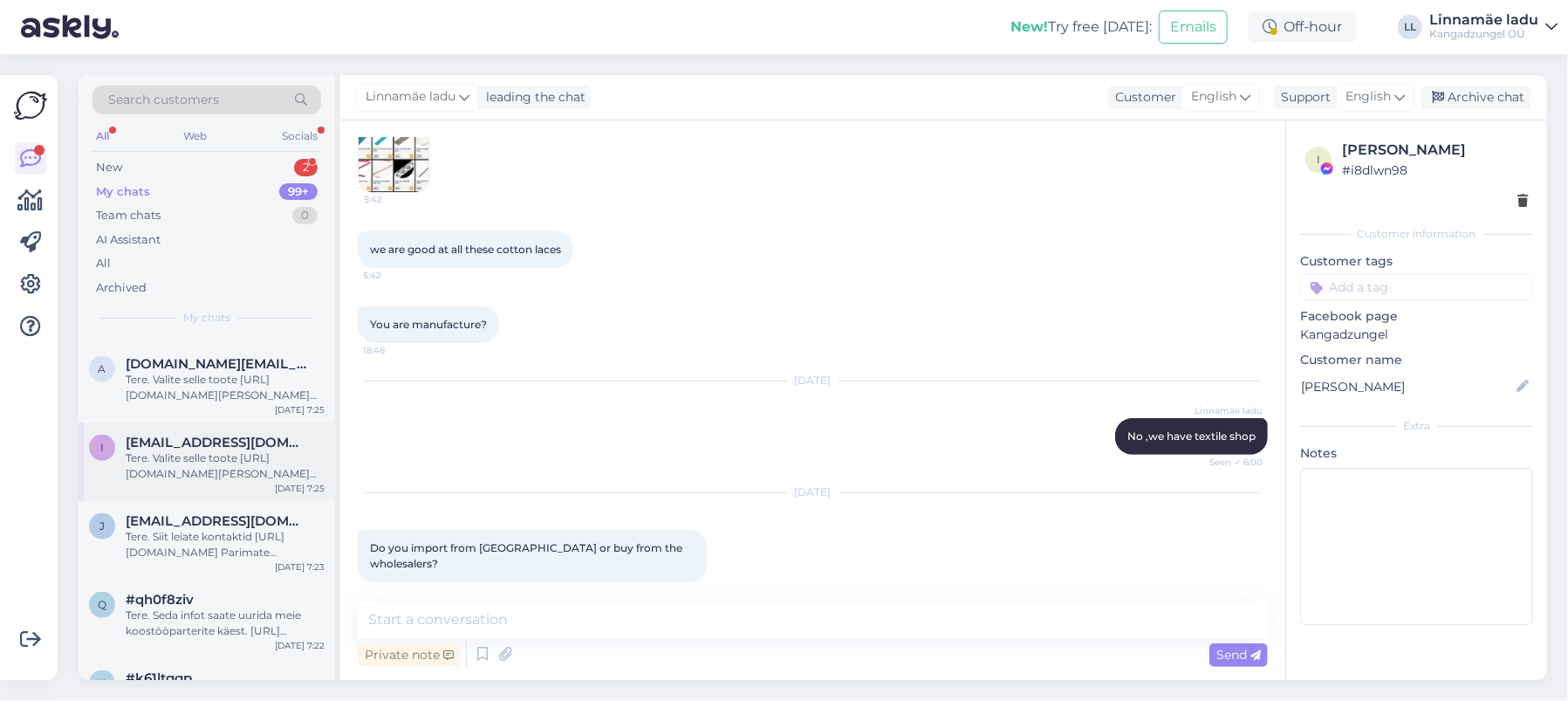
scroll to position [1513, 0]
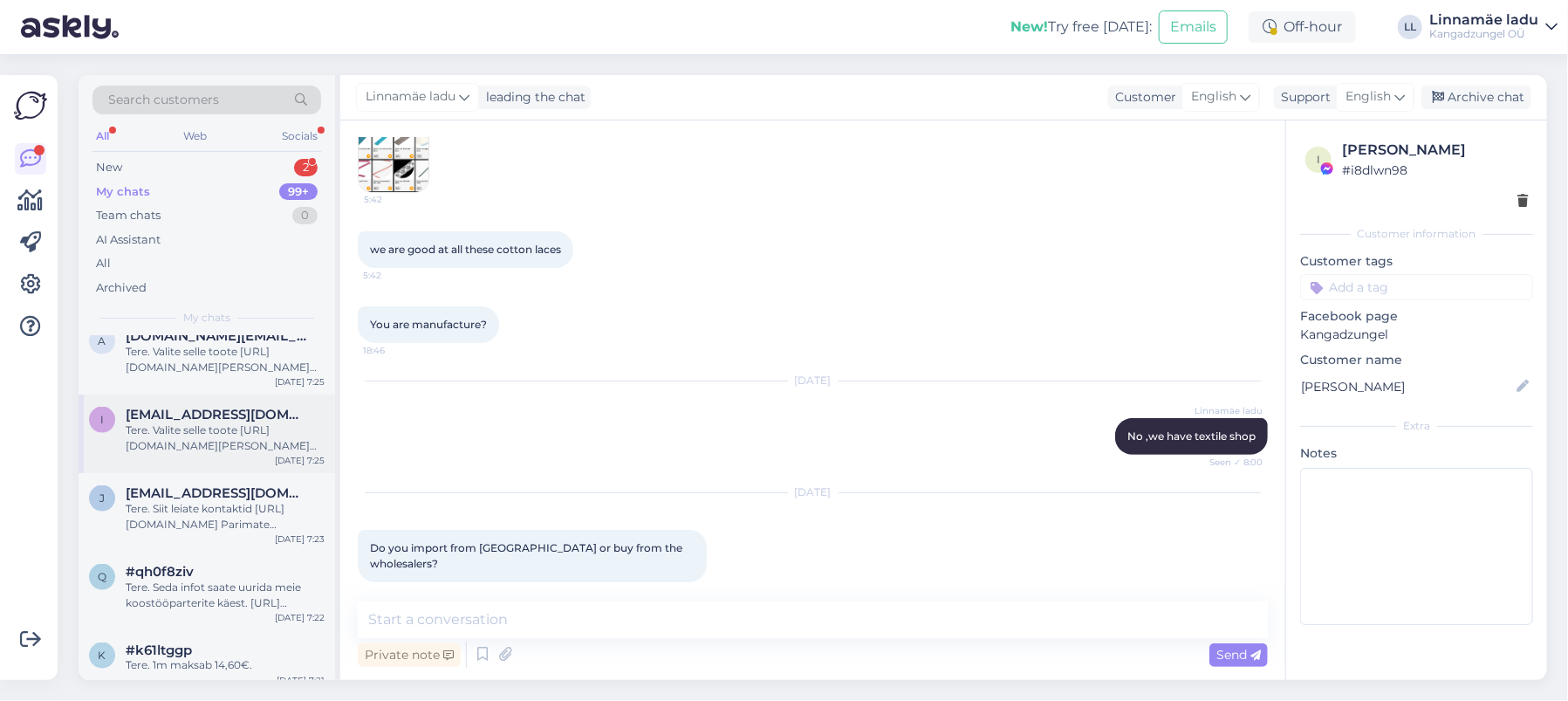
click at [226, 438] on div "Tere. Valite selle toote [URL][DOMAIN_NAME][PERSON_NAME] valite näidiste koguse…" at bounding box center [225, 437] width 199 height 31
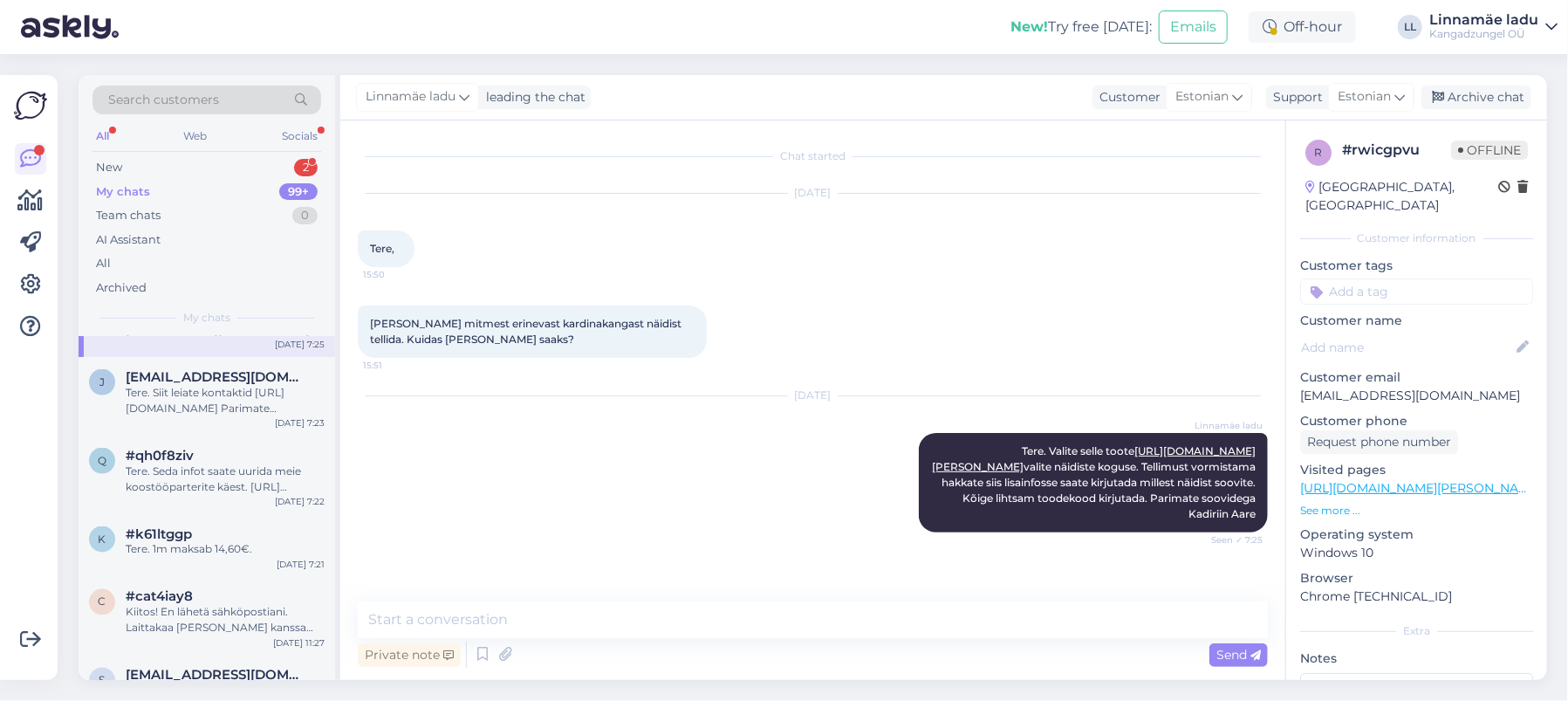
scroll to position [1746, 0]
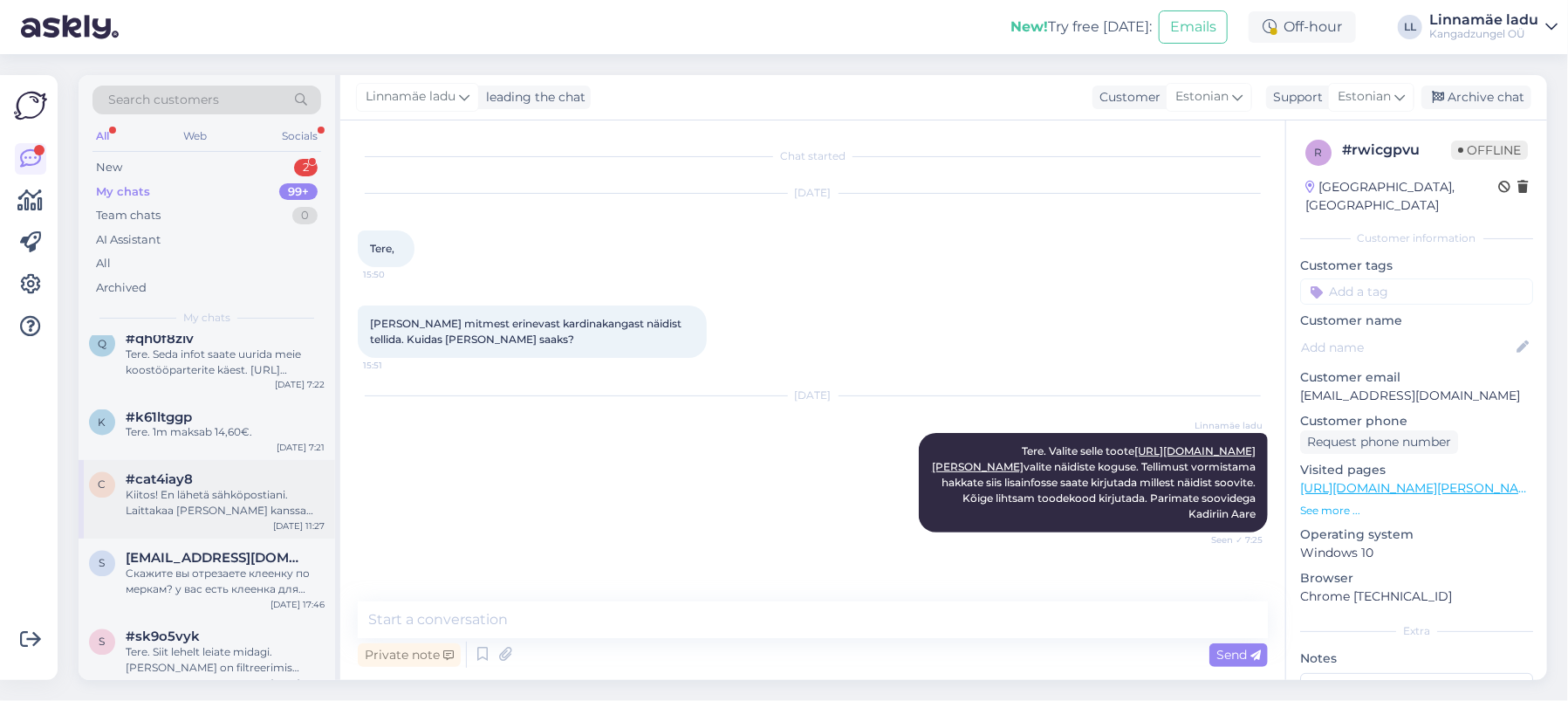
click at [256, 493] on div "Kiitos! En lähetä sähköpostiani. Laittakaa [PERSON_NAME] kanssa ehdotuksia mite…" at bounding box center [225, 503] width 199 height 31
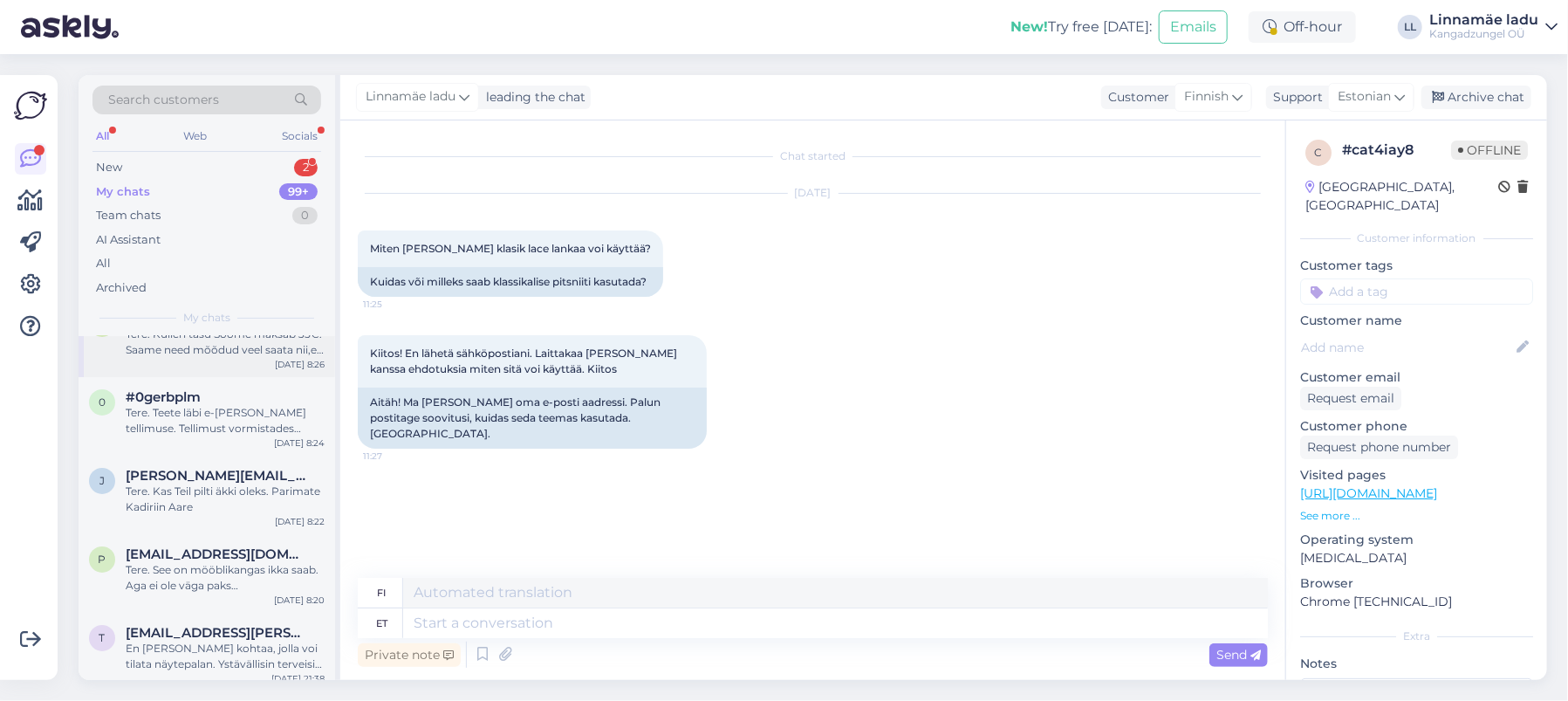
scroll to position [0, 0]
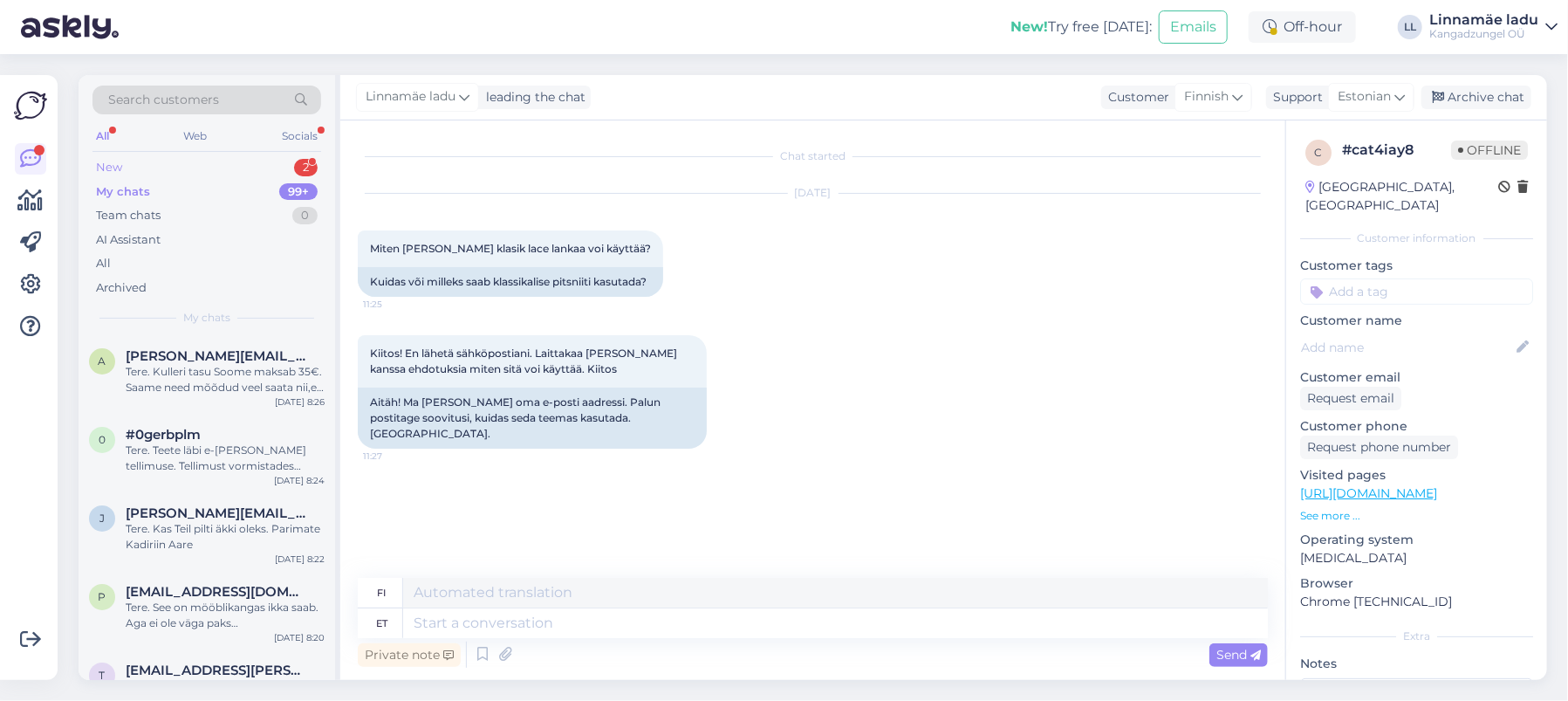
click at [257, 160] on div "New 2" at bounding box center [207, 168] width 229 height 24
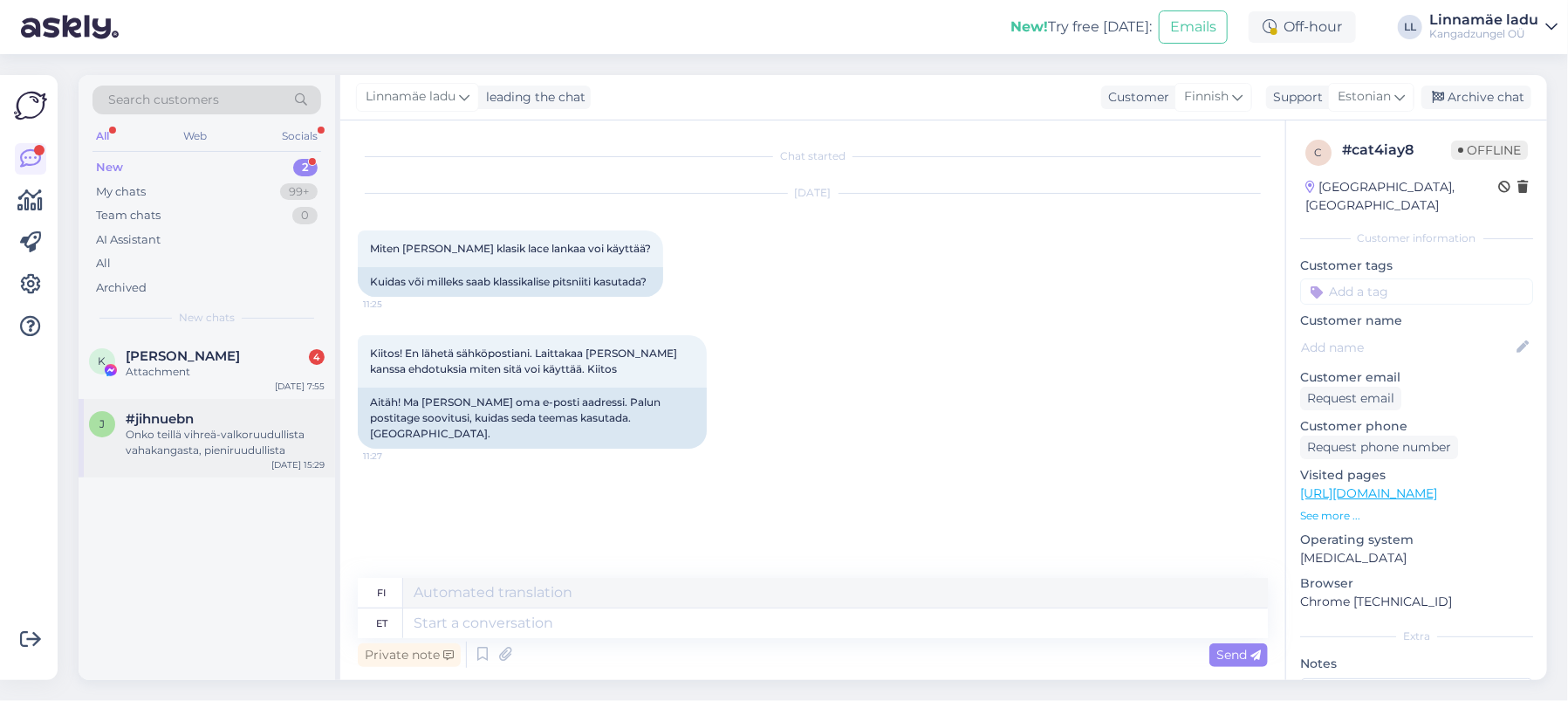
click at [255, 445] on div "Onko teillä vihreä-valkoruudullista vahakangasta, pieniruudullista" at bounding box center [225, 442] width 199 height 31
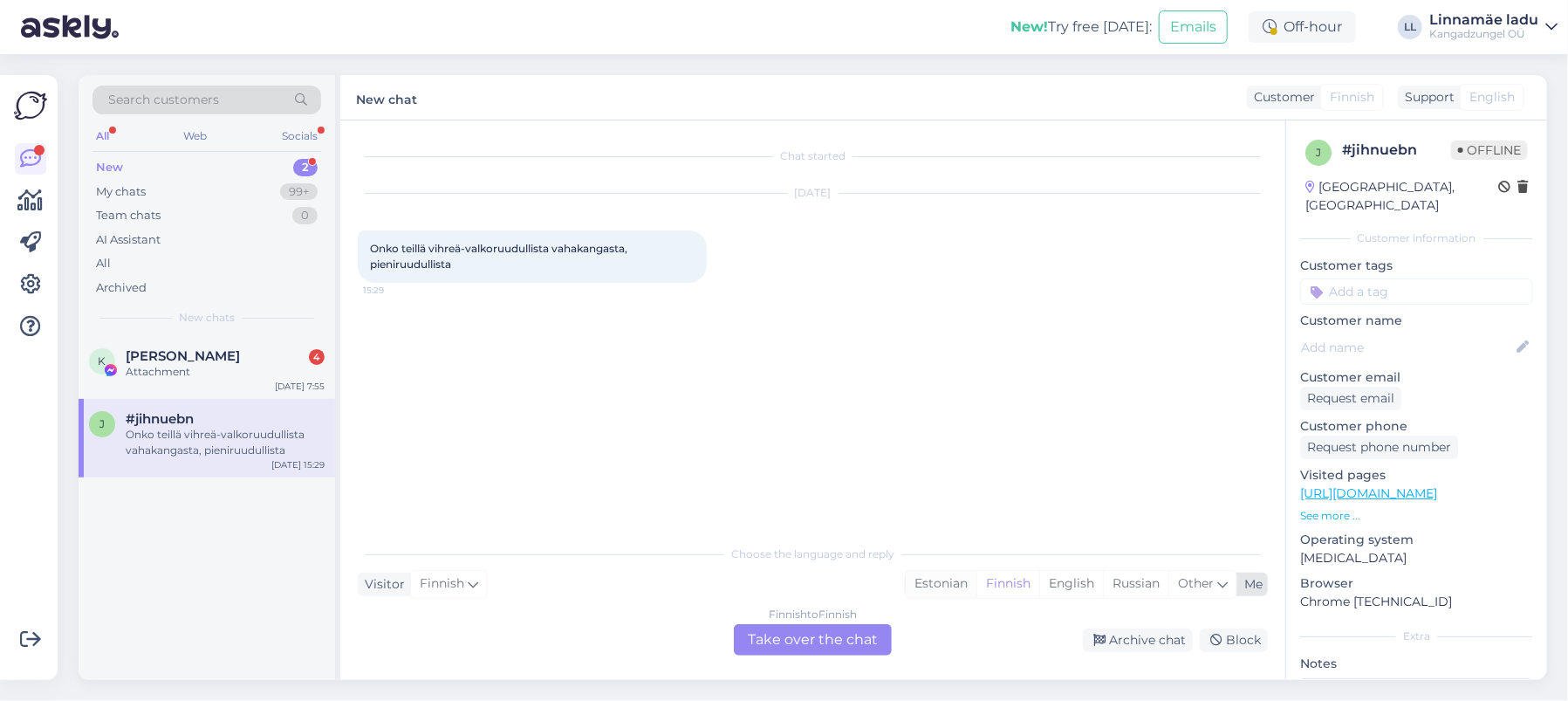
click at [946, 583] on div "Estonian" at bounding box center [941, 584] width 70 height 26
click at [856, 630] on div "Finnish to Estonian Take over the chat" at bounding box center [812, 639] width 158 height 31
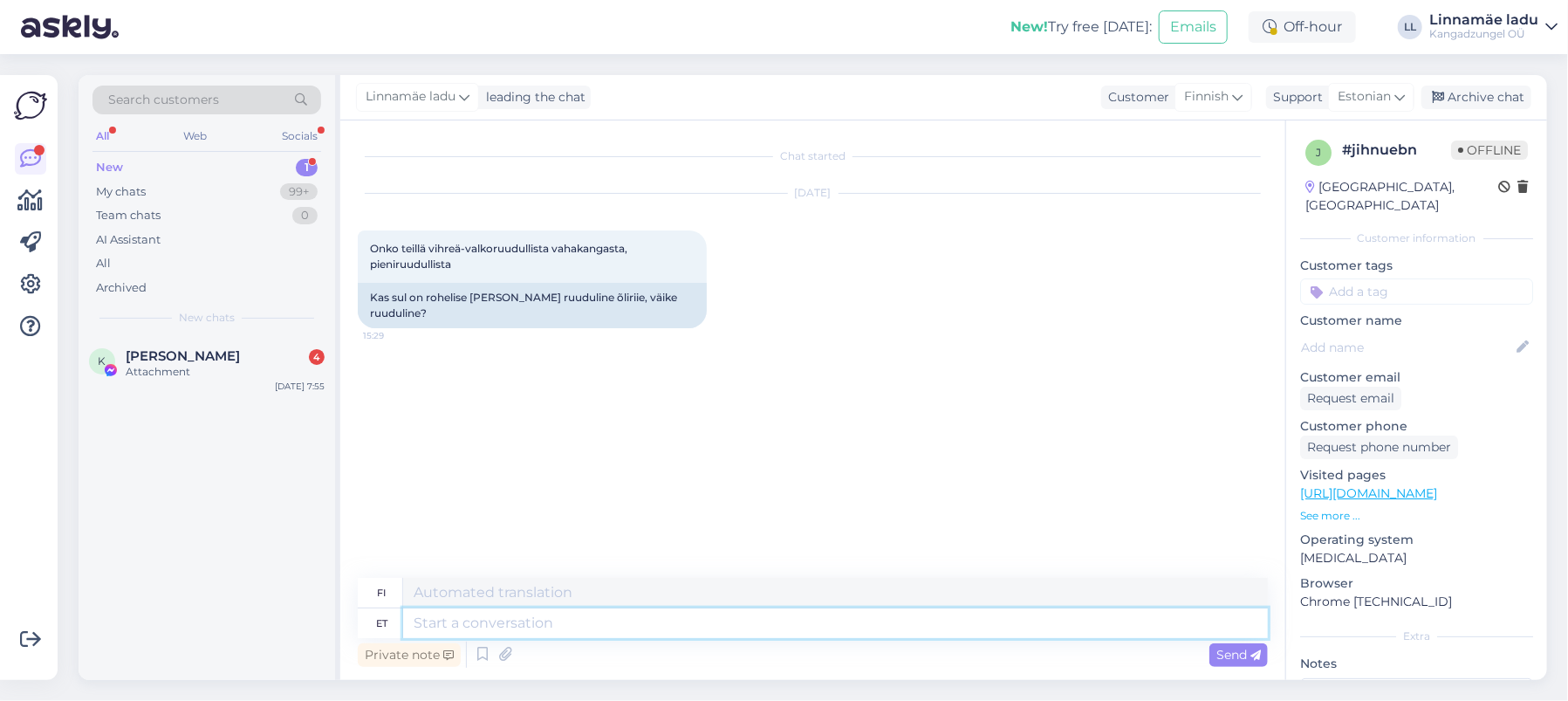
click at [562, 631] on textarea at bounding box center [836, 623] width 865 height 30
type textarea "Tere."
type textarea "Hei."
type textarea "Tere. Kahjuks"
type textarea "Hei. Valitettavasti"
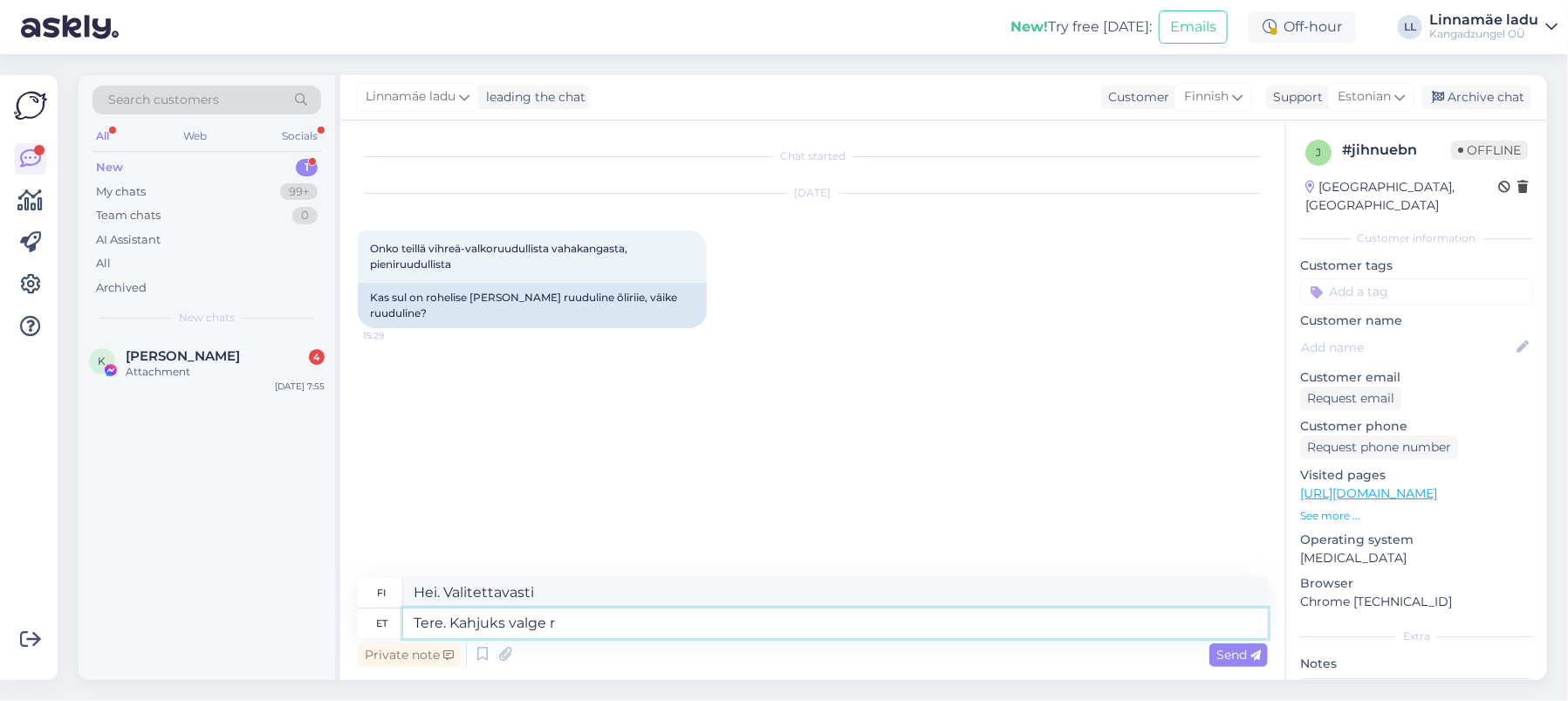
type textarea "Tere. Kahjuks valge ro"
type textarea "Hei. Valitettavasti valkoinen"
type textarea "Tere. Kahjuks valge rohelise"
type textarea "Hei. Valitettavasti valkoinen vihreä"
type textarea "Tere. Kahjuks valge rohelise ruuduga k"
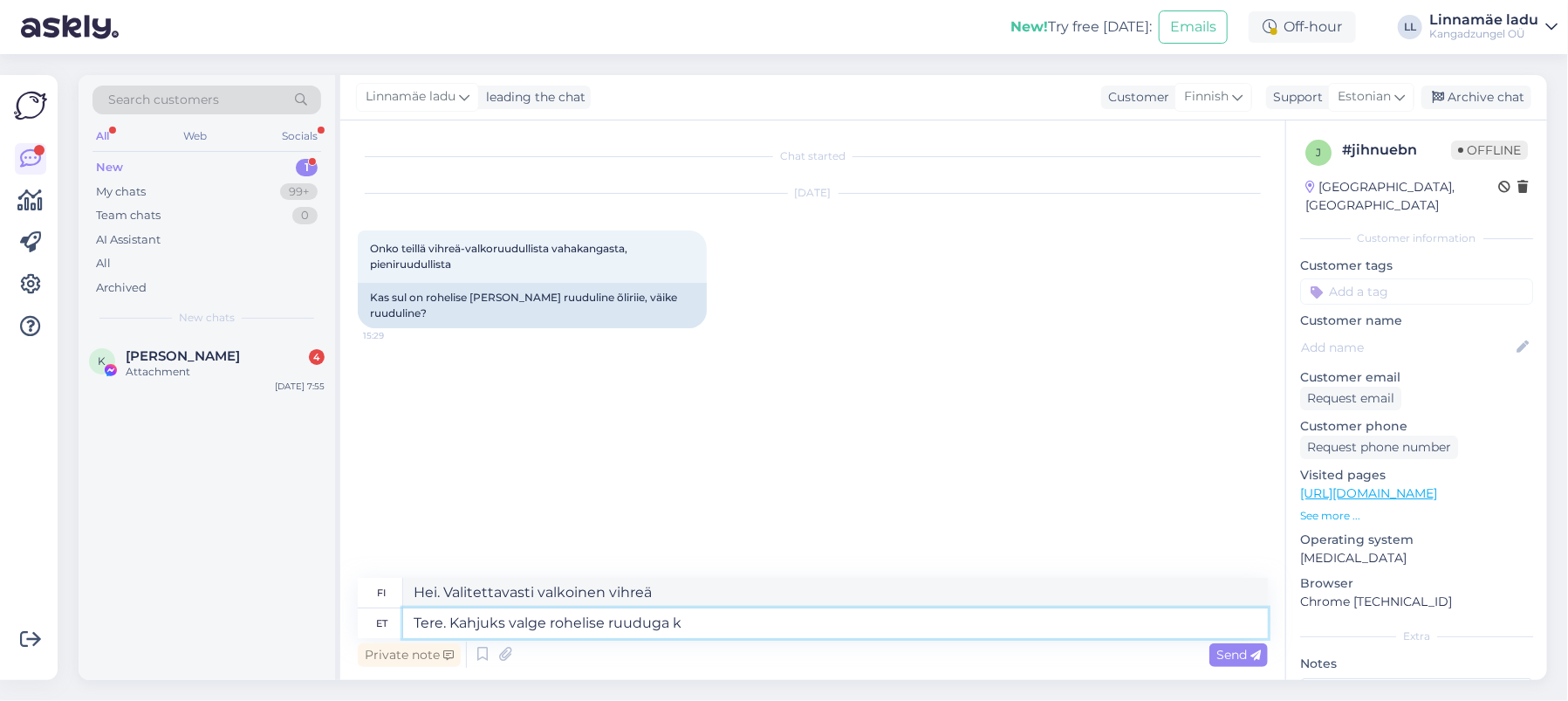
type textarea "Hei. Valitettavasti valkoinen vihreällä neliöllä"
type textarea "Tere. Kahjuks valge rohelise ruuduga kang"
type textarea "Hei. Valitettavasti valkoista, jossa on vihreä neliö, ei ole saatavilla."
type textarea "Tere. Kahjuks valge rohelise ruuduga kangast"
type textarea "Hei. Valitettavasti valkoinen [PERSON_NAME] on vihreä ruutu"
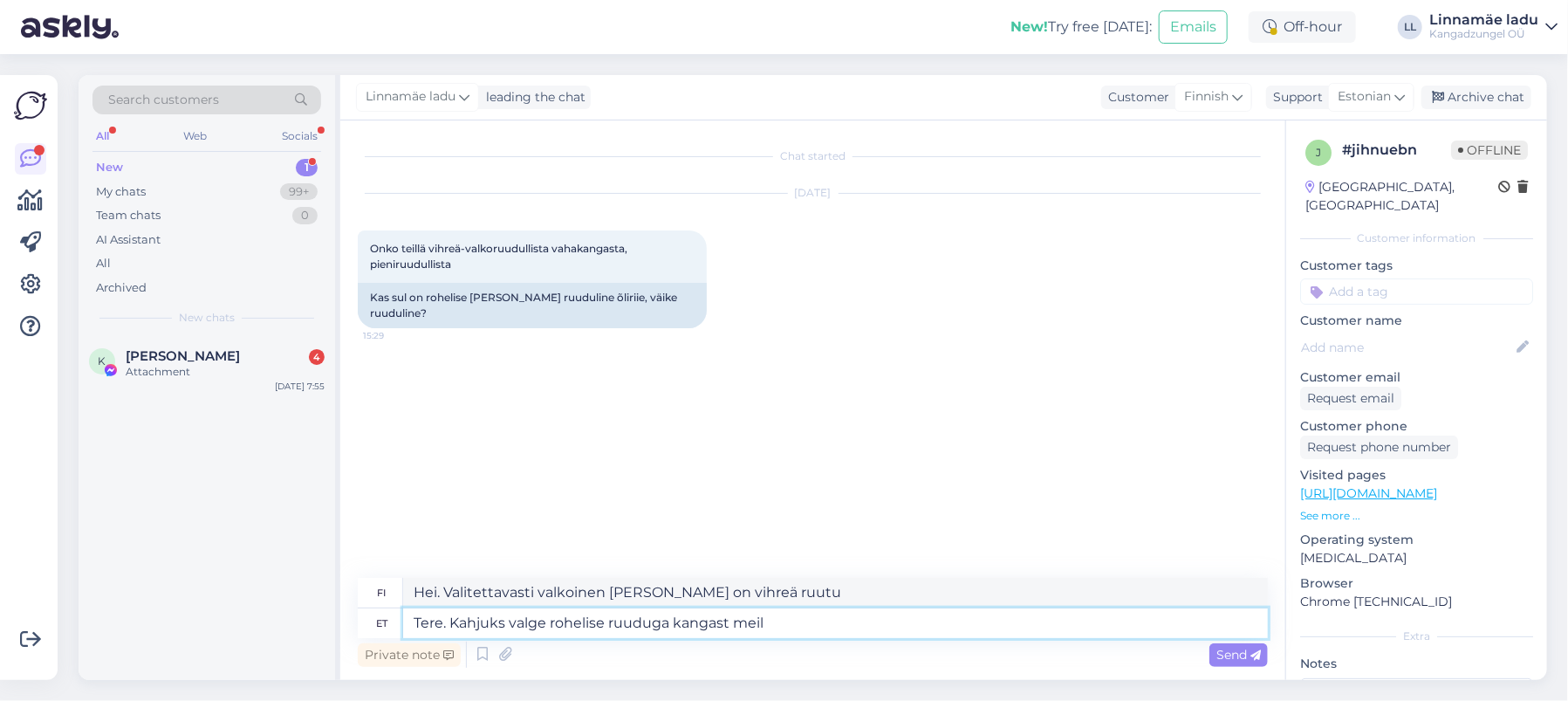
type textarea "Tere. Kahjuks valge rohelise ruuduga kangast meil p"
type textarea "Hei. Valitettavasti meillä ei ole valkoista vihreäruutuista kangasta."
type textarea "Tere. Kahjuks valge rohelise ruuduga kangast meil pakkuda ei"
type textarea "Hei. Valitettavasti emme tarjoa valkoista kangasta, jossa on vihreitä neliöitä."
type textarea "Tere. Kahjuks valge rohelise ruuduga kangast meil pakkuda ei ole."
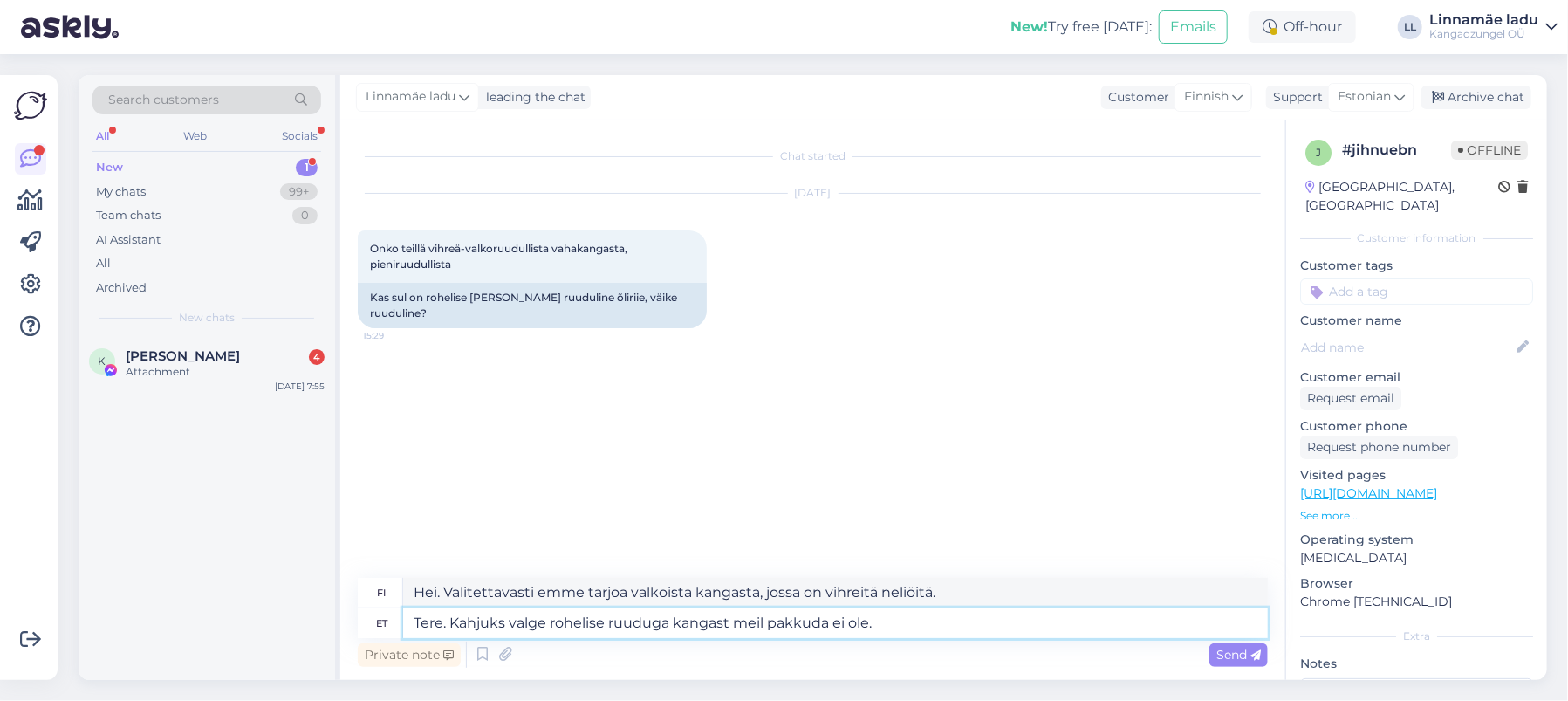
type textarea "Hei. Valitettavasti emme tarjoa valkoista ja vihreää ruudullista kangasta."
type textarea "Tere. Kahjuks valge rohelise ruuduga kangast meil pakkuda ei ole. Parimatega"
type textarea "Hei. Valitettavasti emme tarjoa [PERSON_NAME]-vihreää ruudullista kangasta. Yst…"
type textarea "Tere. Kahjuks valge rohelise ruuduga kangast meil pakkuda ei ole. Parimatega Ka…"
type textarea "Hei. Valitettavasti emme tarjoa [PERSON_NAME]-vihreää ruudullista kangasta. Yst…"
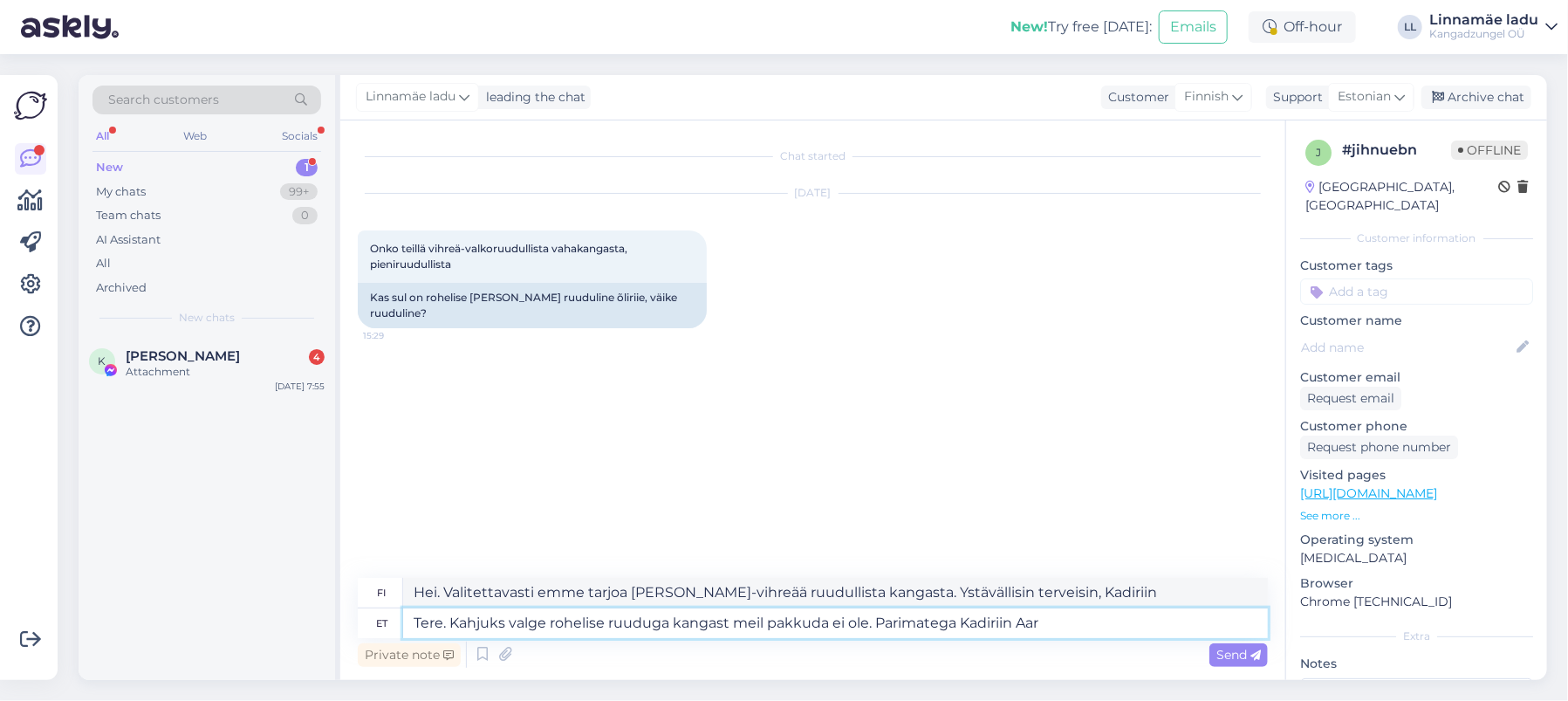
type textarea "Tere. Kahjuks valge rohelise ruuduga kangast meil pakkuda ei ole. Parimatega Ka…"
type textarea "Hei. Valitettavasti emme tarjoa [PERSON_NAME]-vihreää ruudullista kangasta. Yst…"
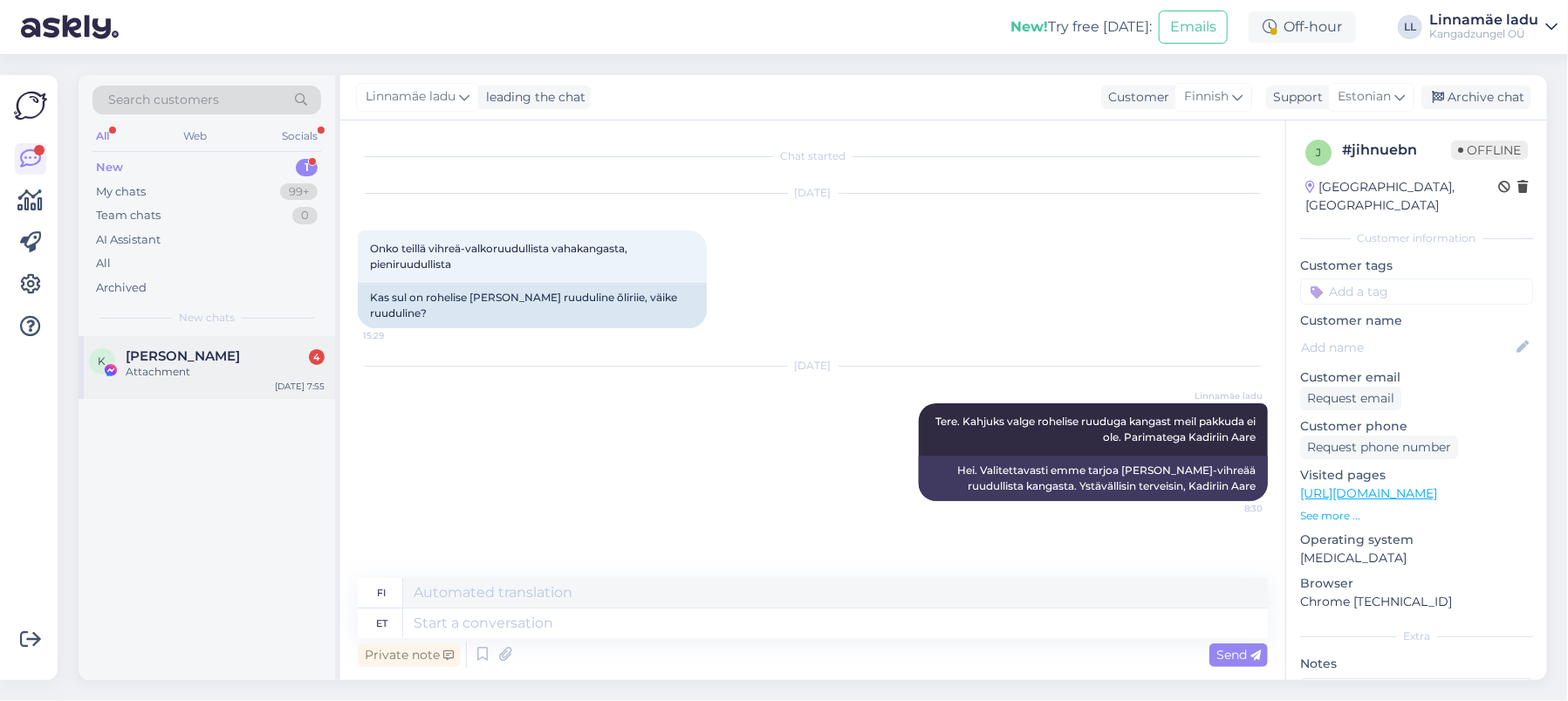
click at [169, 364] on div "Attachment" at bounding box center [225, 372] width 199 height 16
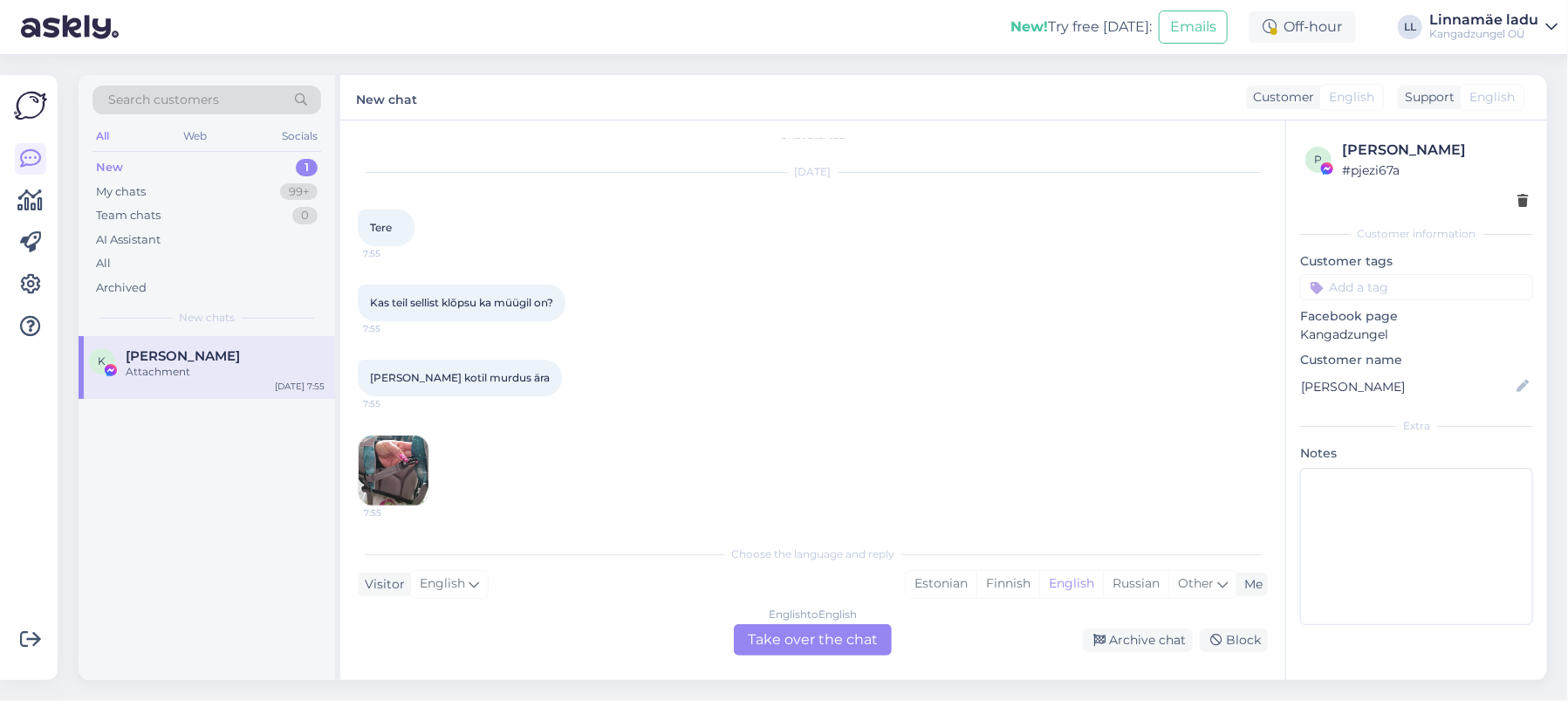
scroll to position [25, 0]
click at [401, 458] on img at bounding box center [393, 466] width 69 height 69
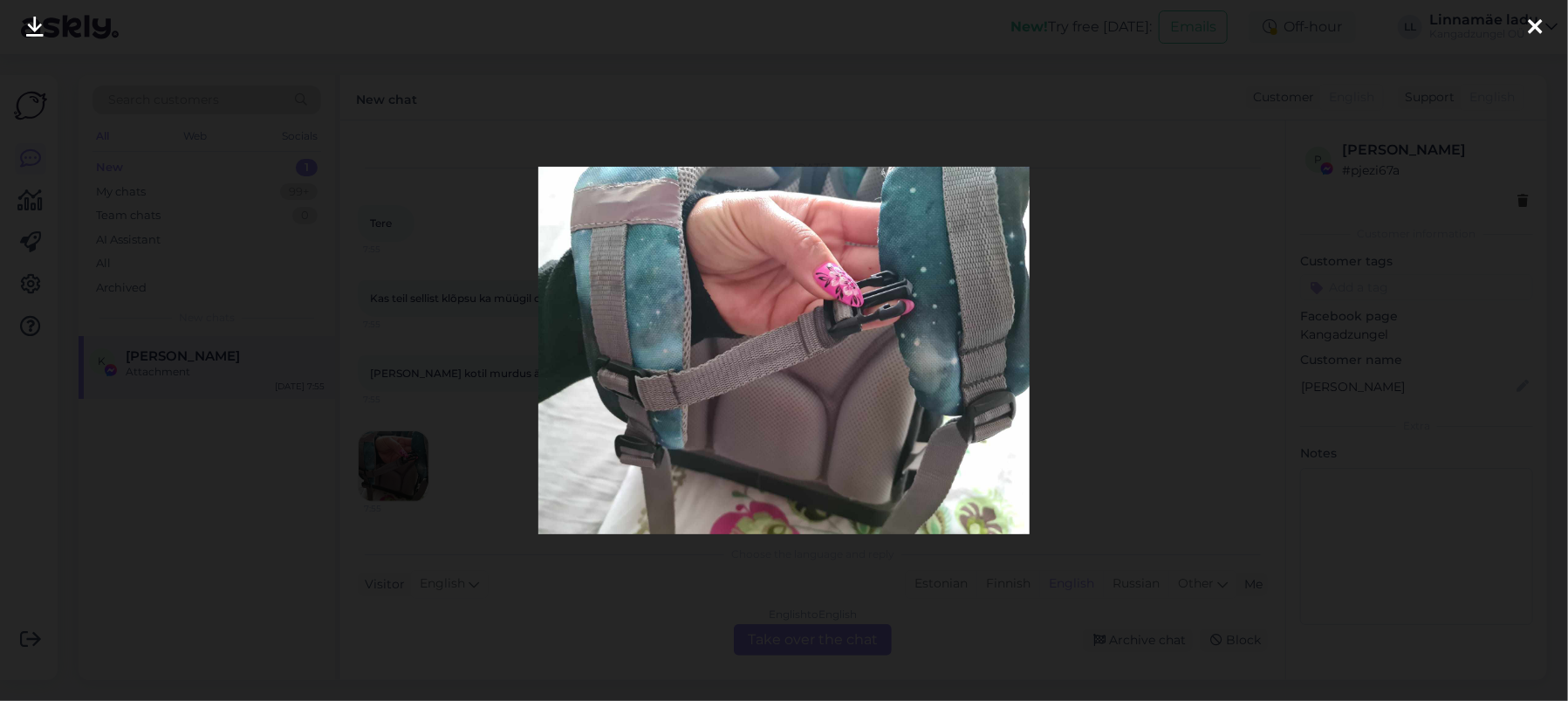
click at [1537, 17] on icon at bounding box center [1534, 28] width 14 height 23
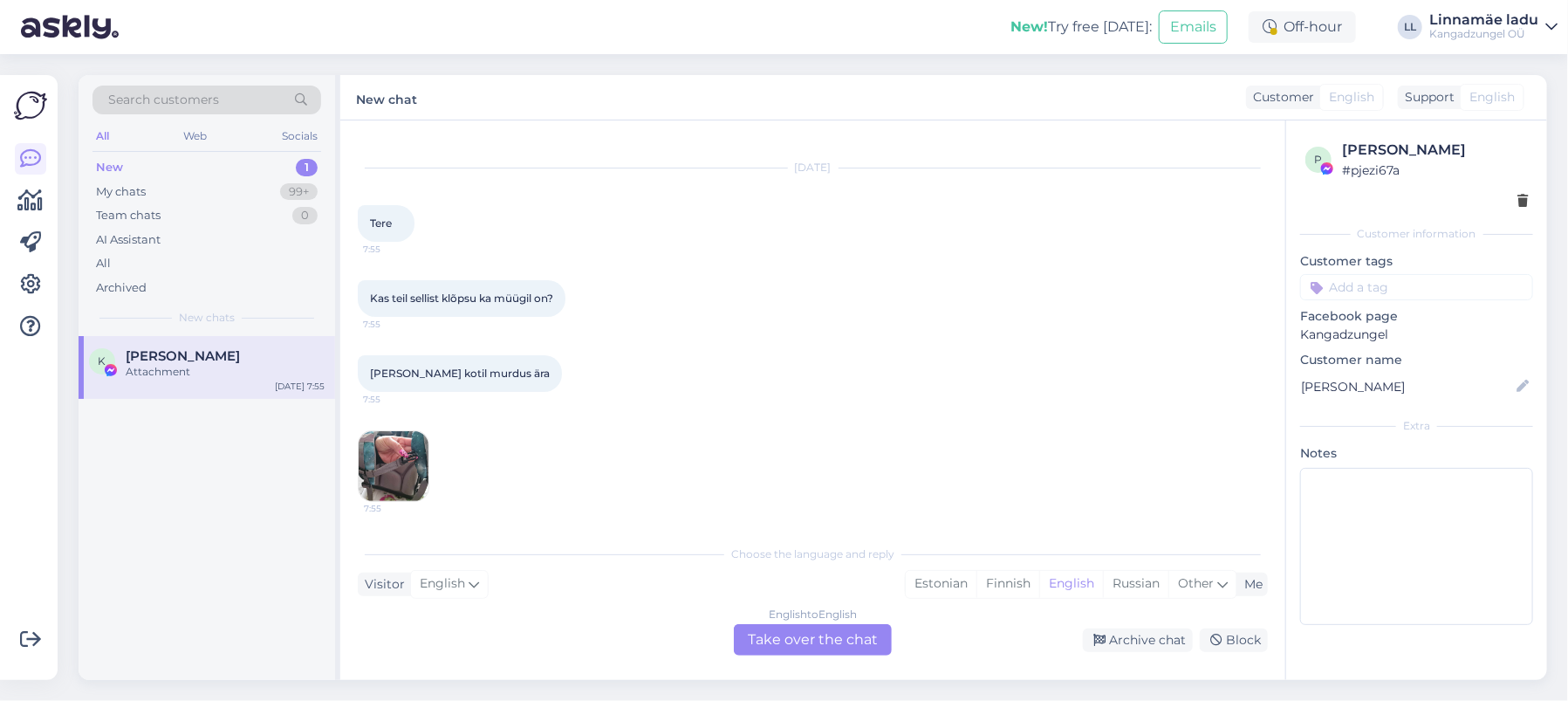
click at [822, 639] on div "English to English Take over the chat" at bounding box center [812, 639] width 158 height 31
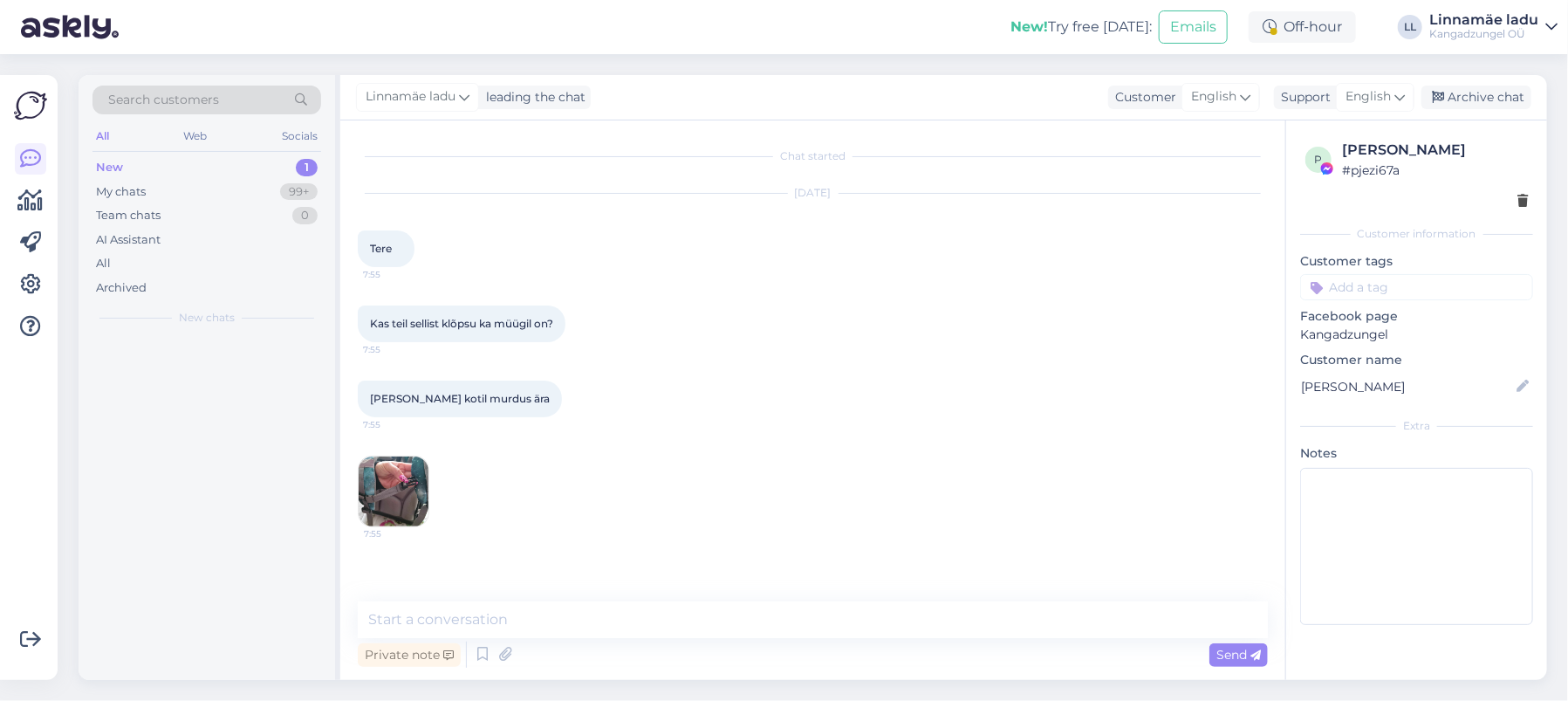
scroll to position [0, 0]
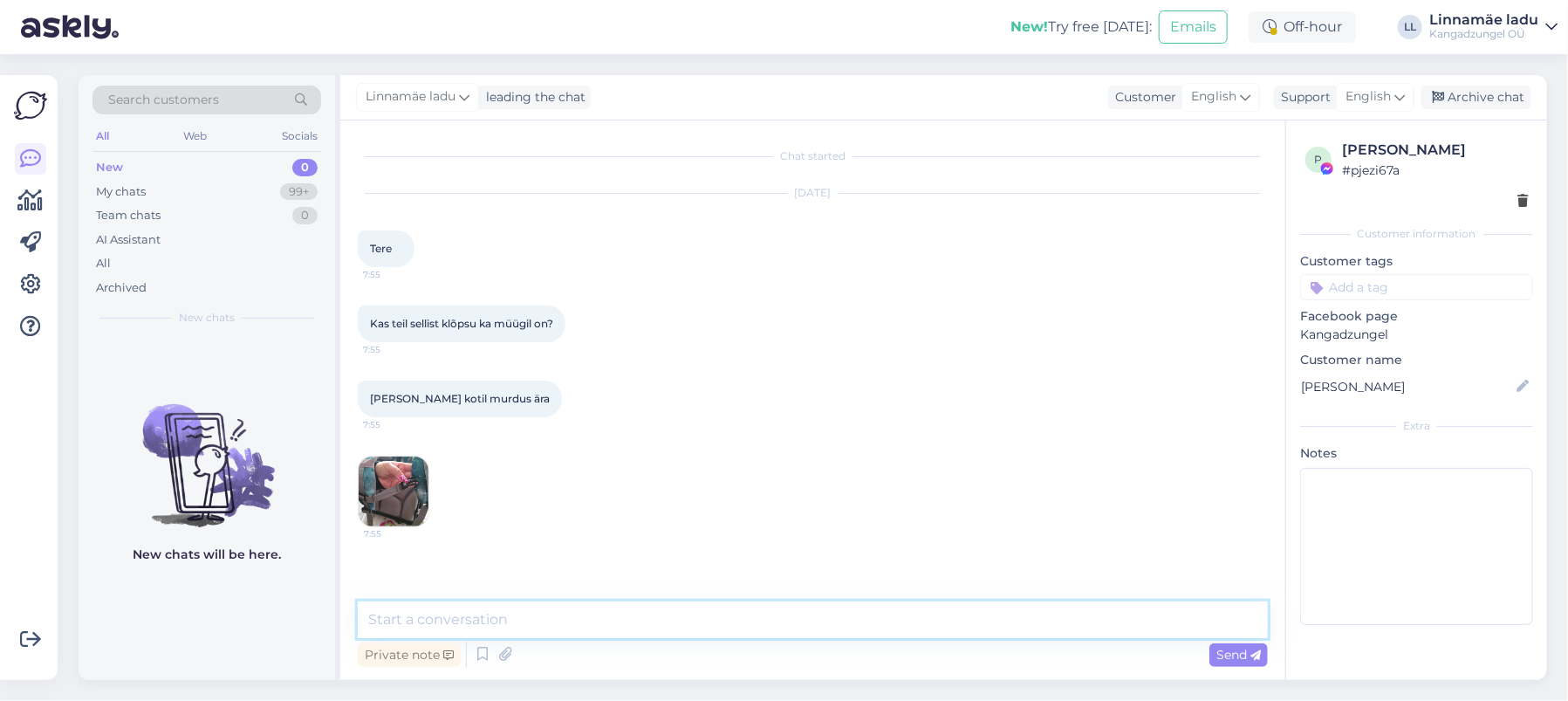
click at [558, 624] on textarea at bounding box center [812, 619] width 910 height 37
paste textarea "[URL][DOMAIN_NAME]"
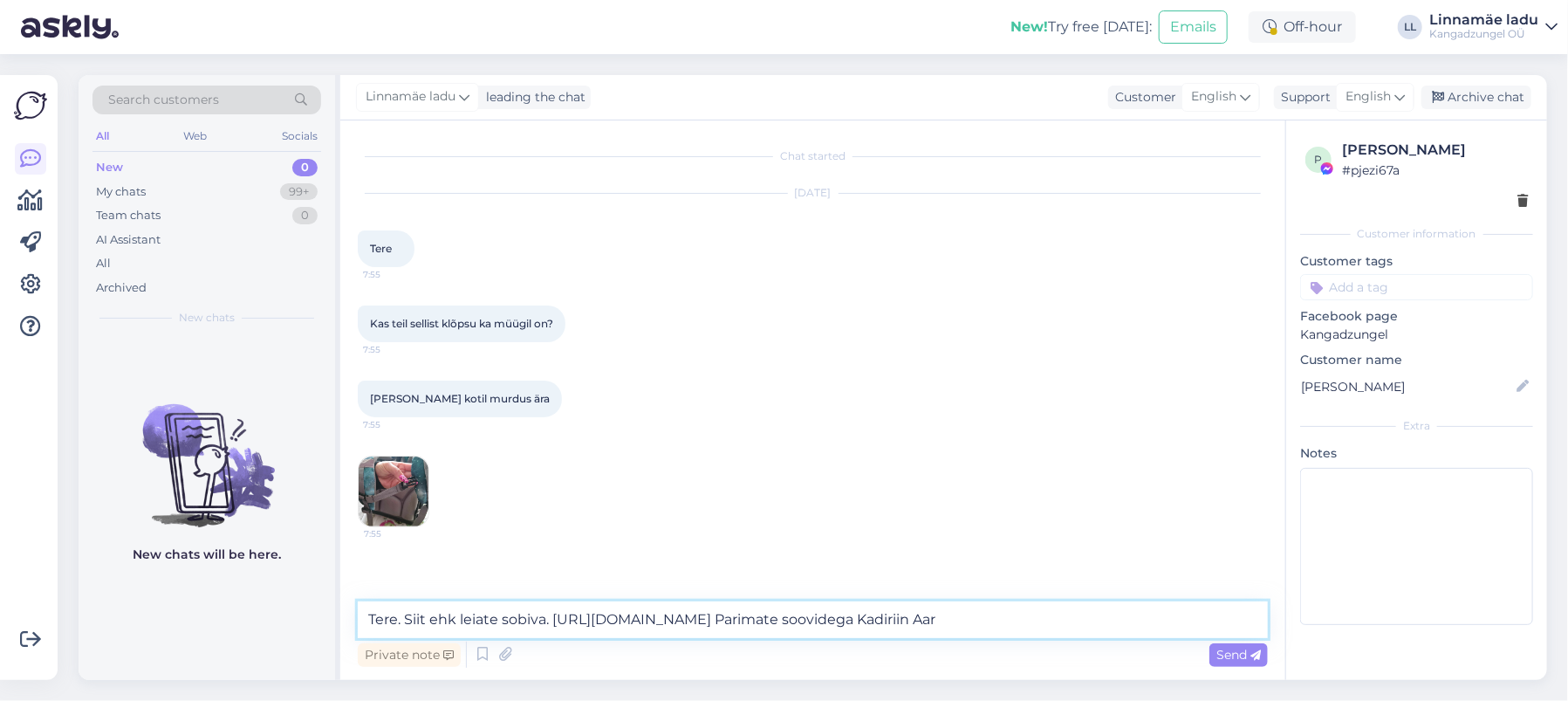
type textarea "Tere. Siit ehk leiate sobiva. [URL][DOMAIN_NAME] Parimate soovidega Kadiriin Aa…"
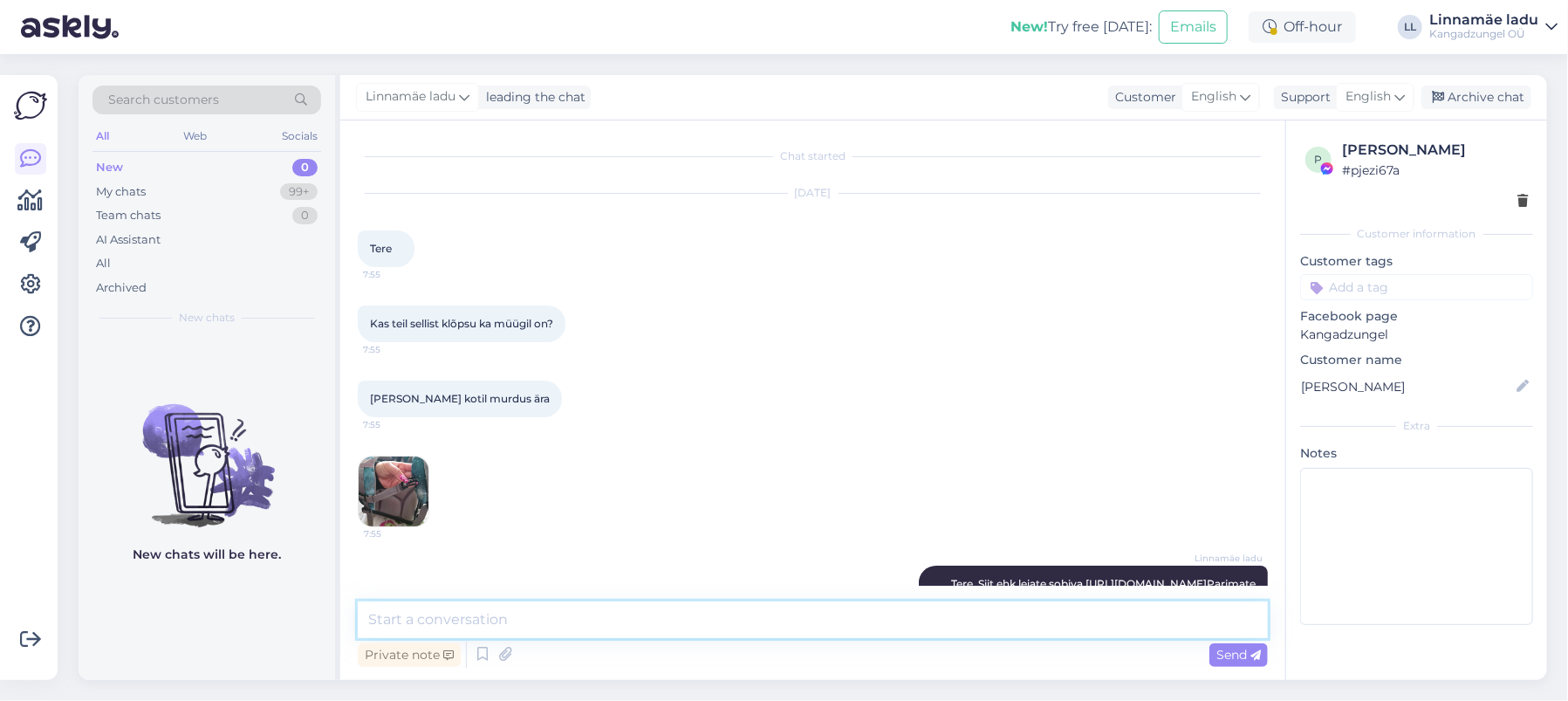
scroll to position [67, 0]
